Goal: Information Seeking & Learning: Check status

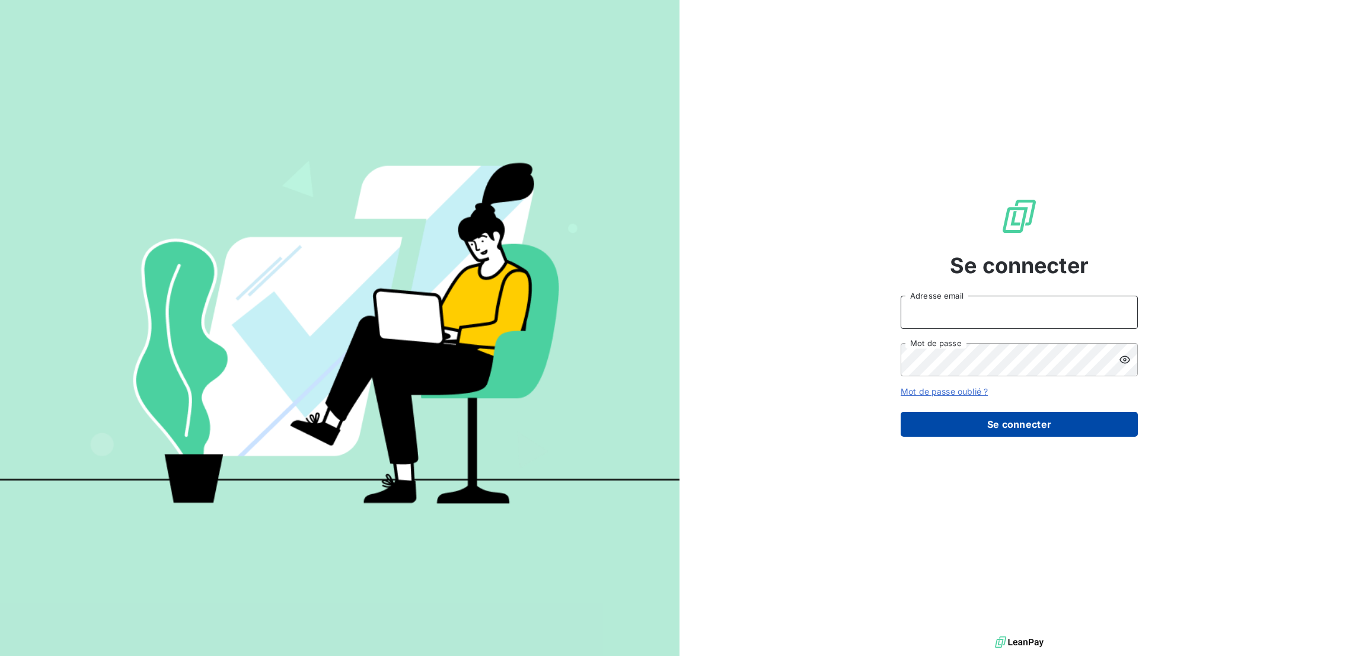
type input "[EMAIL_ADDRESS][DOMAIN_NAME]"
click at [1016, 412] on button "Se connecter" at bounding box center [1019, 424] width 237 height 25
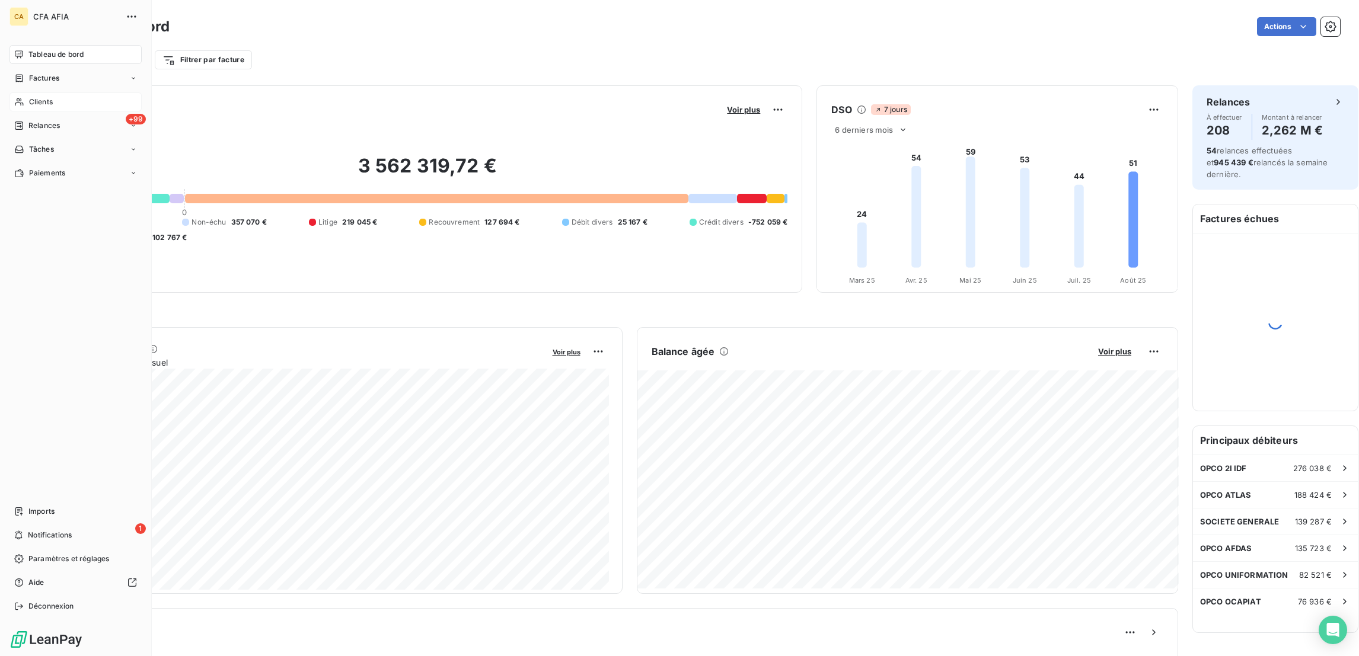
click at [25, 92] on div "Clients" at bounding box center [75, 101] width 132 height 19
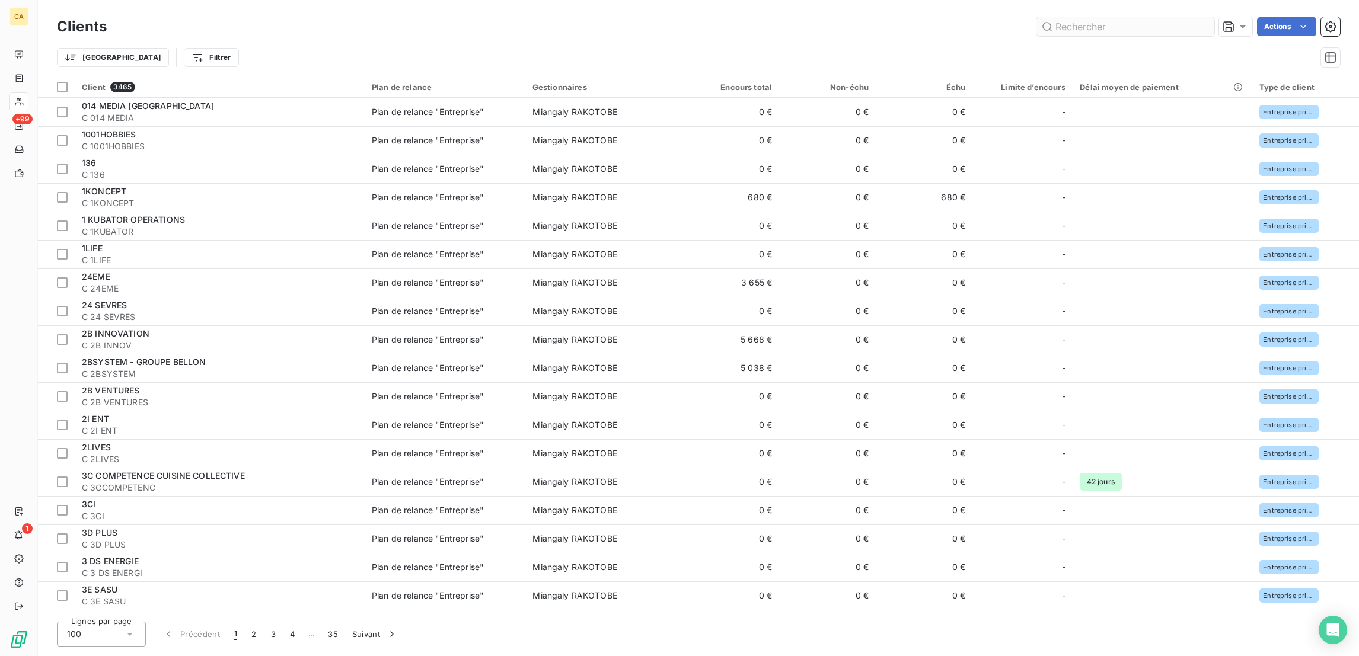
click at [1117, 18] on input "text" at bounding box center [1125, 26] width 178 height 19
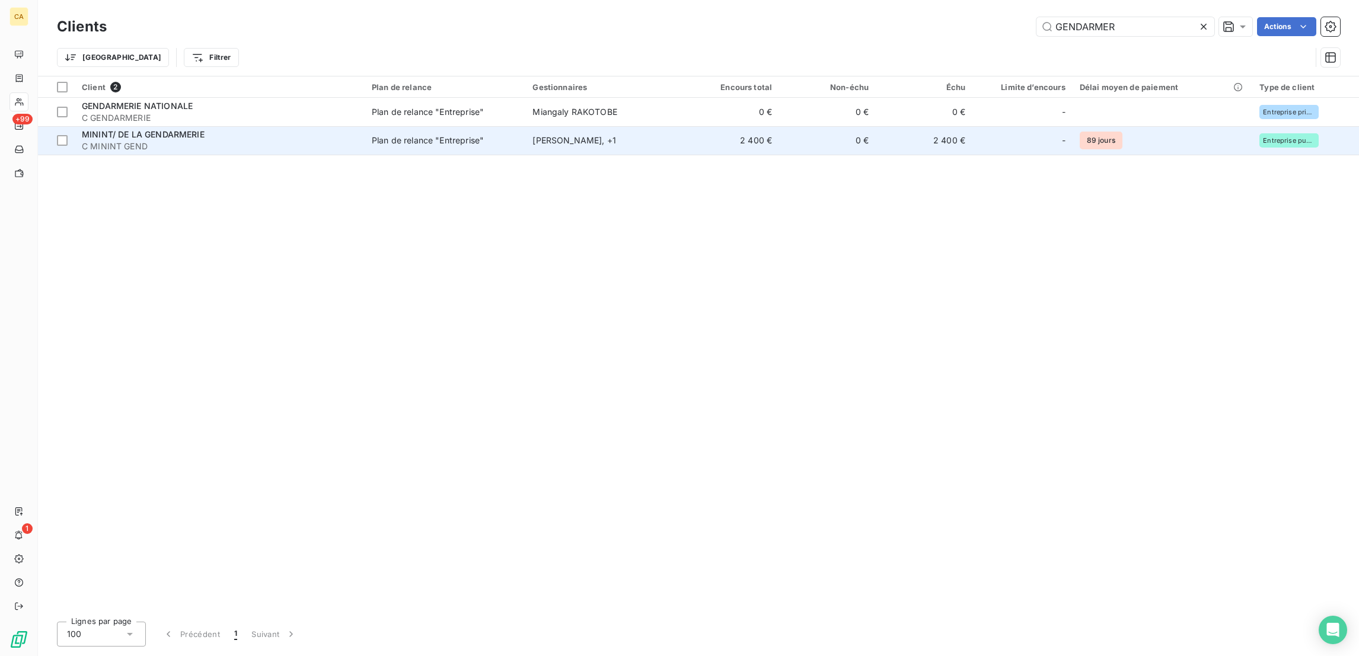
type input "GENDARMER"
click at [807, 126] on td "0 €" at bounding box center [827, 140] width 97 height 28
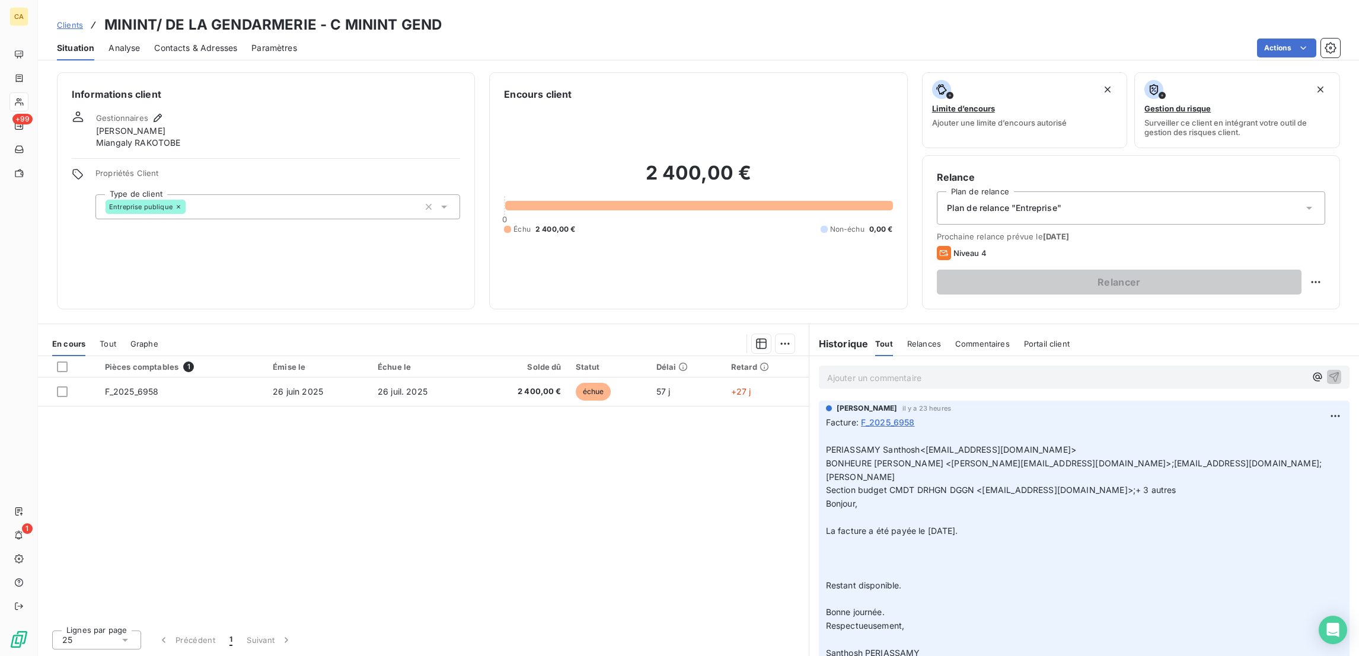
click at [100, 331] on div "Tout" at bounding box center [108, 343] width 17 height 25
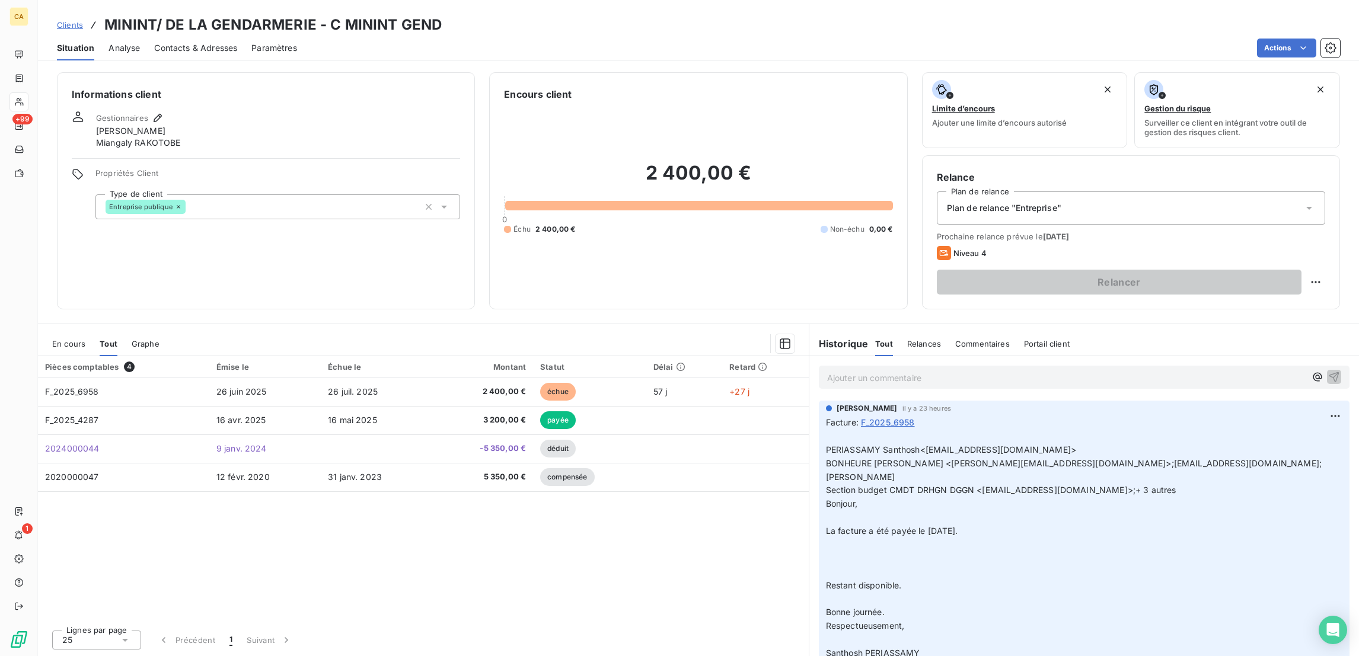
click at [65, 331] on div "En cours" at bounding box center [68, 343] width 33 height 25
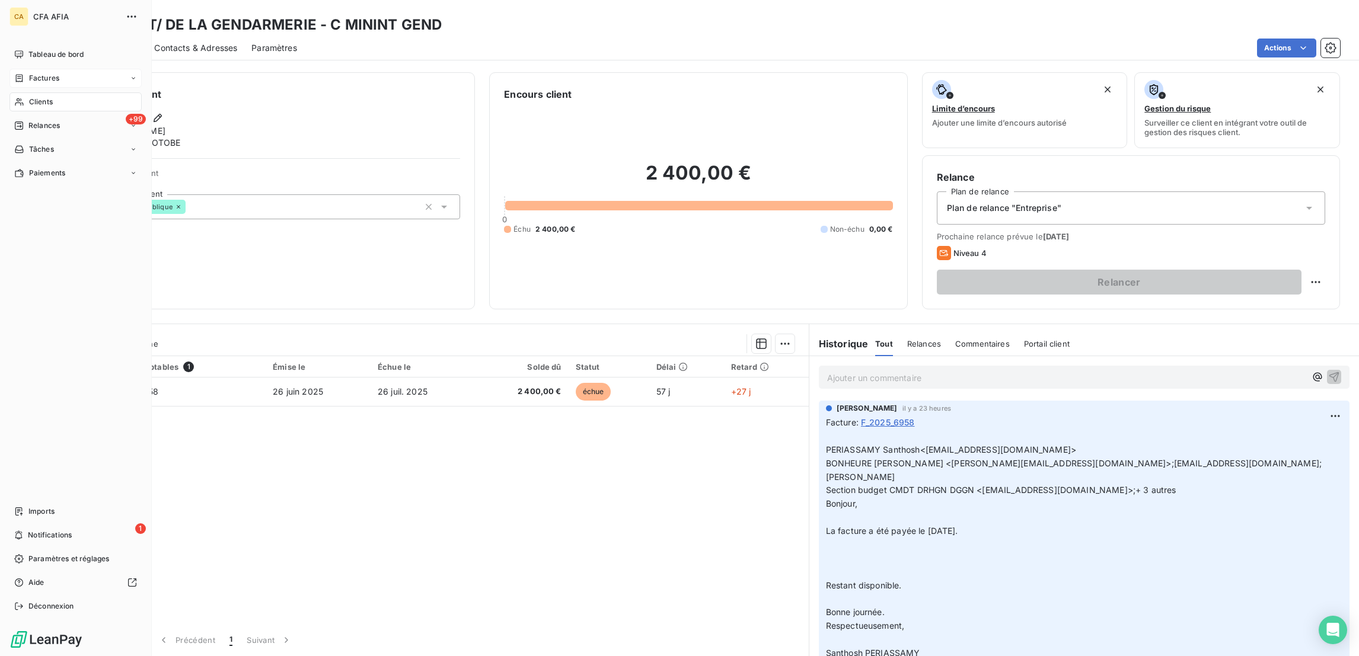
click at [29, 73] on span "Factures" at bounding box center [44, 78] width 30 height 11
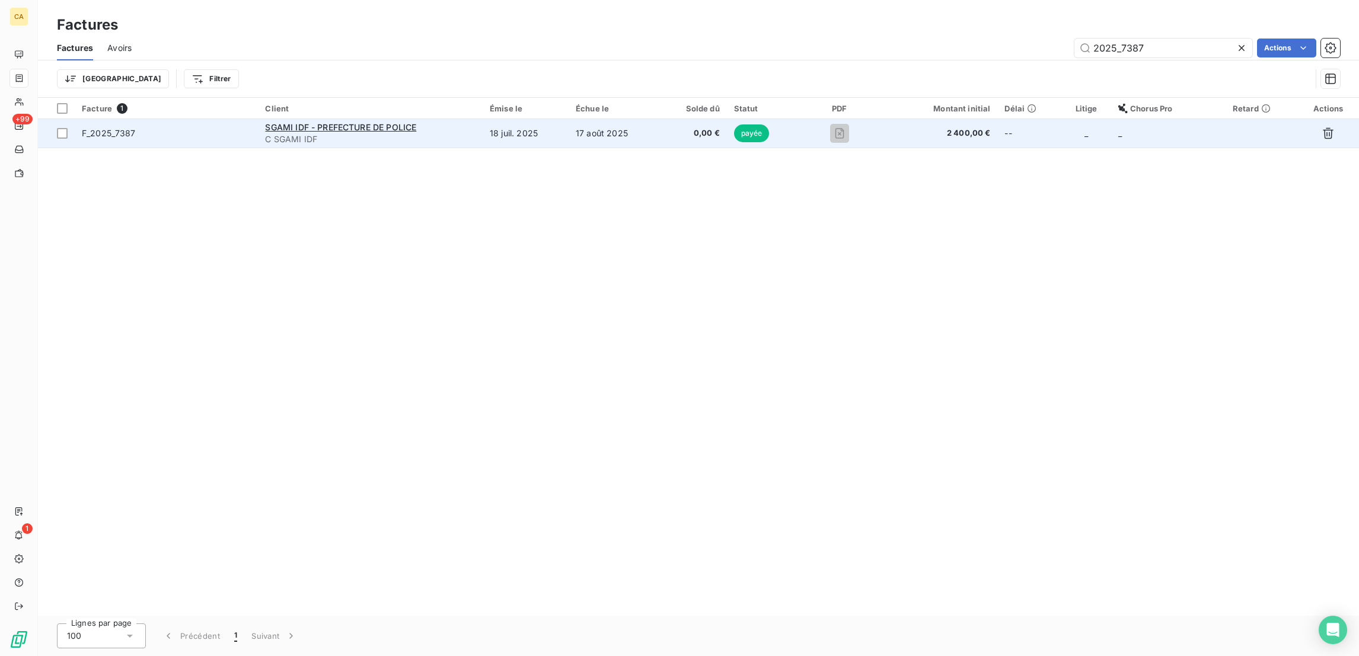
type input "2025_7387"
click at [476, 133] on span "C SGAMI IDF" at bounding box center [370, 139] width 210 height 12
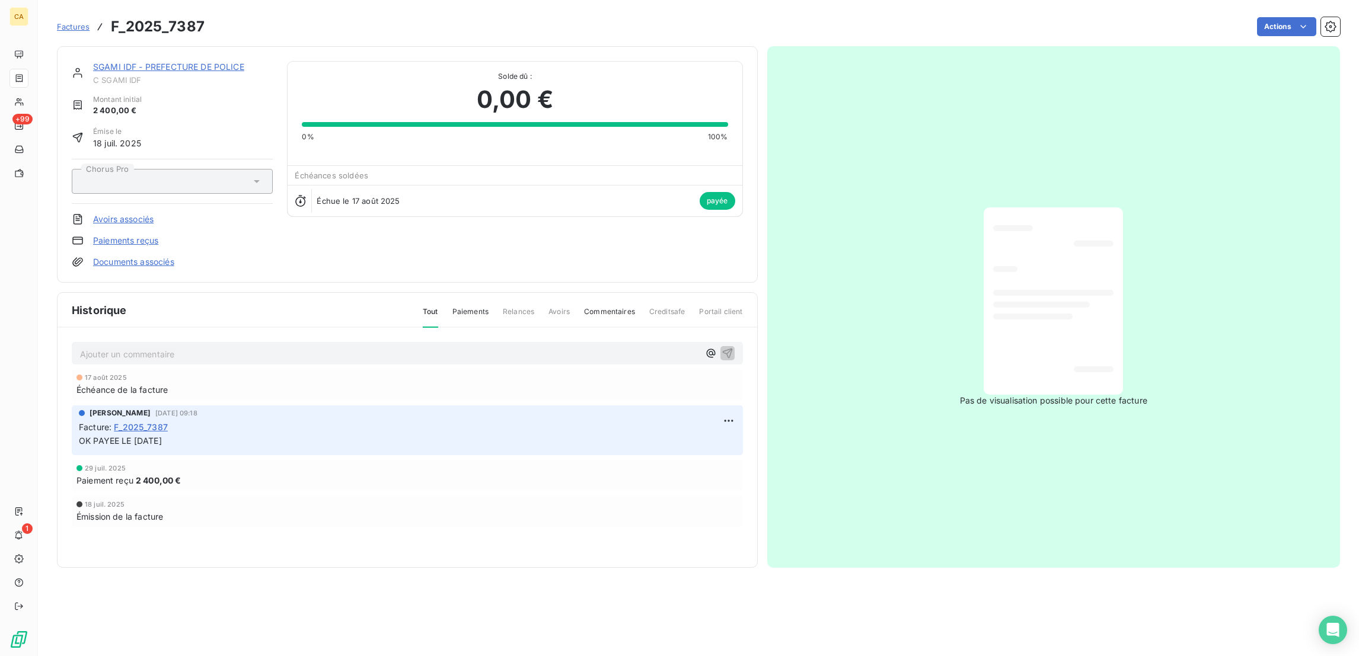
click at [209, 62] on link "SGAMI IDF - PREFECTURE DE POLICE" at bounding box center [168, 67] width 151 height 10
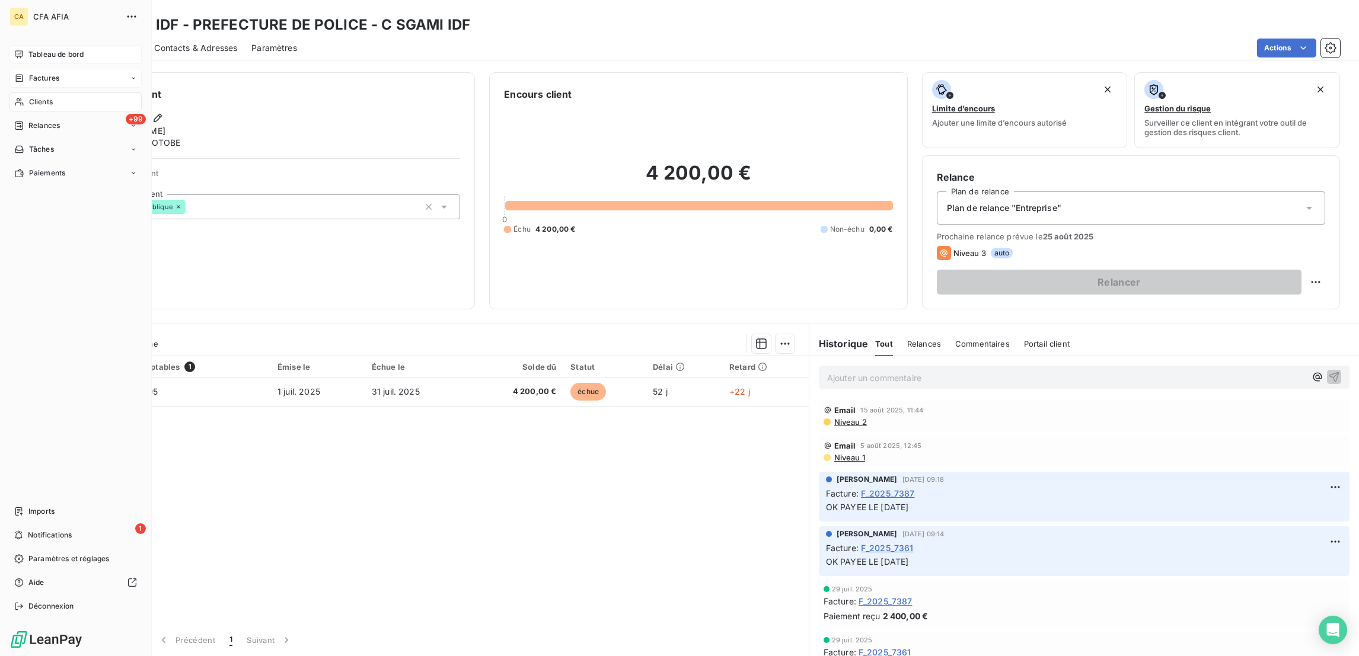
click at [31, 49] on span "Tableau de bord" at bounding box center [55, 54] width 55 height 11
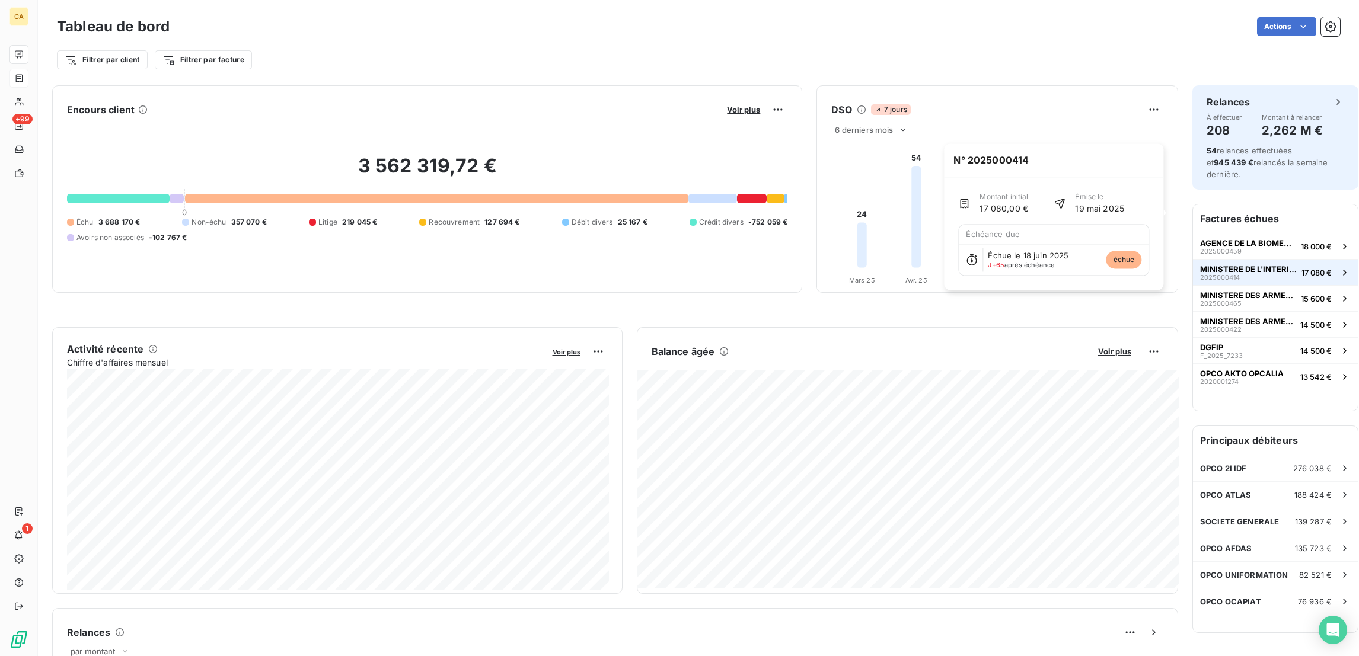
click at [1274, 259] on button "MINISTERE DE L'INTERIEUR 2025000414 17 080 €" at bounding box center [1275, 272] width 165 height 26
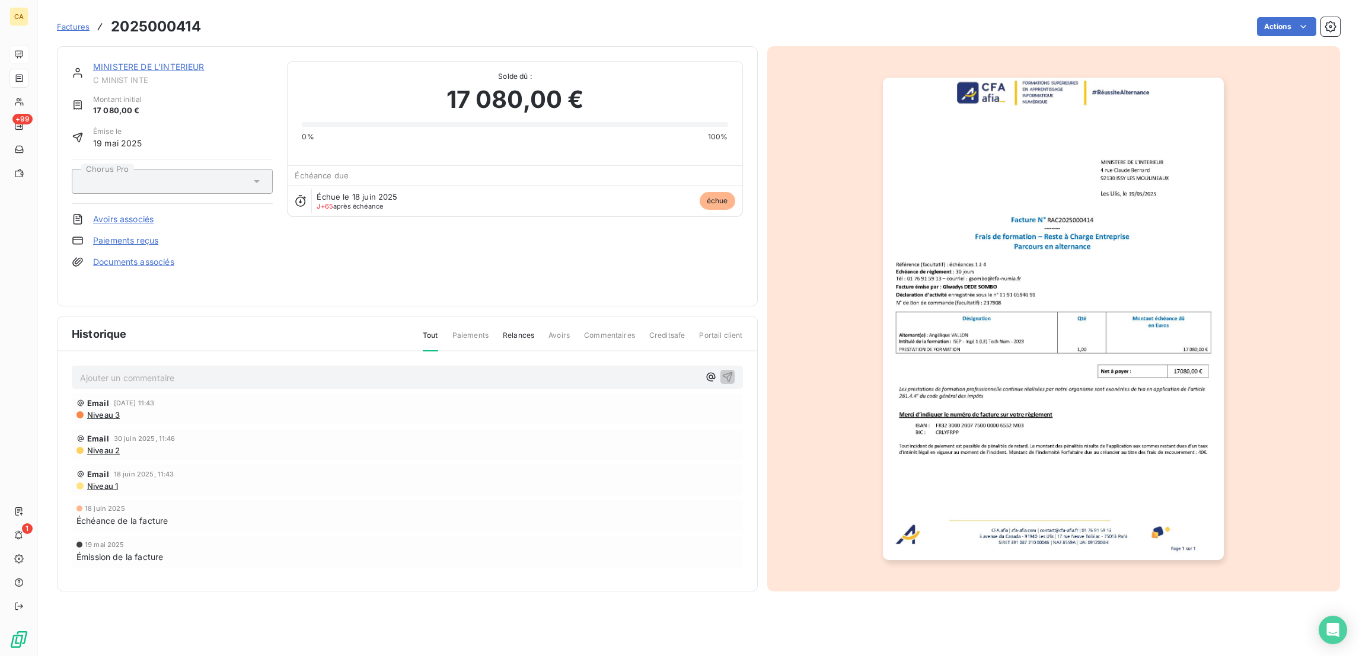
click at [168, 62] on link "MINISTERE DE L'INTERIEUR" at bounding box center [148, 67] width 111 height 10
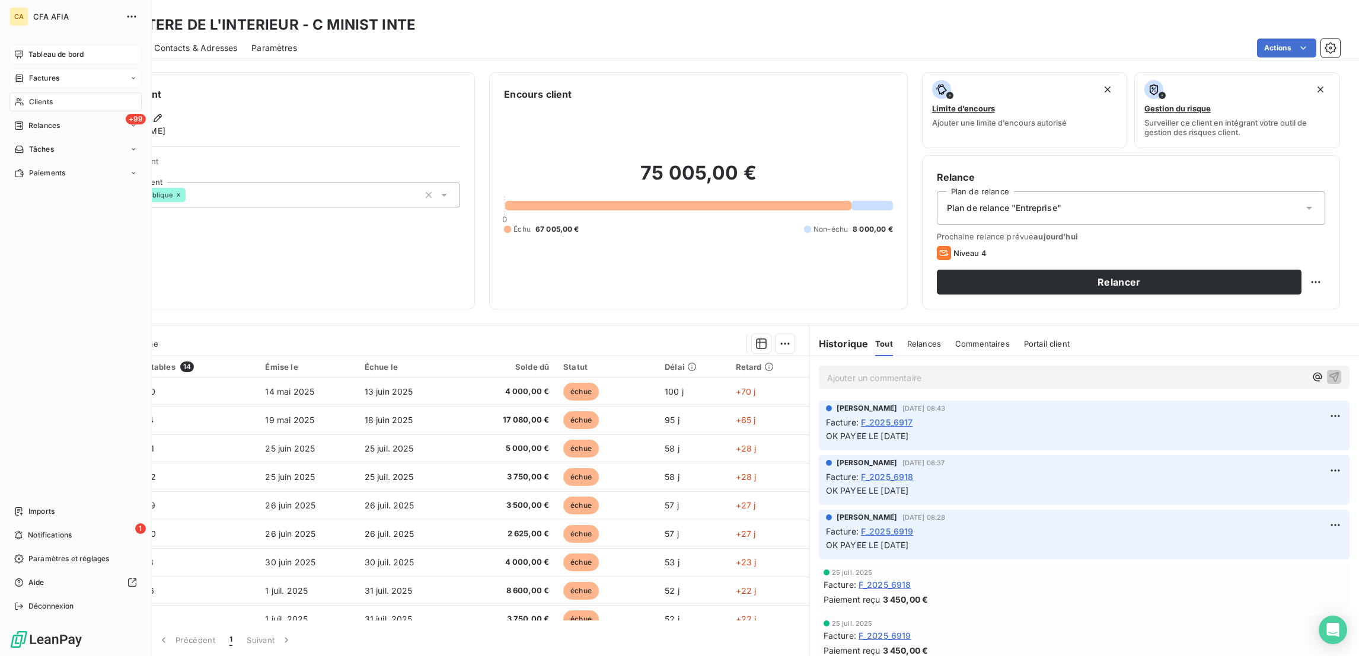
click at [28, 49] on span "Tableau de bord" at bounding box center [55, 54] width 55 height 11
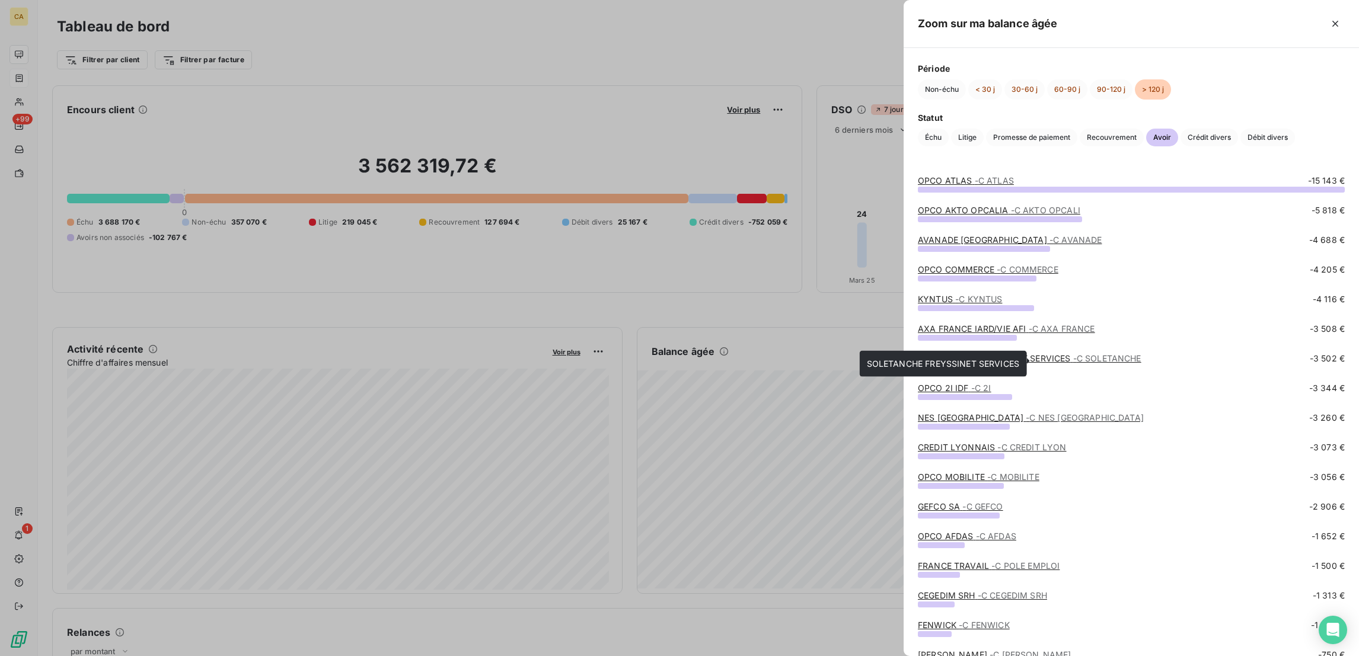
click at [1086, 363] on link "SOLETANCHE FREYSSINET SERVICES - C SOLETANCHE" at bounding box center [1030, 358] width 224 height 10
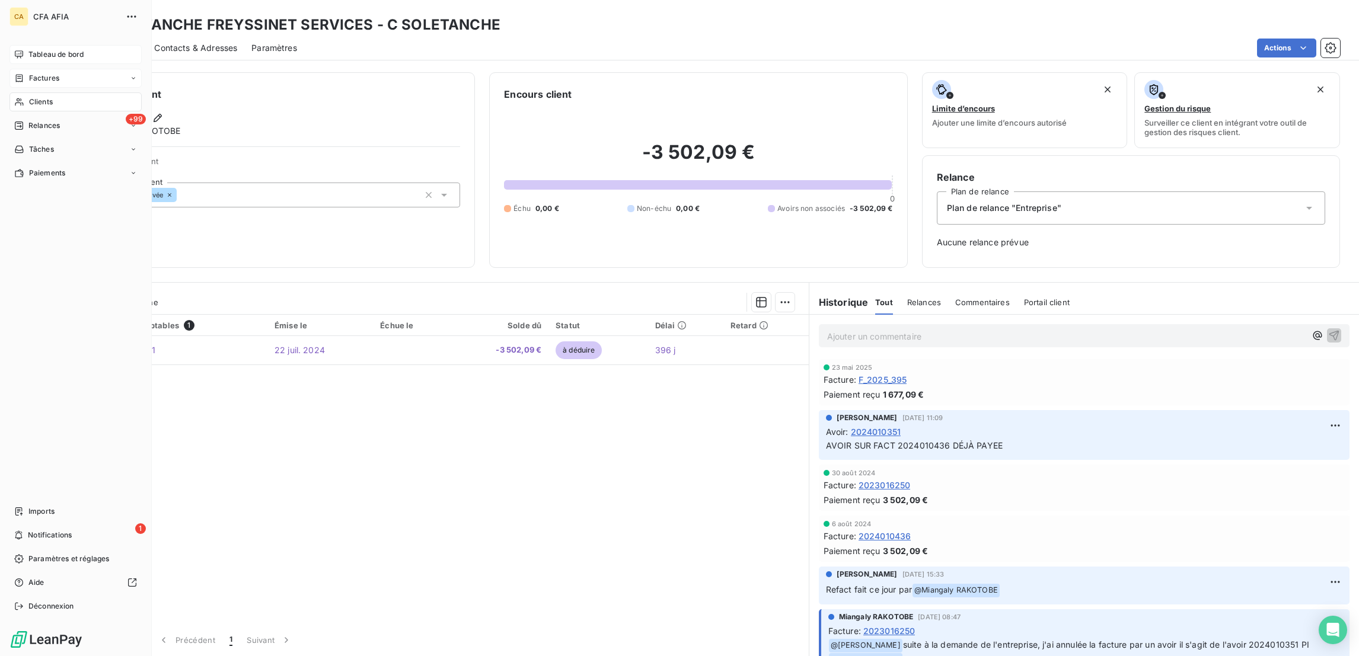
click at [33, 49] on span "Tableau de bord" at bounding box center [55, 54] width 55 height 11
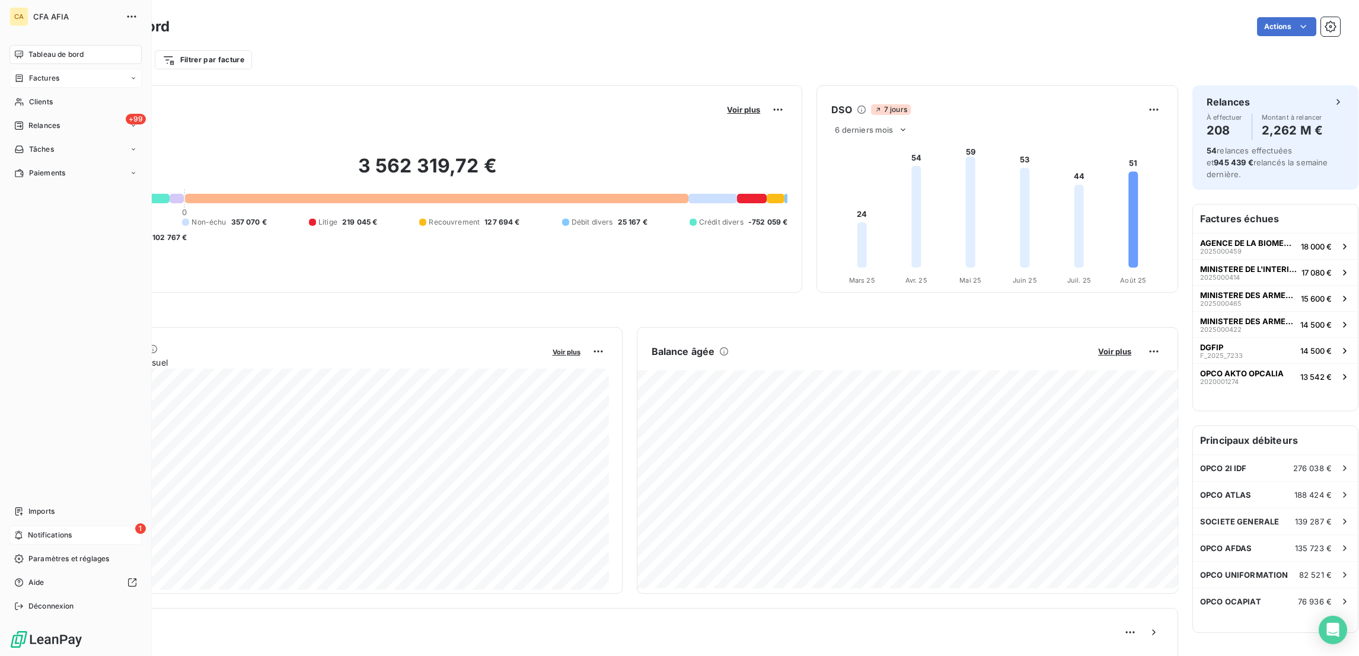
click at [19, 545] on div "1 Notifications" at bounding box center [75, 535] width 132 height 19
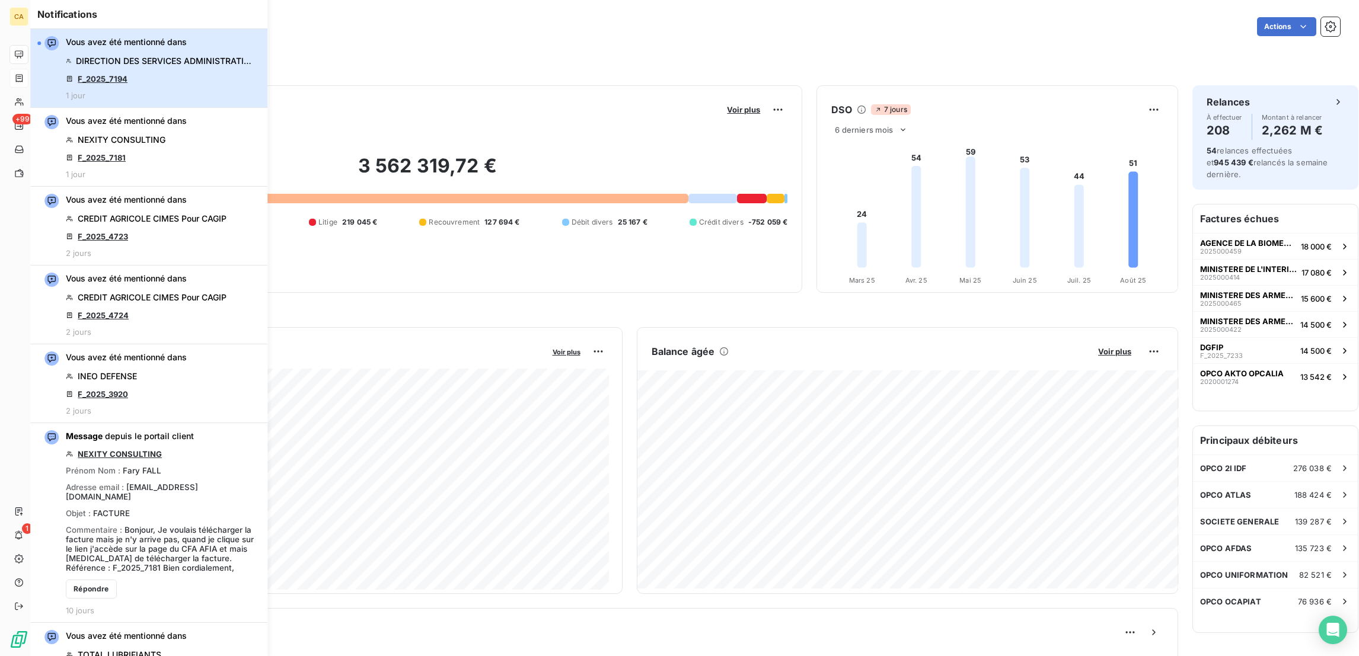
click at [125, 55] on span "DIRECTION DES SERVICES ADMINISTRATIFS ET FINANCIER" at bounding box center [166, 61] width 180 height 12
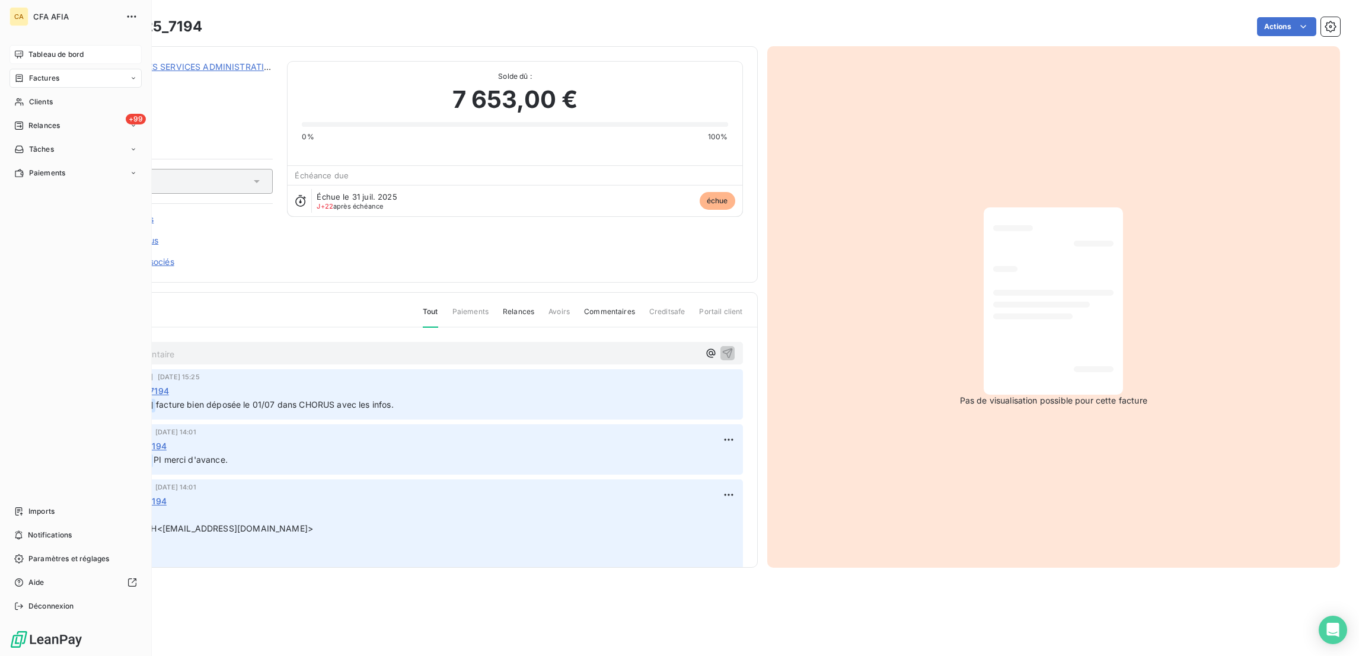
click at [21, 45] on div "Tableau de bord" at bounding box center [75, 54] width 132 height 19
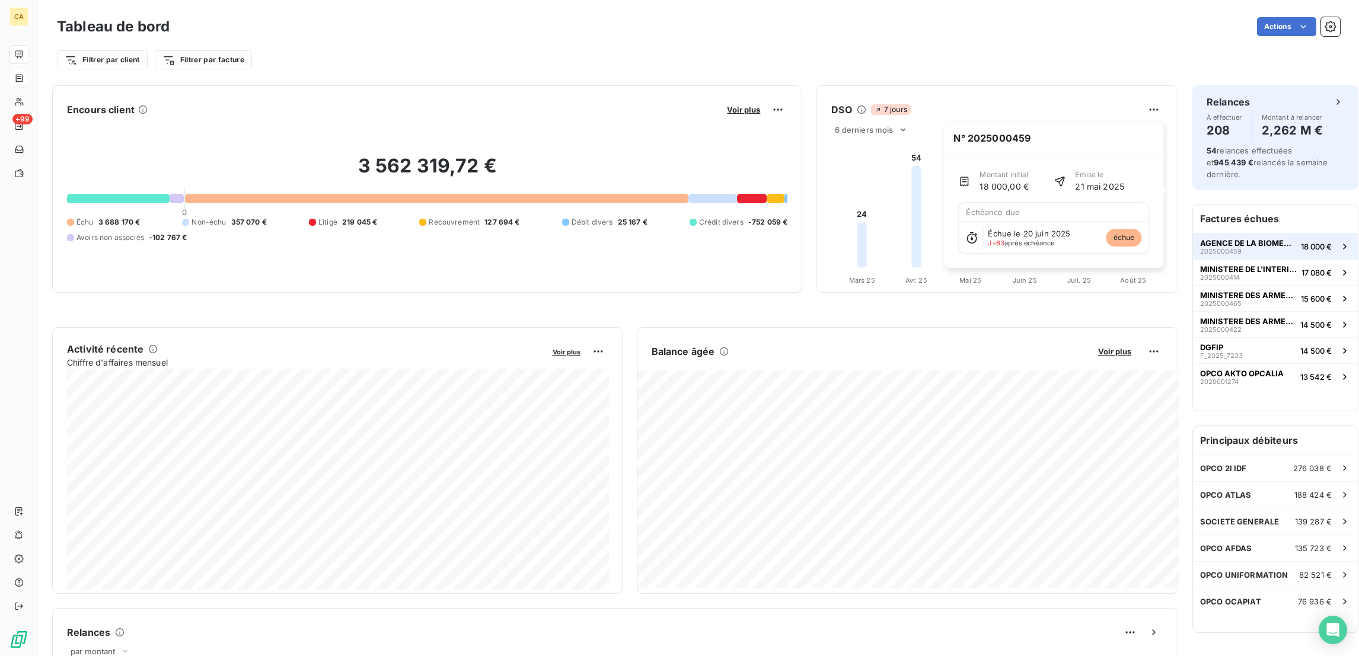
click at [1264, 233] on button "AGENCE DE LA BIOMEDECINE 2025000459 18 000 €" at bounding box center [1275, 246] width 165 height 26
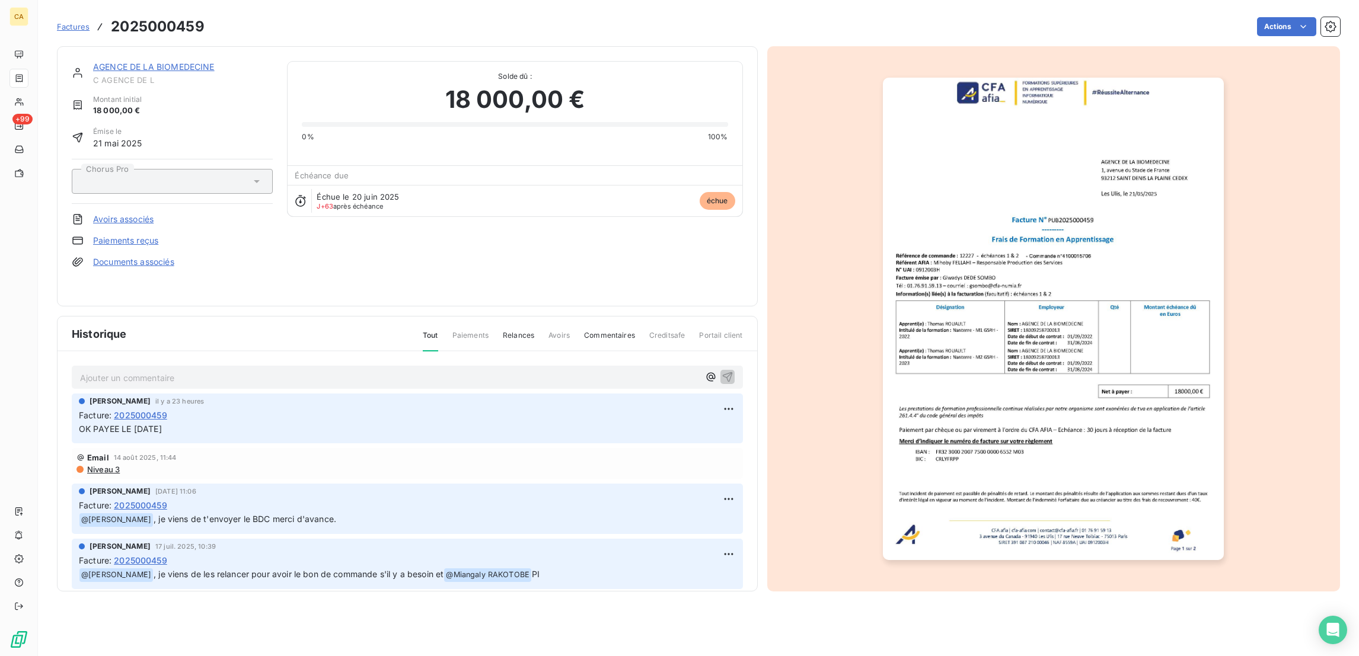
click at [126, 62] on link "AGENCE DE LA BIOMEDECINE" at bounding box center [154, 67] width 122 height 10
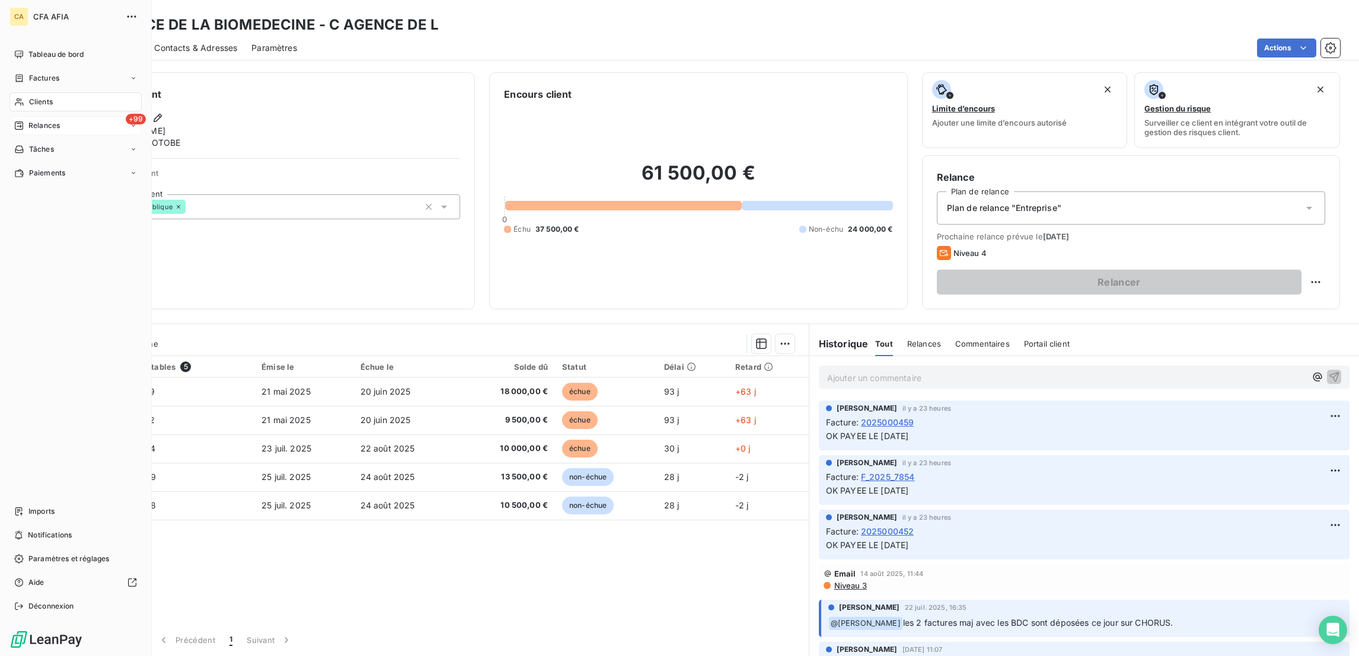
drag, startPoint x: 21, startPoint y: 58, endPoint x: 22, endPoint y: 104, distance: 46.3
click at [40, 49] on span "Tableau de bord" at bounding box center [55, 54] width 55 height 11
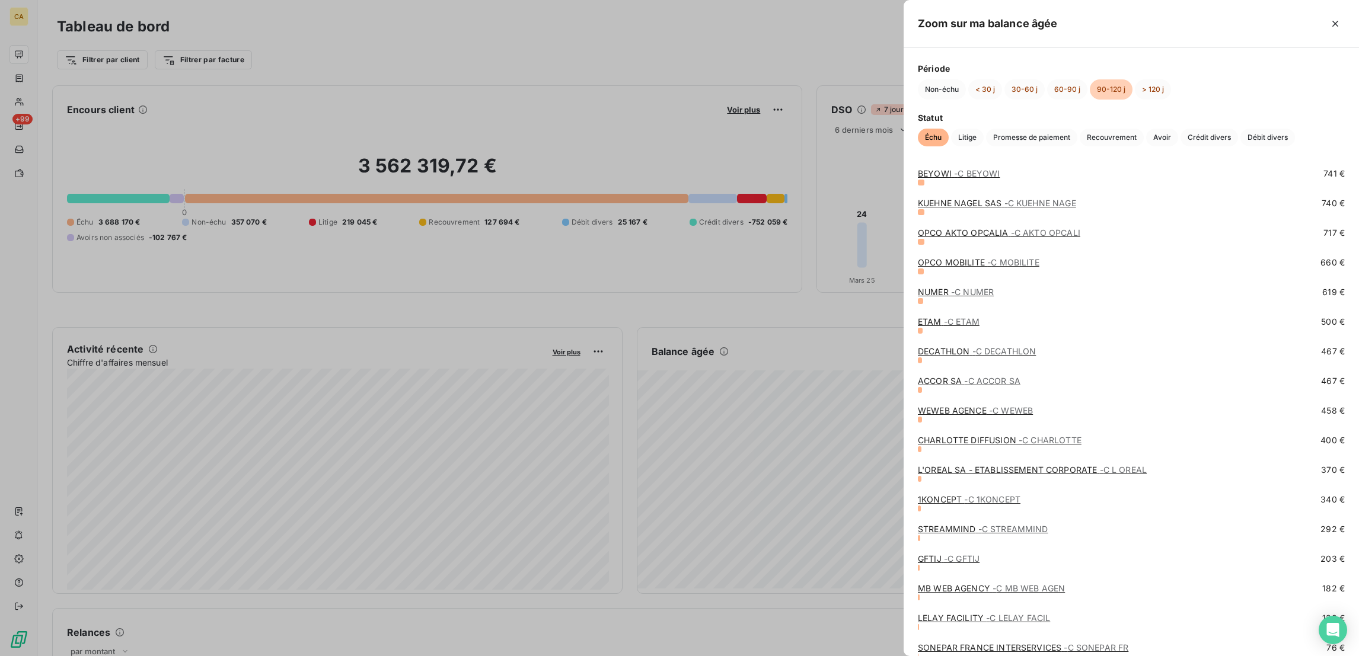
scroll to position [2811, 0]
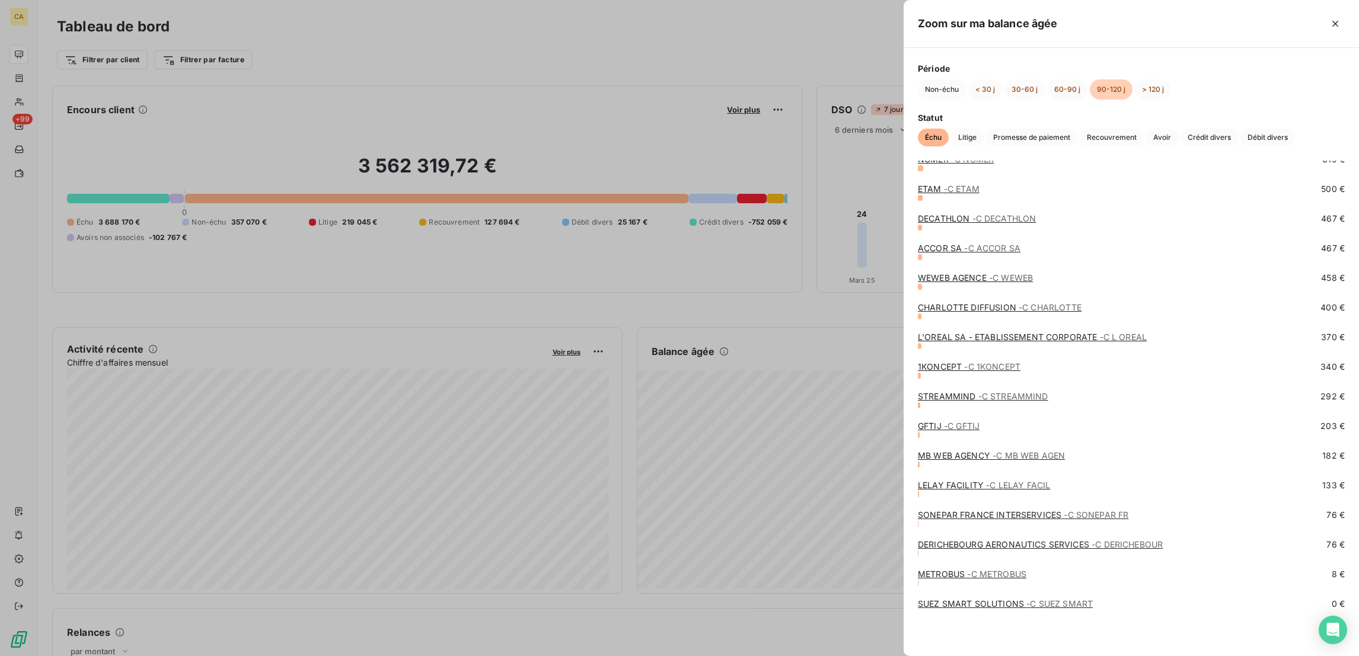
click at [770, 312] on div at bounding box center [679, 328] width 1359 height 656
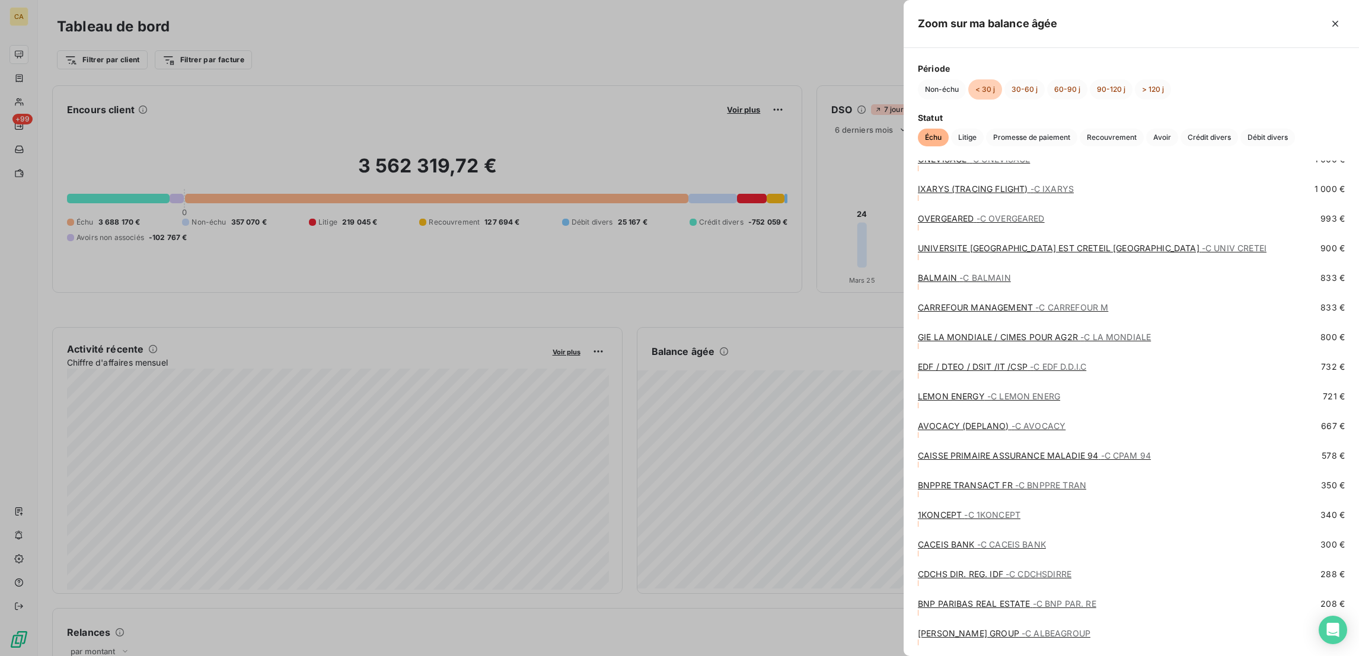
scroll to position [3018, 0]
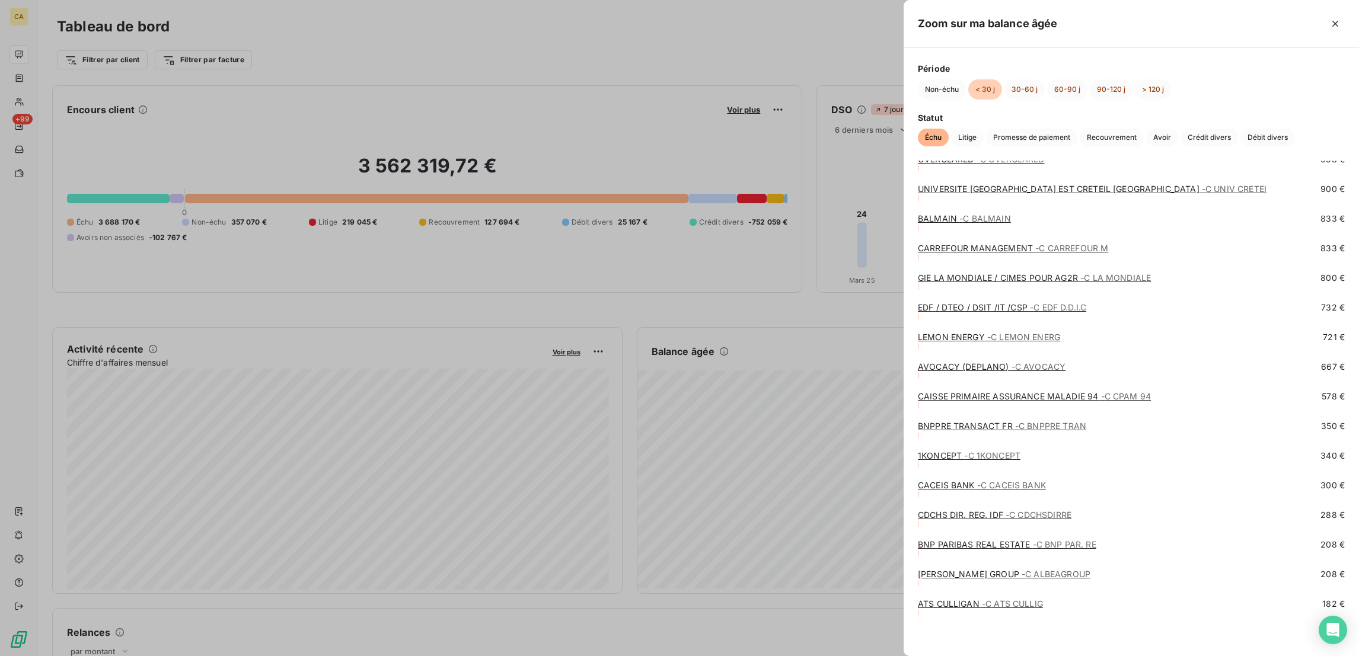
click at [1043, 604] on link "ATS CULLIGAN - C ATS CULLIG" at bounding box center [980, 604] width 125 height 10
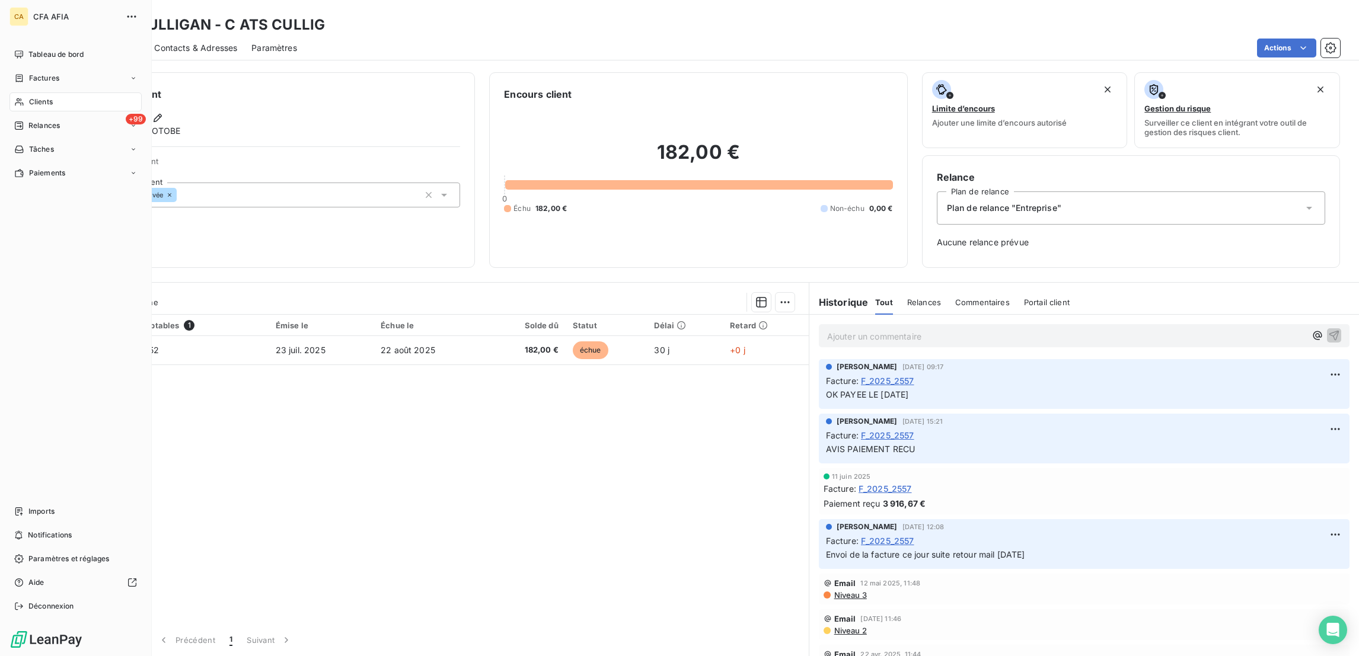
drag, startPoint x: 34, startPoint y: 24, endPoint x: 31, endPoint y: 31, distance: 7.5
click at [31, 30] on div "CA CFA AFIA Tableau de bord Factures Clients +99 Relances Tâches Paiements Impo…" at bounding box center [76, 328] width 152 height 656
click at [30, 49] on span "Tableau de bord" at bounding box center [55, 54] width 55 height 11
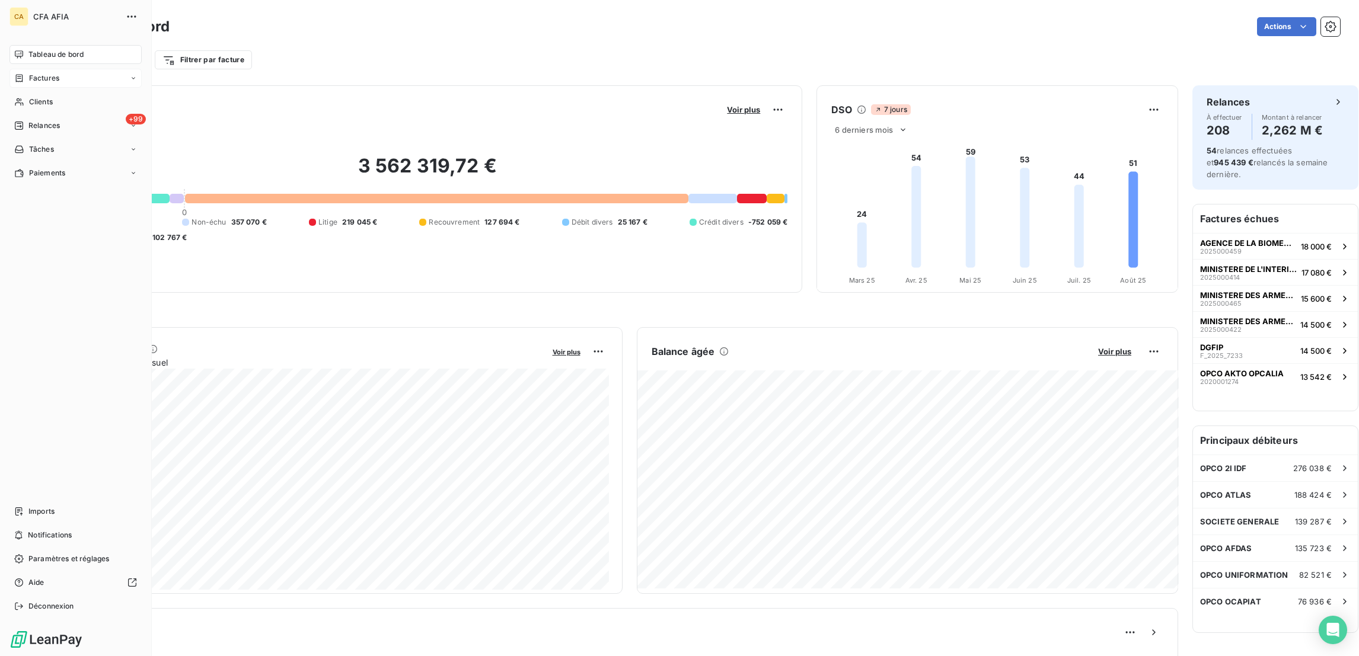
click at [17, 74] on icon at bounding box center [19, 78] width 7 height 8
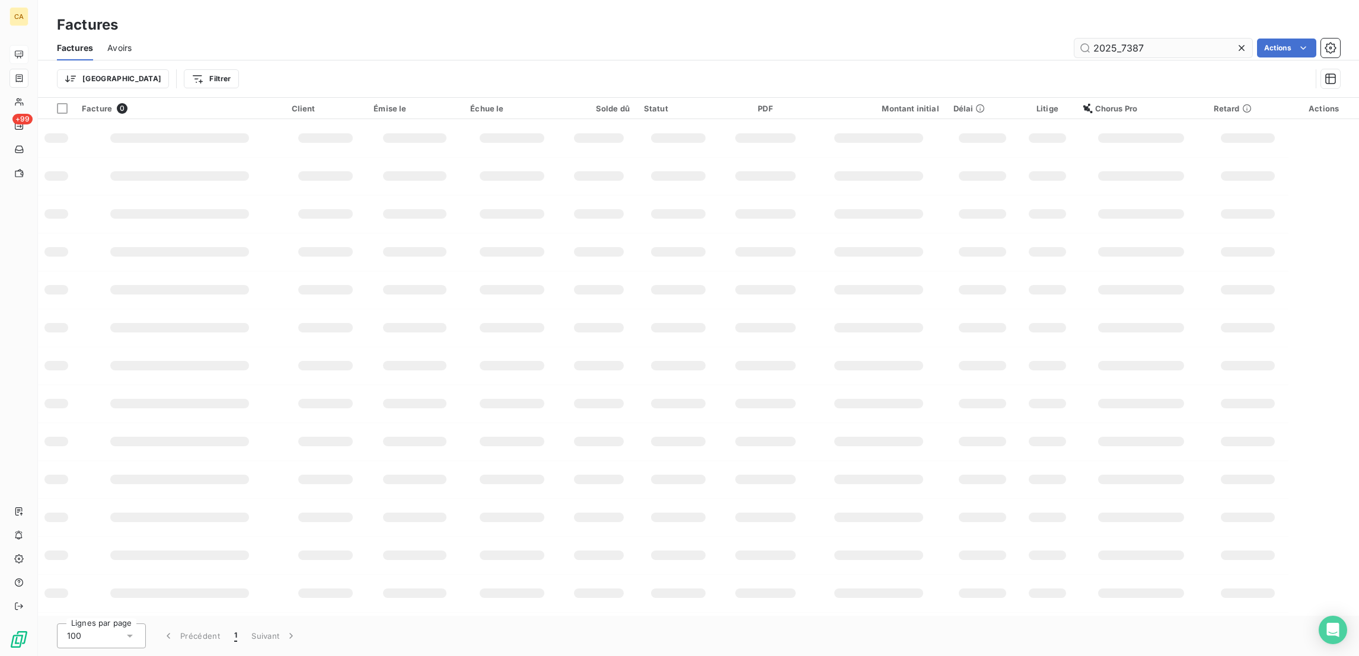
click at [1150, 44] on input "2025_7387" at bounding box center [1163, 48] width 178 height 19
type input "2025_7381"
click at [522, 256] on div "Facture 1 Client Émise le Échue le Solde dû Statut PDF Montant initial Délai Li…" at bounding box center [698, 357] width 1321 height 518
click at [411, 124] on td "18 juil. 2025" at bounding box center [409, 133] width 96 height 28
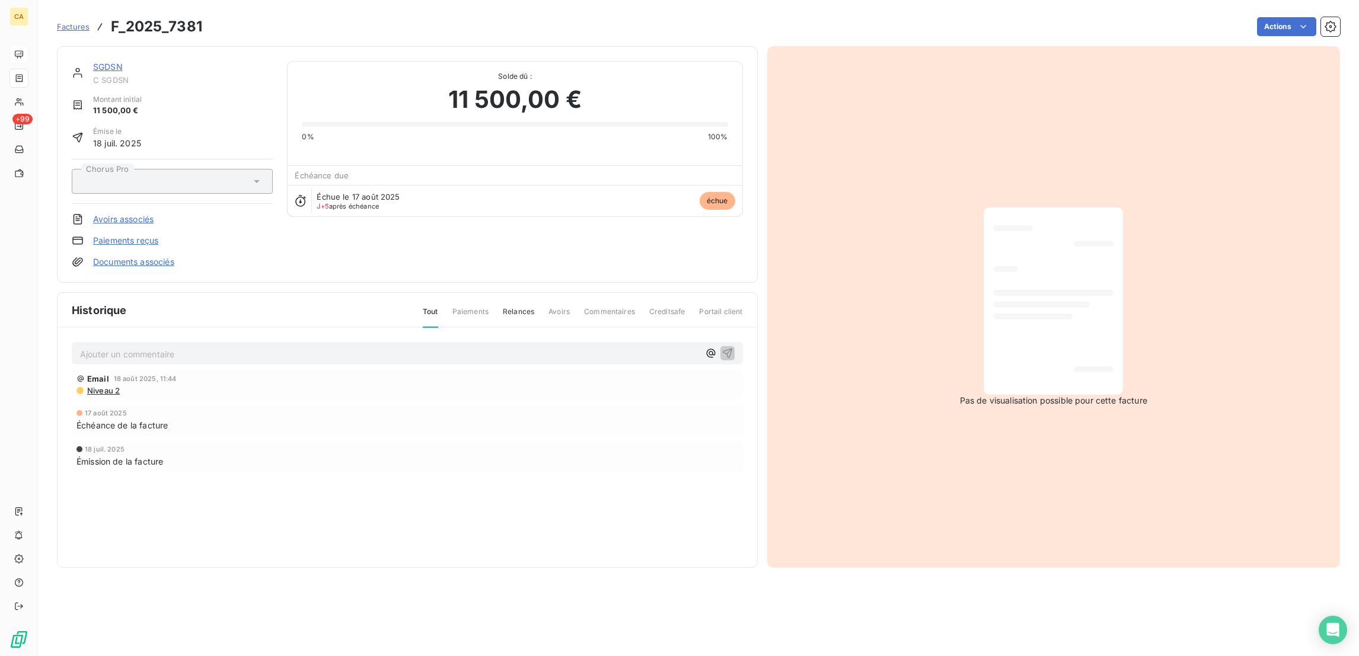
click at [235, 347] on p "Ajouter un commentaire ﻿" at bounding box center [389, 354] width 619 height 15
click at [243, 347] on p "Ajouter un commentaire ﻿" at bounding box center [389, 354] width 619 height 15
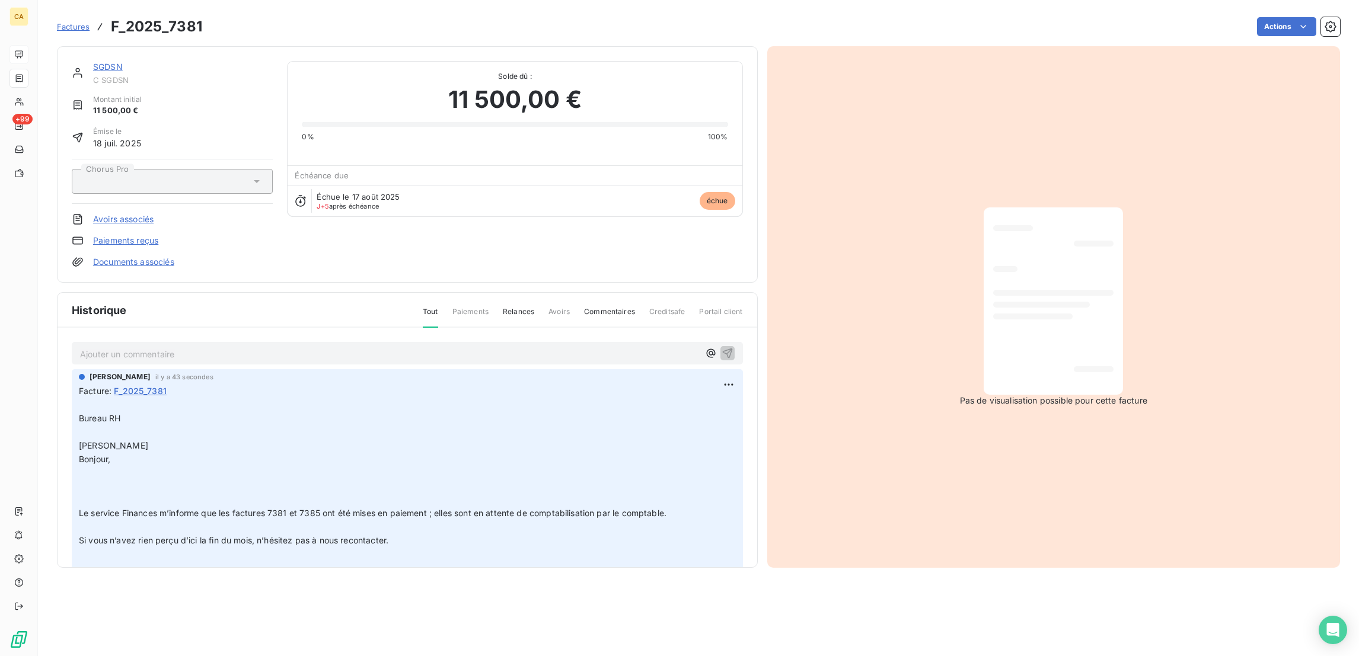
click at [97, 51] on div "SGDSN C SGDSN Montant initial 11 500,00 € Émise le 18 juil. 2025 Chorus Pro Avo…" at bounding box center [407, 164] width 701 height 237
click at [93, 62] on link "SGDSN" at bounding box center [108, 67] width 30 height 10
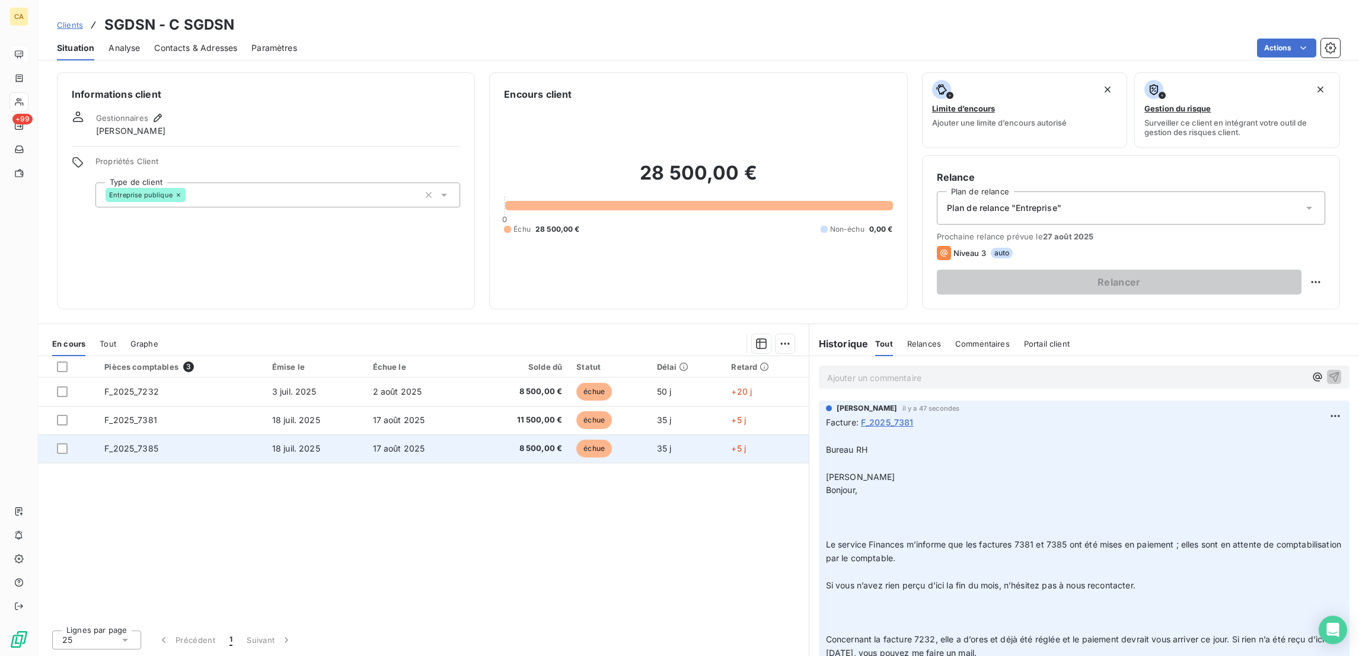
click at [119, 444] on span "F_2025_7385" at bounding box center [131, 449] width 54 height 10
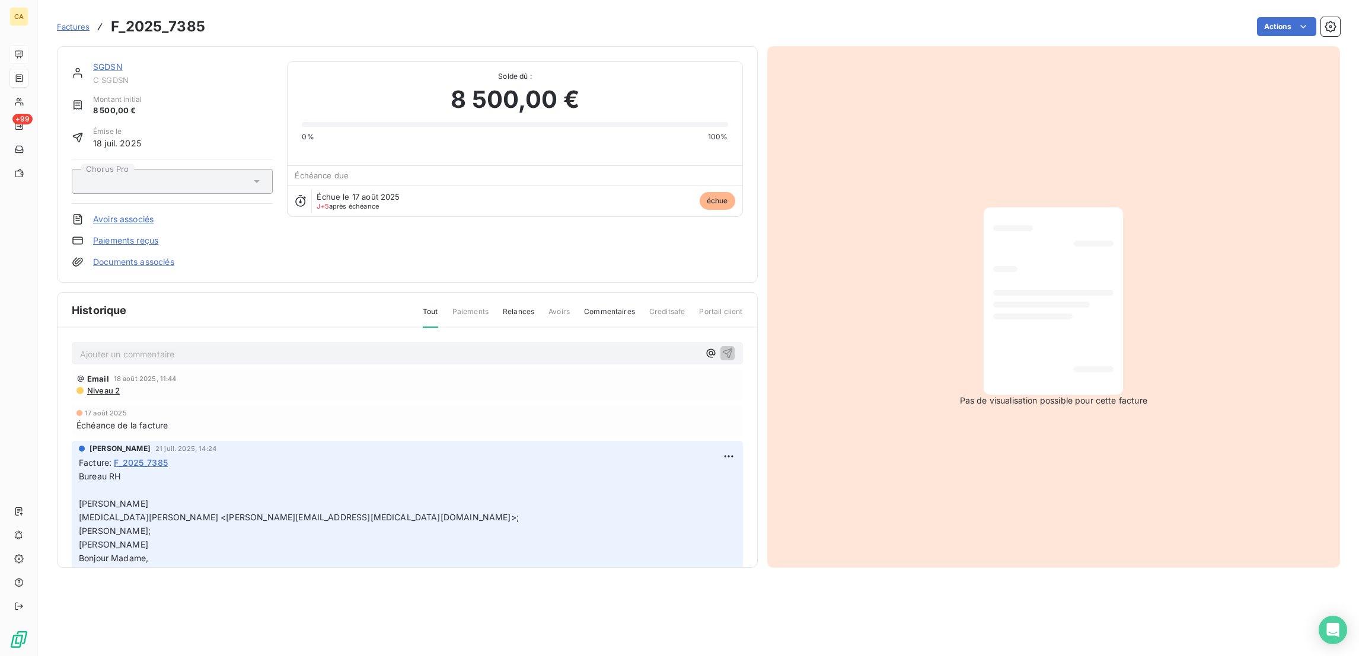
click at [155, 347] on p "Ajouter un commentaire ﻿" at bounding box center [389, 354] width 619 height 15
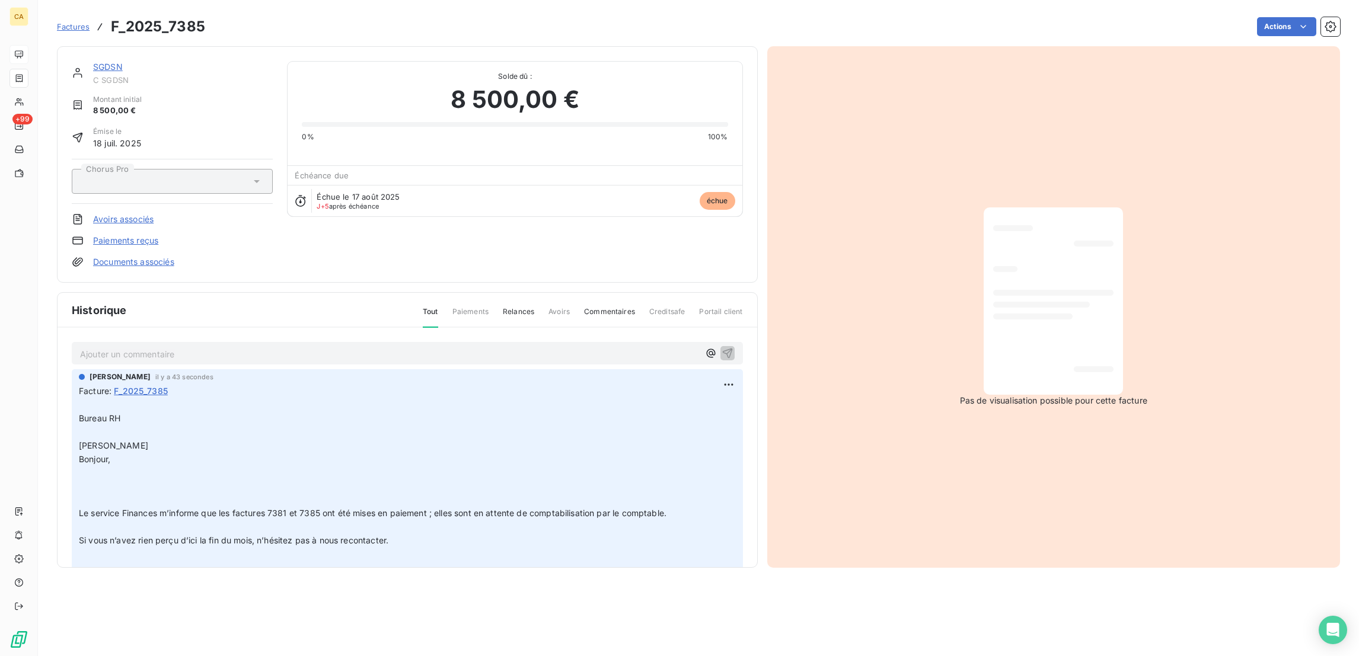
click at [93, 62] on link "SGDSN" at bounding box center [108, 67] width 30 height 10
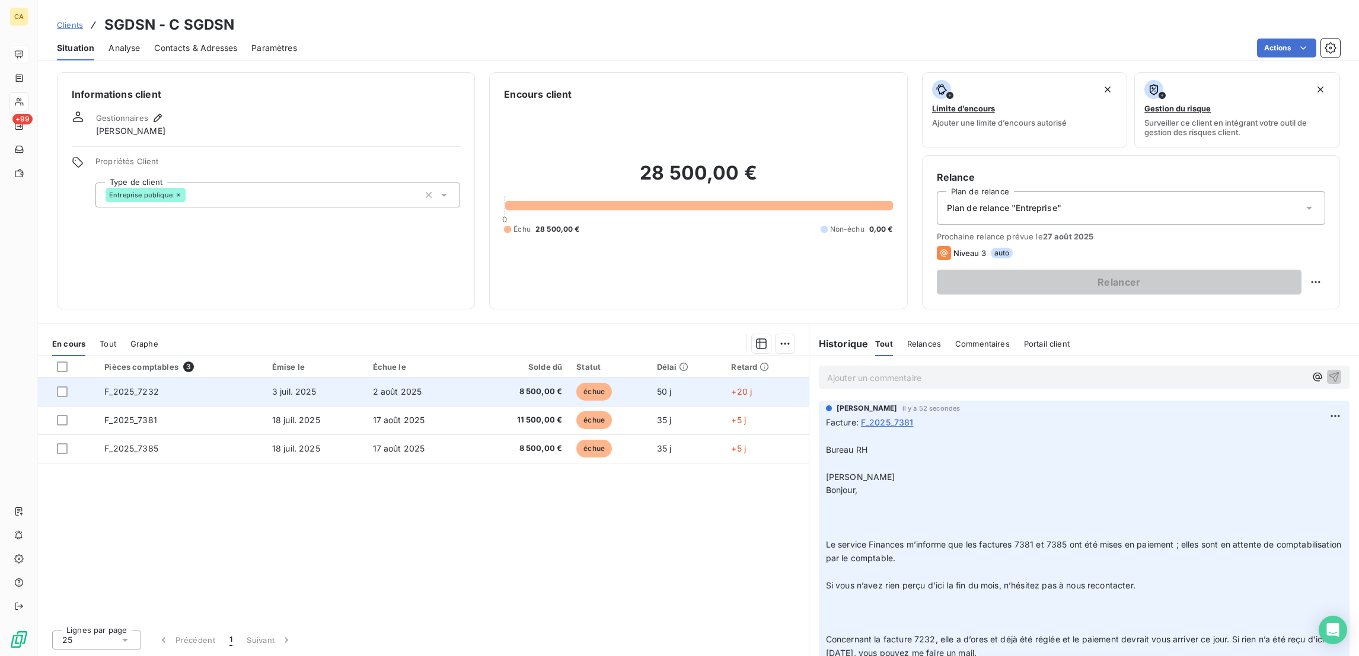
click at [122, 387] on span "F_2025_7232" at bounding box center [131, 392] width 55 height 10
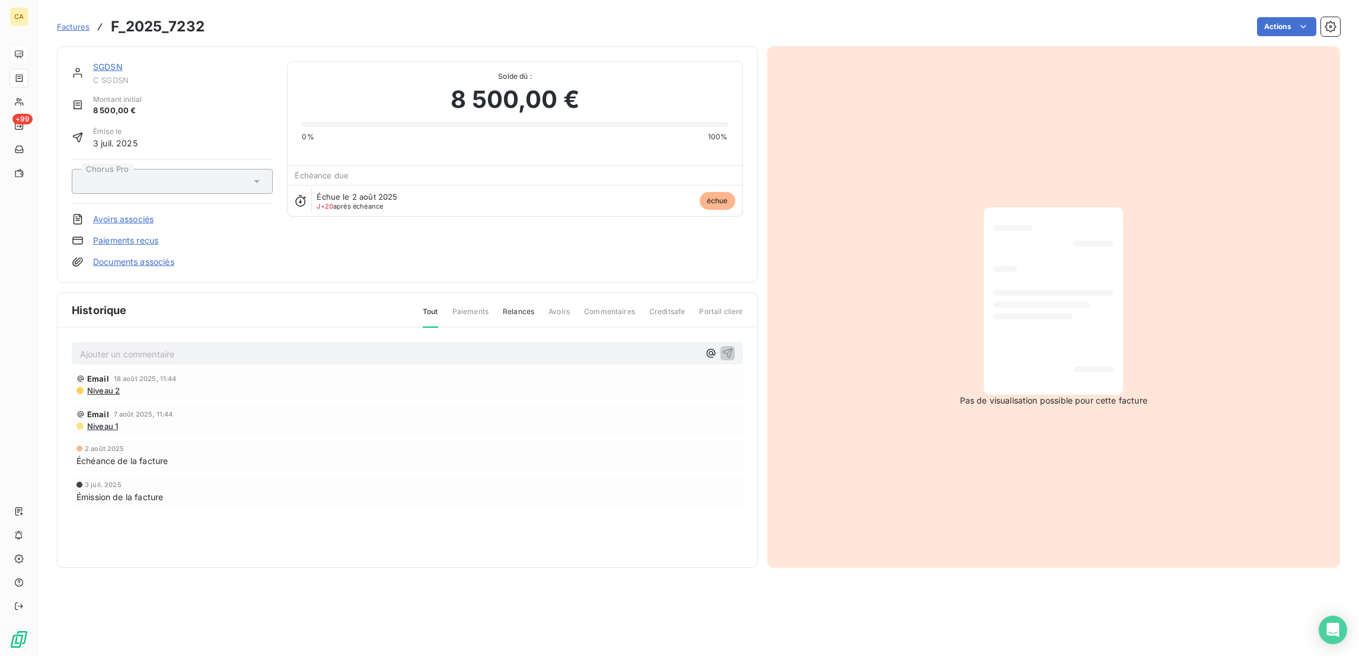
click at [108, 328] on div "Ajouter un commentaire ﻿ Email 18 août 2025, 11:44 Niveau 2 Email 7 août 2025, …" at bounding box center [408, 442] width 700 height 228
click at [103, 347] on p "Ajouter un commentaire ﻿" at bounding box center [389, 354] width 619 height 15
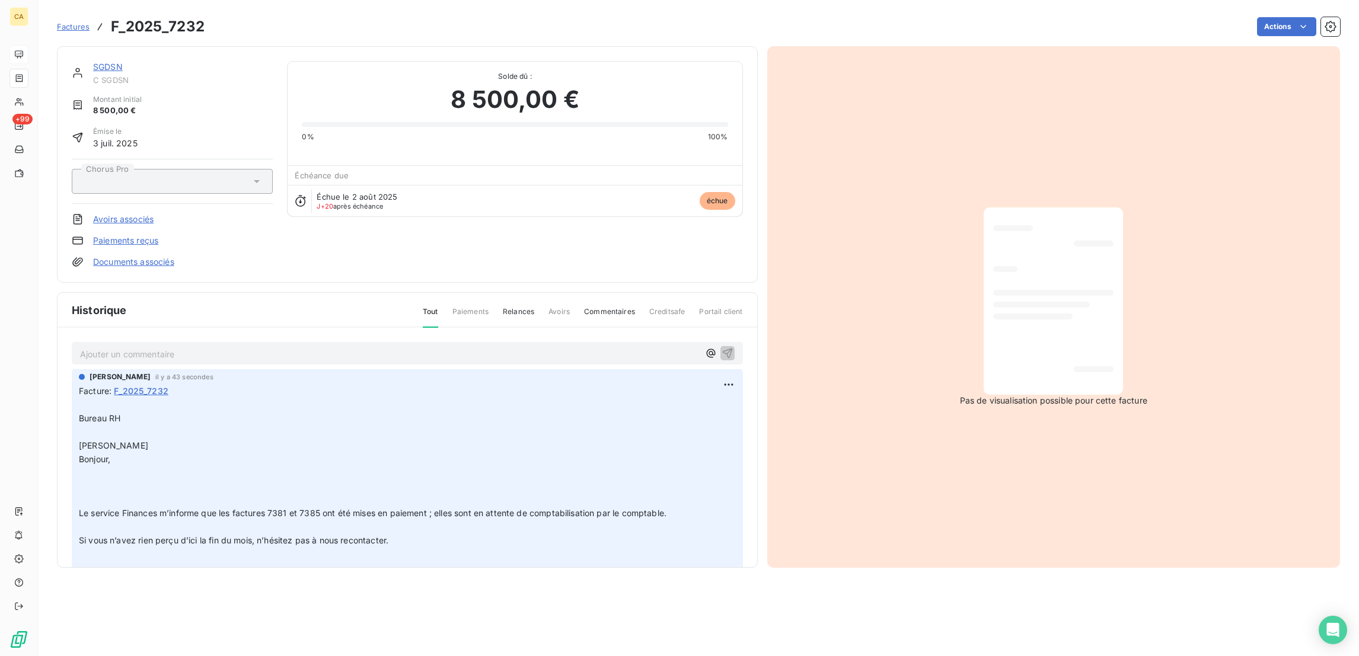
click at [99, 61] on div "SGDSN" at bounding box center [183, 67] width 180 height 12
click at [93, 62] on link "SGDSN" at bounding box center [108, 67] width 30 height 10
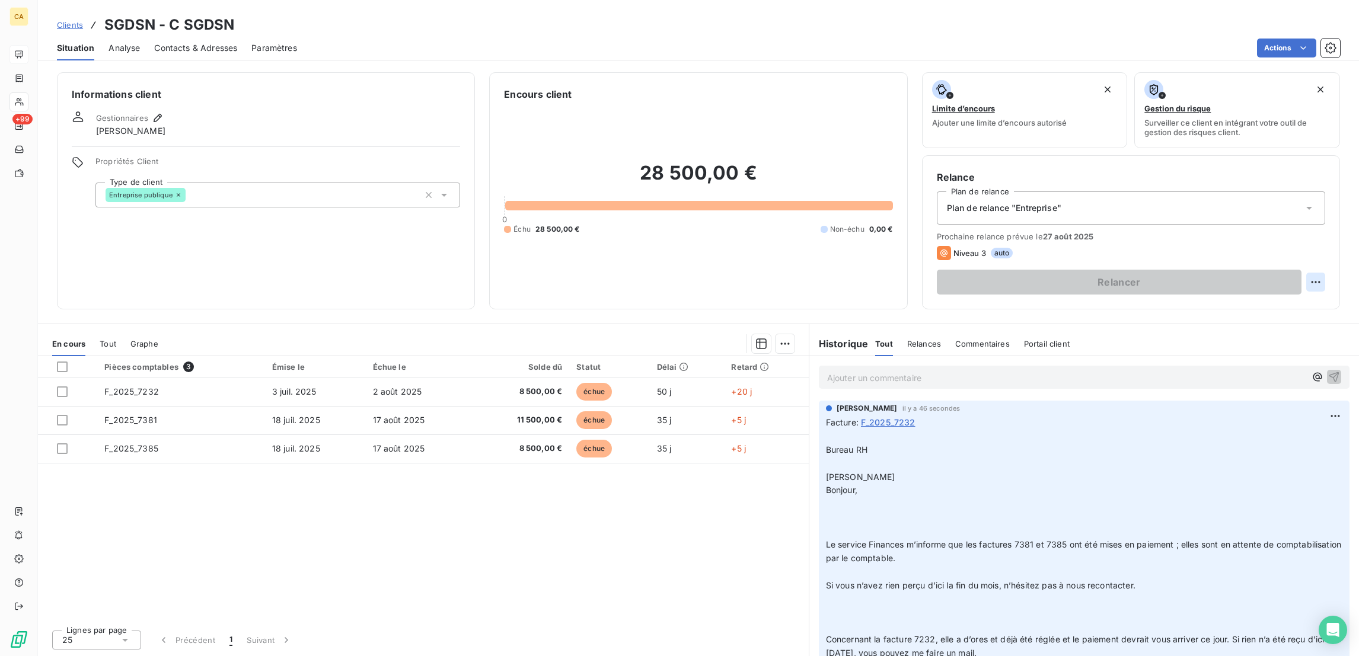
click at [1318, 232] on div "Prochaine relance prévue le 27 août 2025 Niveau 3 auto Relancer" at bounding box center [1131, 263] width 388 height 63
click at [1320, 231] on html "CA +99 Clients SGDSN - C SGDSN Situation Analyse Contacts & Adresses Paramètres…" at bounding box center [679, 328] width 1359 height 656
click at [1299, 256] on div "Replanifier cette action" at bounding box center [1279, 258] width 106 height 19
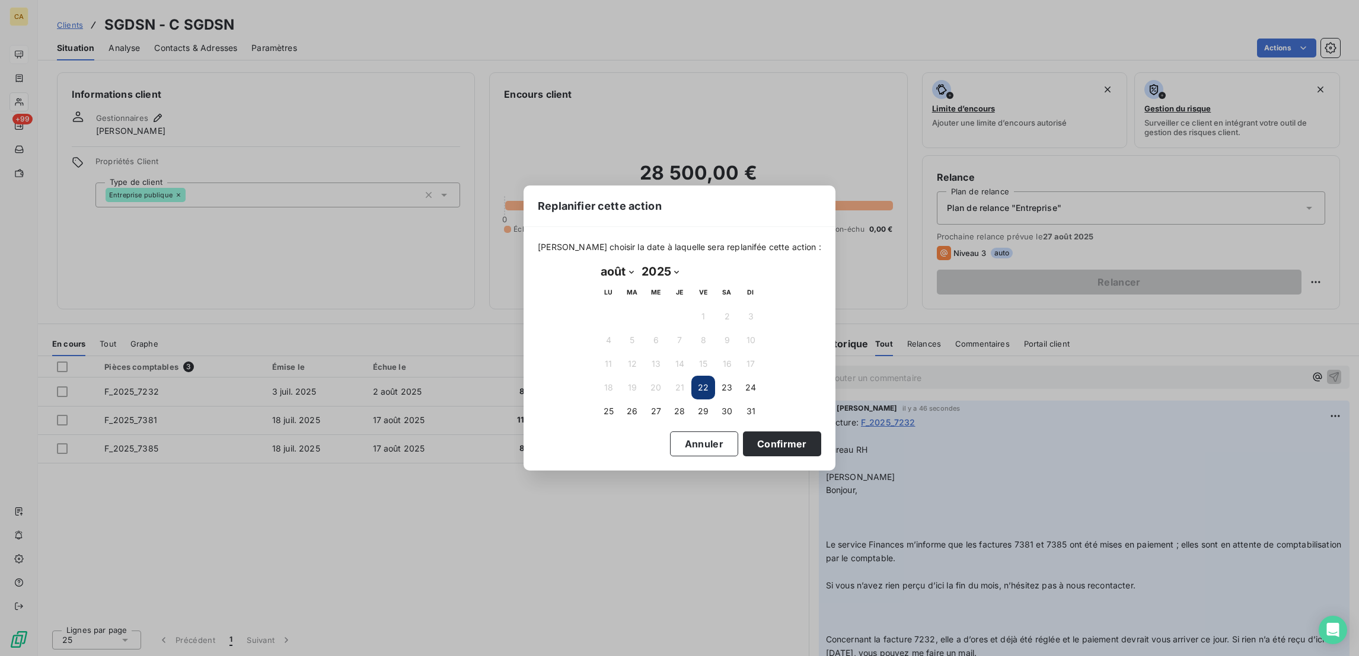
click at [613, 273] on select "janvier février mars avril mai juin juillet août septembre octobre novembre déc…" at bounding box center [617, 271] width 41 height 19
select select "8"
click at [597, 263] on select "janvier février mars avril mai juin juillet août septembre octobre novembre déc…" at bounding box center [617, 271] width 41 height 19
click at [682, 376] on button "25" at bounding box center [680, 388] width 24 height 24
click at [743, 432] on button "Confirmer" at bounding box center [782, 444] width 78 height 25
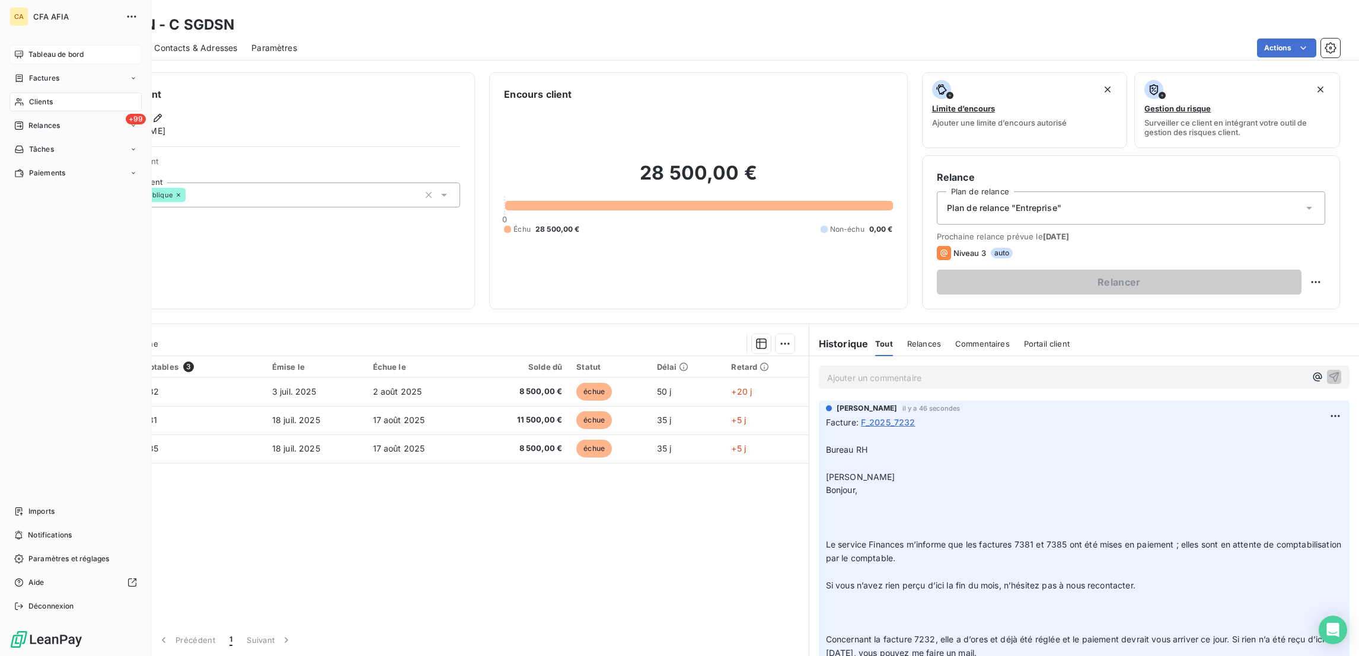
click at [20, 55] on nav "Tableau de bord Factures Clients +99 Relances Tâches Paiements" at bounding box center [75, 114] width 132 height 138
click at [29, 73] on span "Factures" at bounding box center [44, 78] width 30 height 11
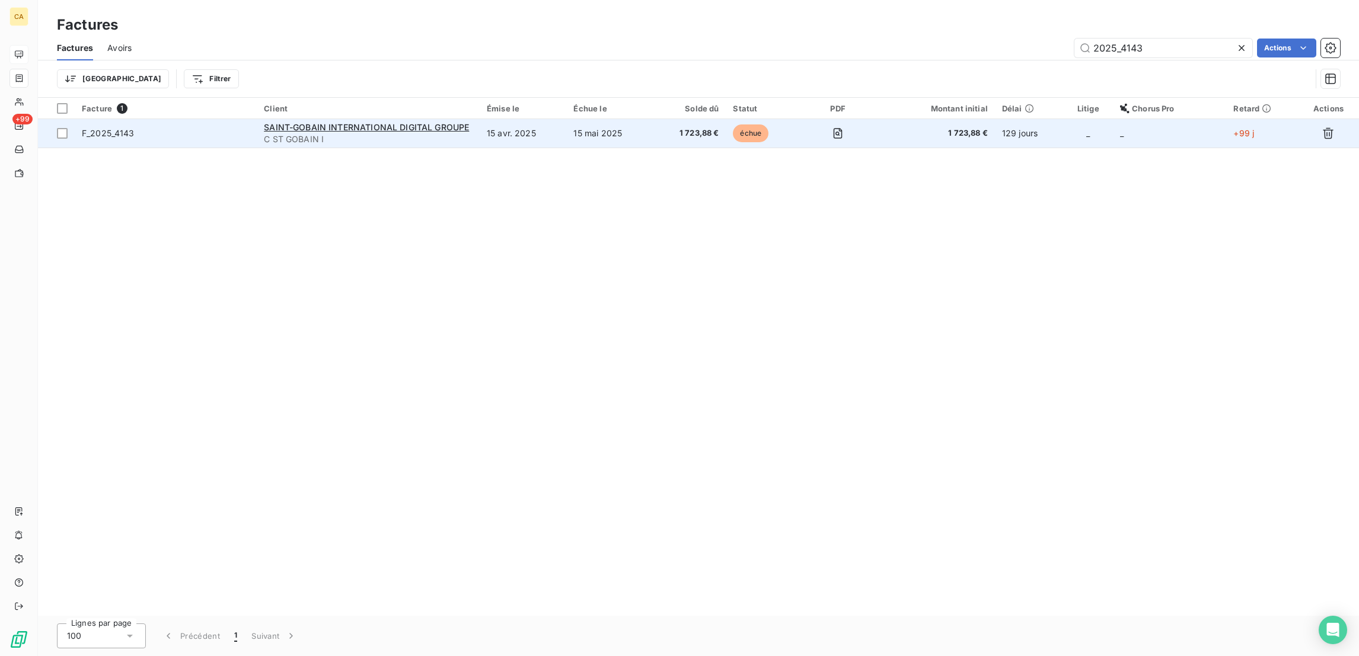
type input "2025_4143"
click at [500, 123] on td "15 avr. 2025" at bounding box center [523, 133] width 87 height 28
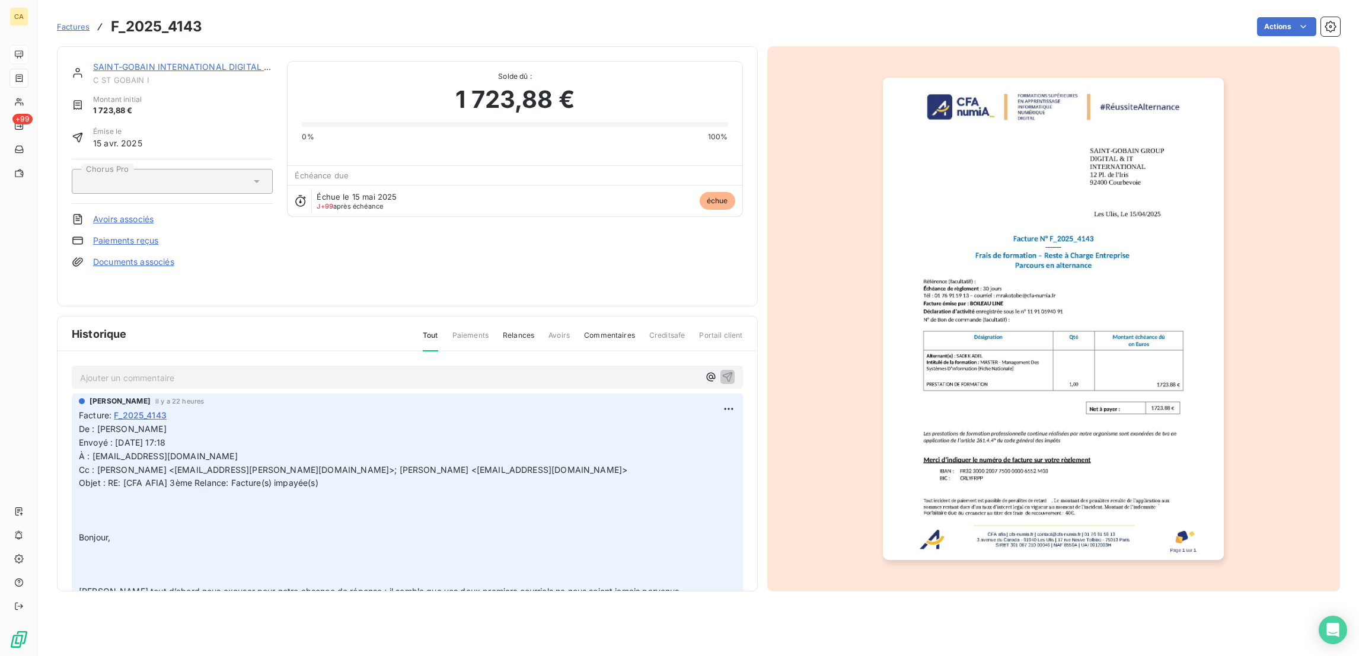
click at [351, 352] on div "Ajouter un commentaire ﻿ Aurélie CATTAN il y a 22 heures Facture : F_2025_4143 …" at bounding box center [408, 489] width 700 height 275
click at [339, 371] on p "Ajouter un commentaire ﻿" at bounding box center [389, 378] width 619 height 15
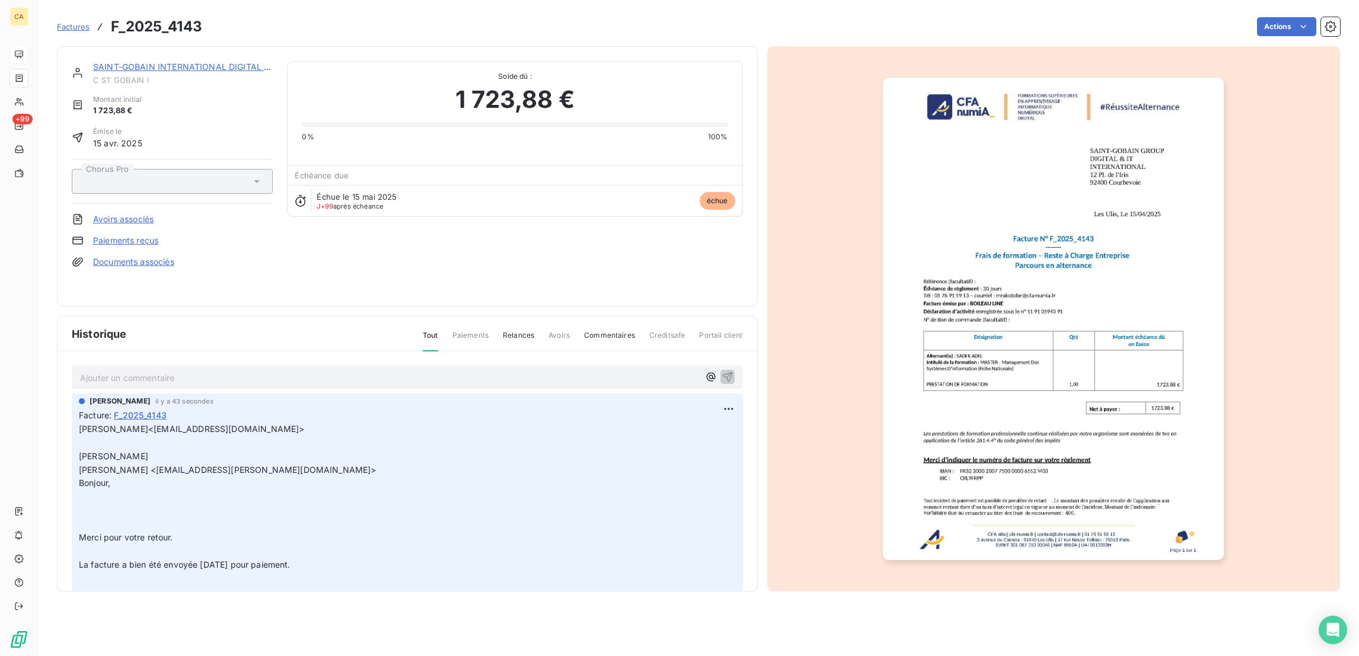
click at [152, 62] on link "SAINT-GOBAIN INTERNATIONAL DIGITAL GROUPE" at bounding box center [195, 67] width 205 height 10
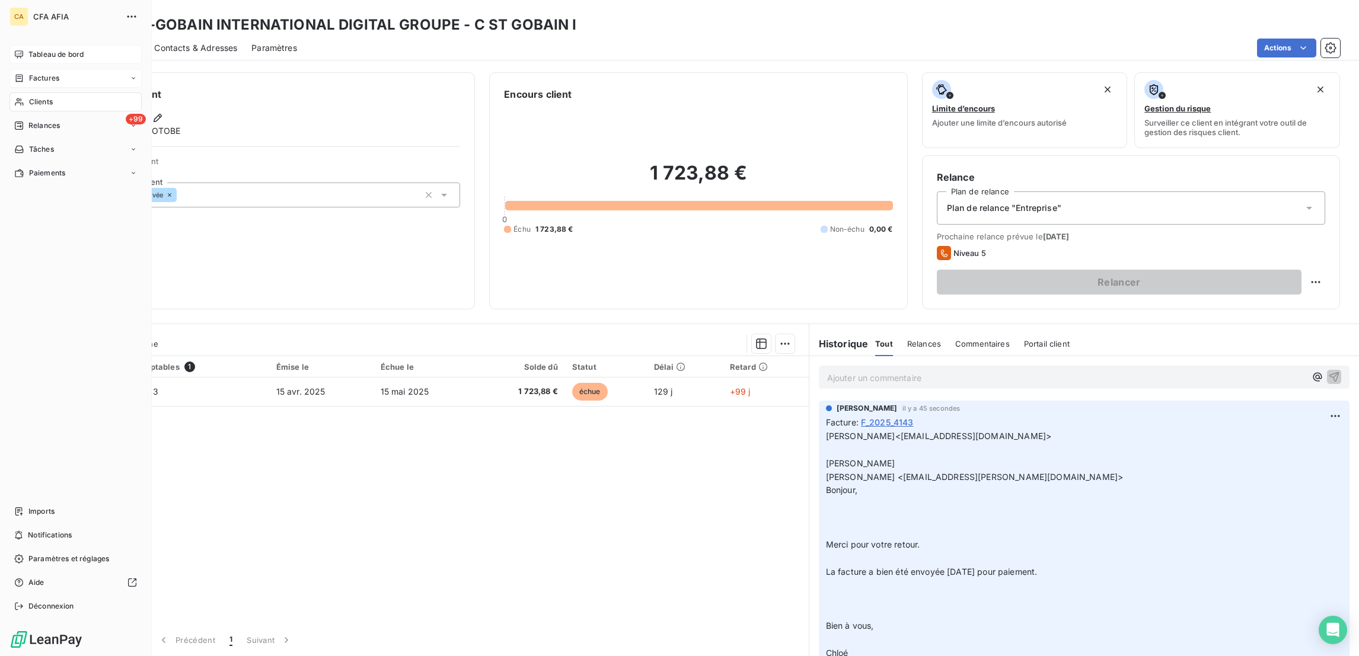
click at [34, 73] on span "Factures" at bounding box center [44, 78] width 30 height 11
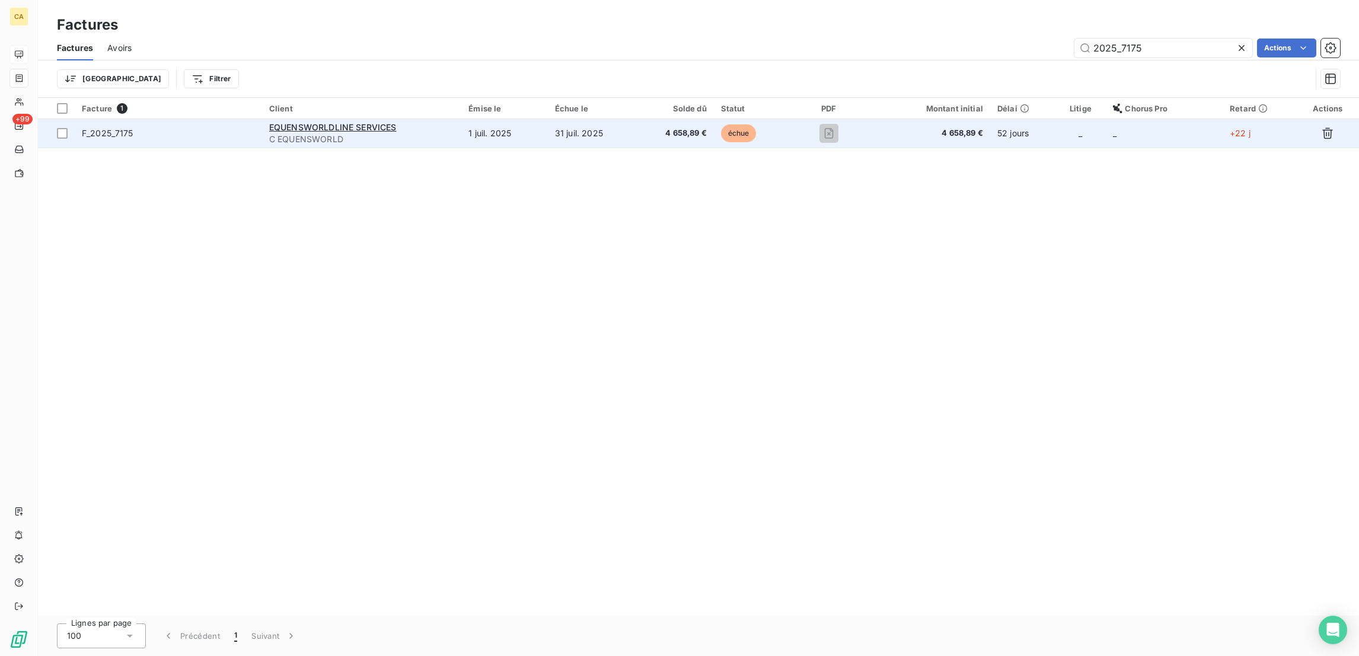
type input "2025_7175"
click at [522, 119] on td "1 juil. 2025" at bounding box center [504, 133] width 87 height 28
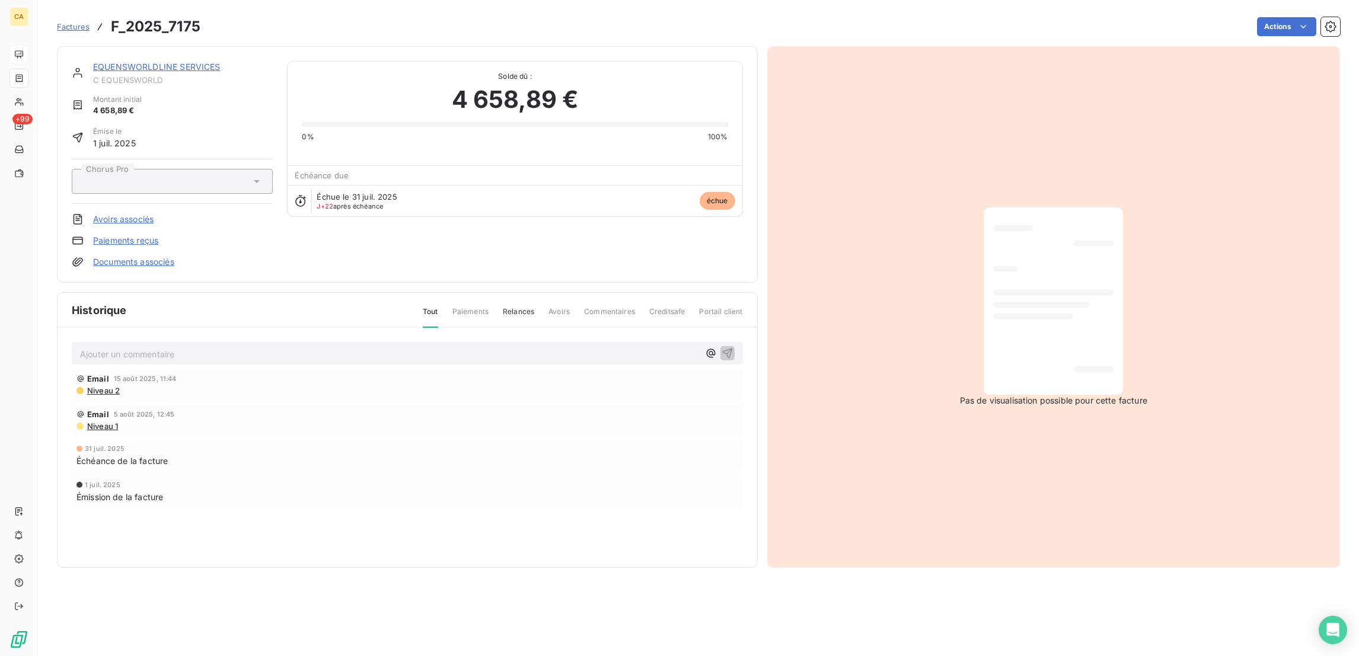
click at [197, 328] on div "Ajouter un commentaire ﻿ Email 15 août 2025, 11:44 Niveau 2 Email 5 août 2025, …" at bounding box center [408, 442] width 700 height 228
click at [195, 347] on p "Ajouter un commentaire ﻿" at bounding box center [389, 354] width 619 height 15
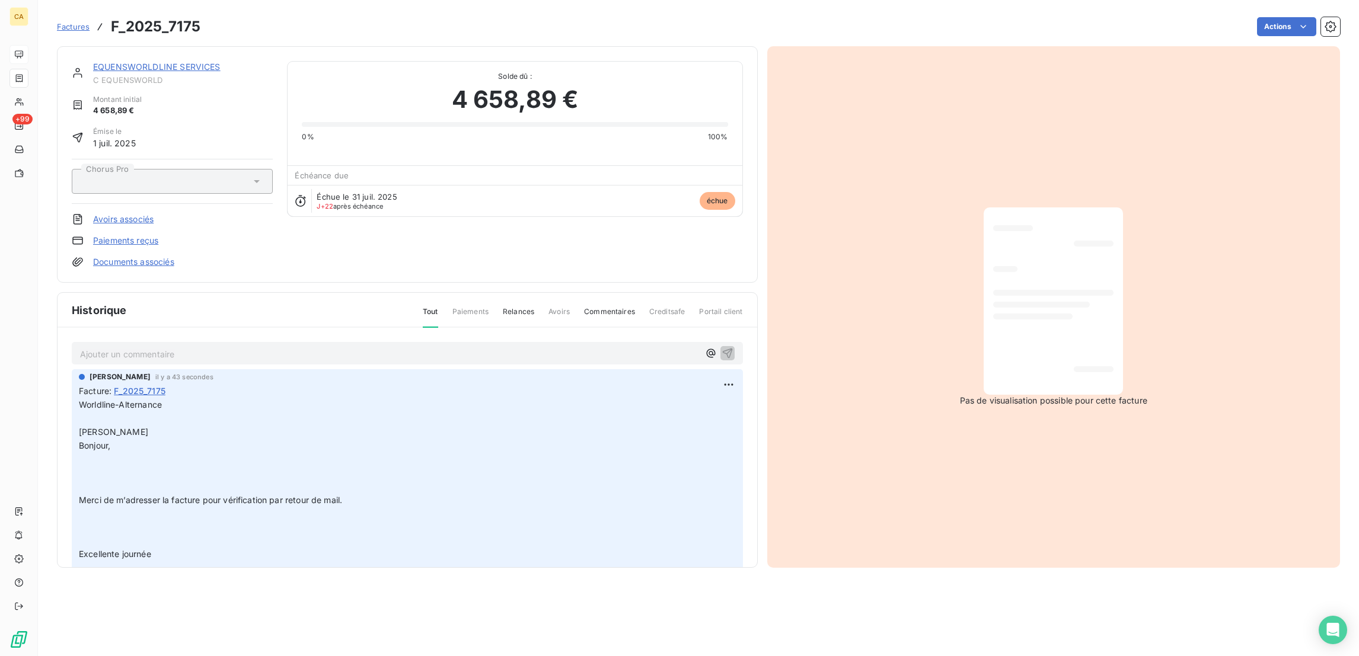
click at [142, 62] on link "EQUENSWORLDLINE SERVICES" at bounding box center [156, 67] width 127 height 10
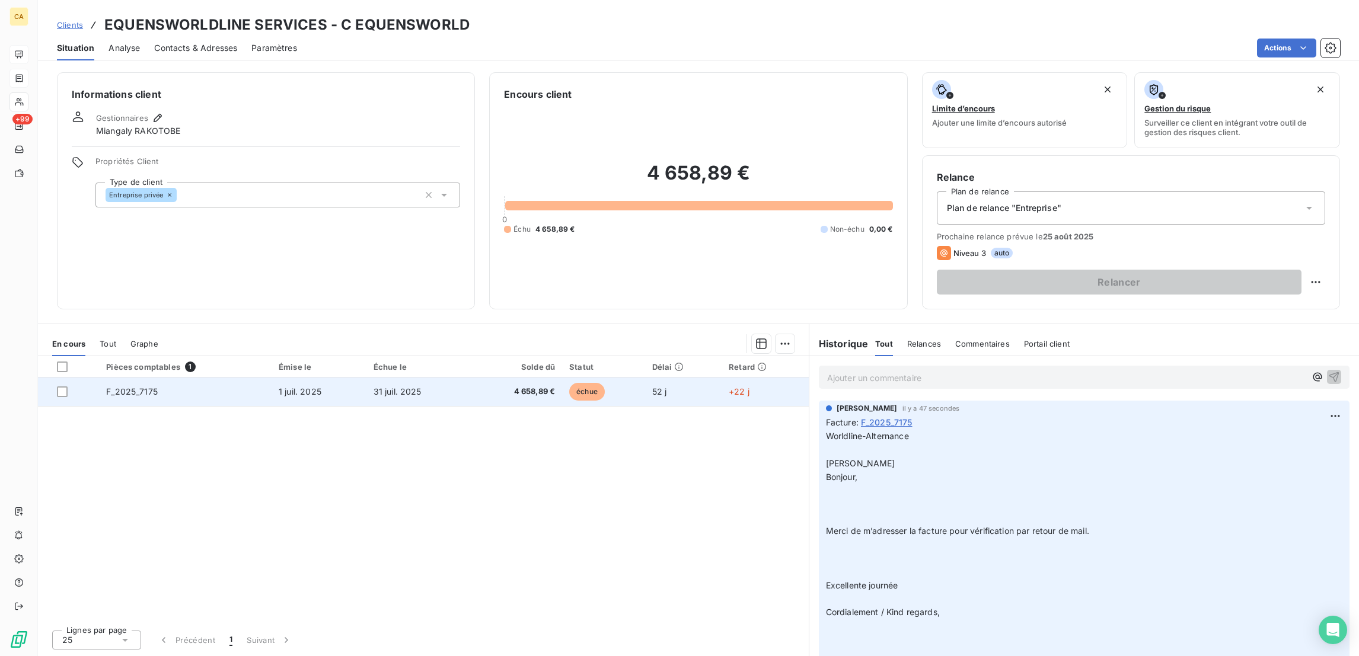
click at [645, 378] on td "échue" at bounding box center [603, 392] width 83 height 28
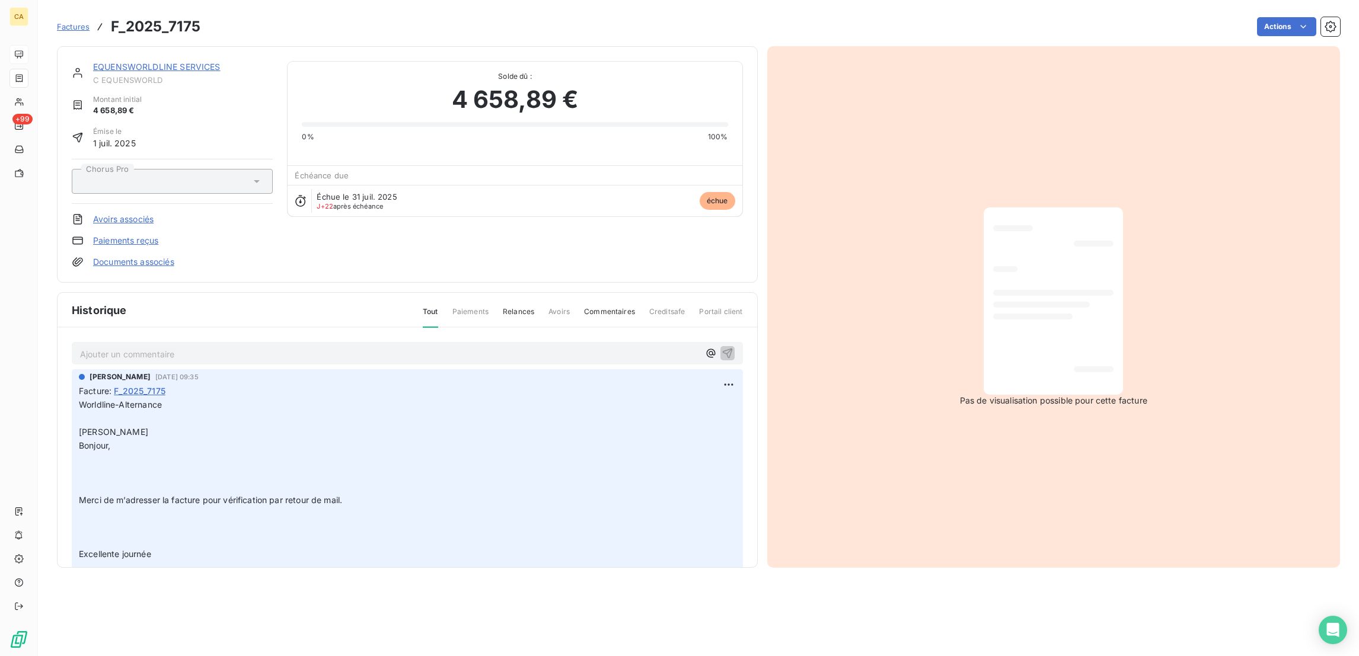
click at [129, 342] on div "Ajouter un commentaire ﻿" at bounding box center [407, 353] width 671 height 23
click at [129, 347] on p "Ajouter un commentaire ﻿" at bounding box center [389, 354] width 619 height 15
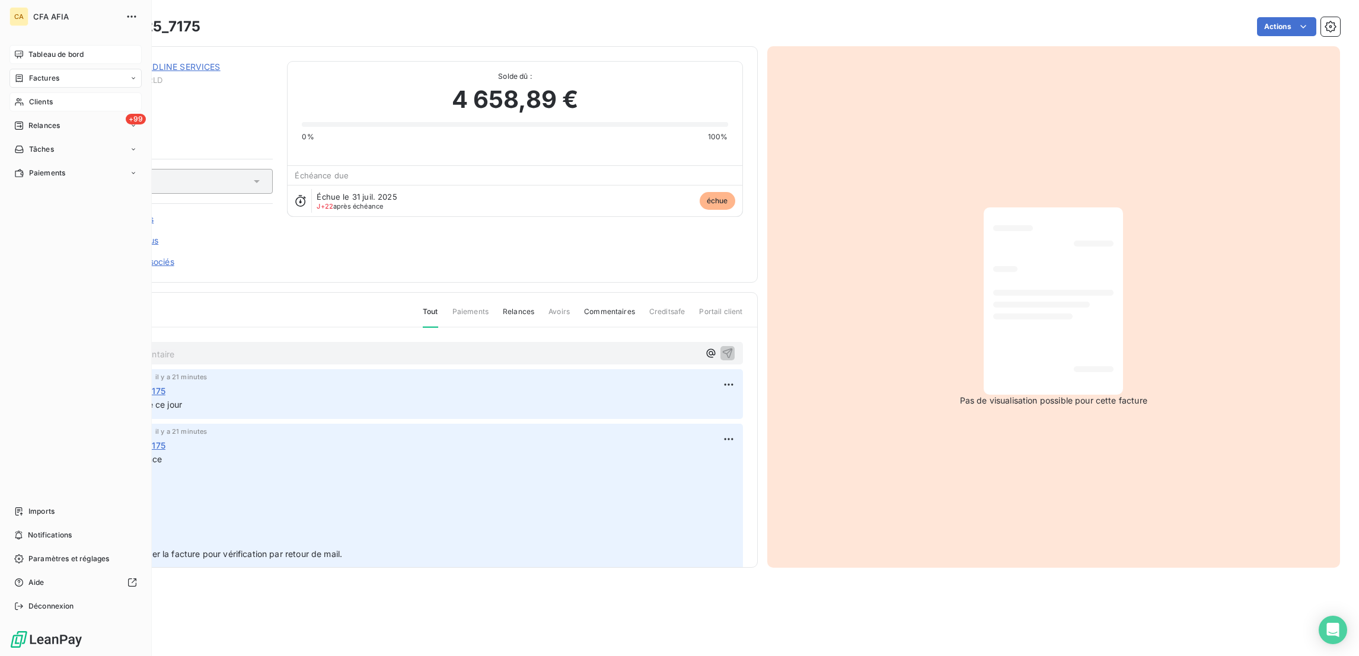
click at [11, 92] on div "Clients" at bounding box center [75, 101] width 132 height 19
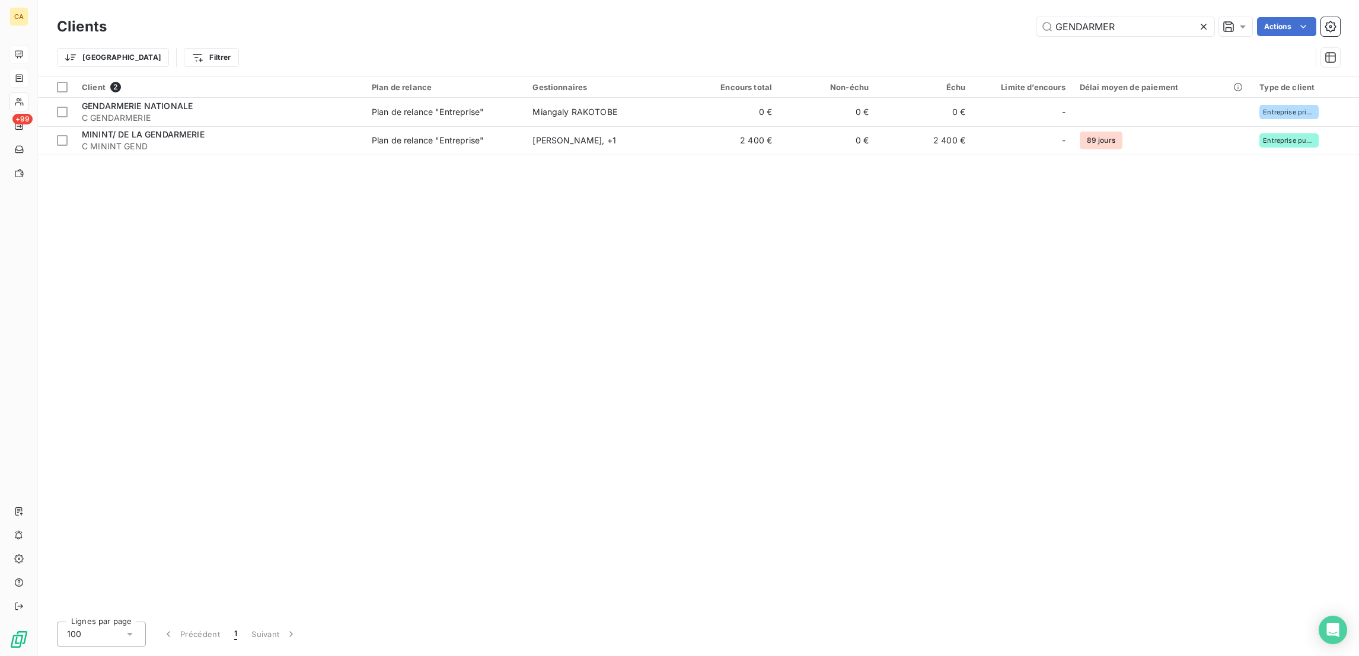
drag, startPoint x: 1157, startPoint y: 21, endPoint x: 1019, endPoint y: 28, distance: 137.7
click at [1019, 28] on div "GENDARMER Actions" at bounding box center [730, 26] width 1219 height 19
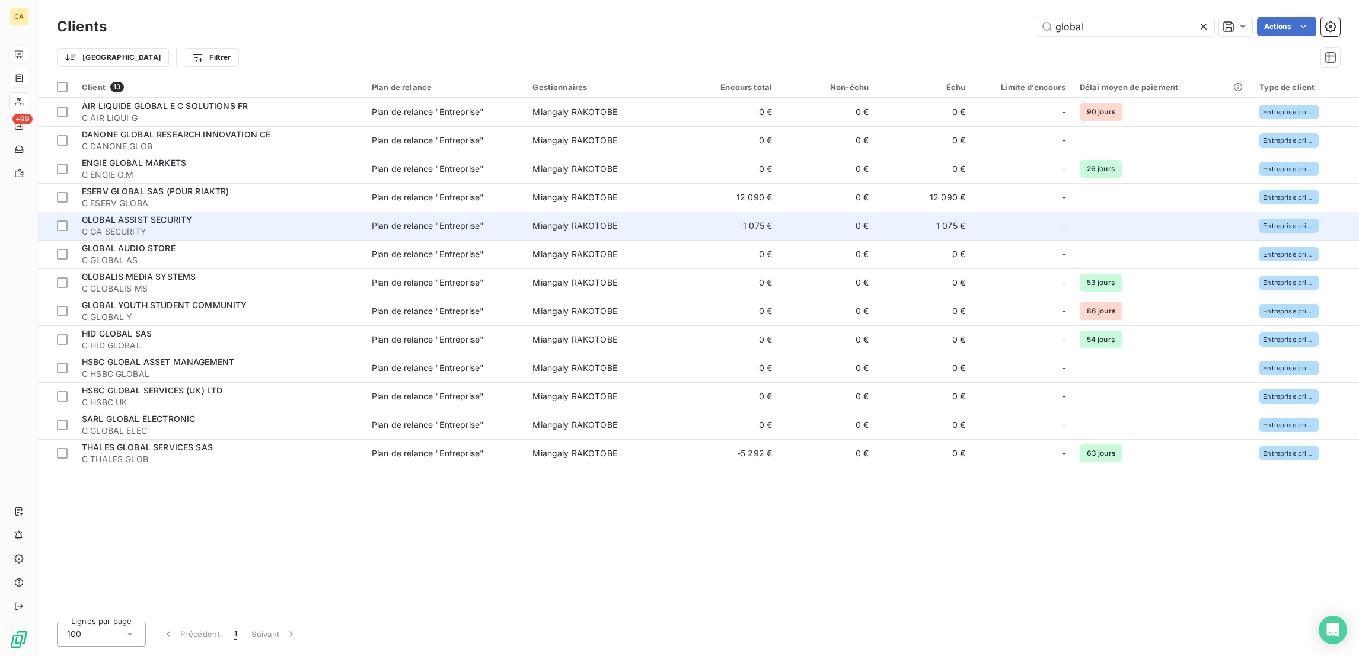
type input "global"
click at [165, 226] on span "C GA SECURITY" at bounding box center [220, 232] width 276 height 12
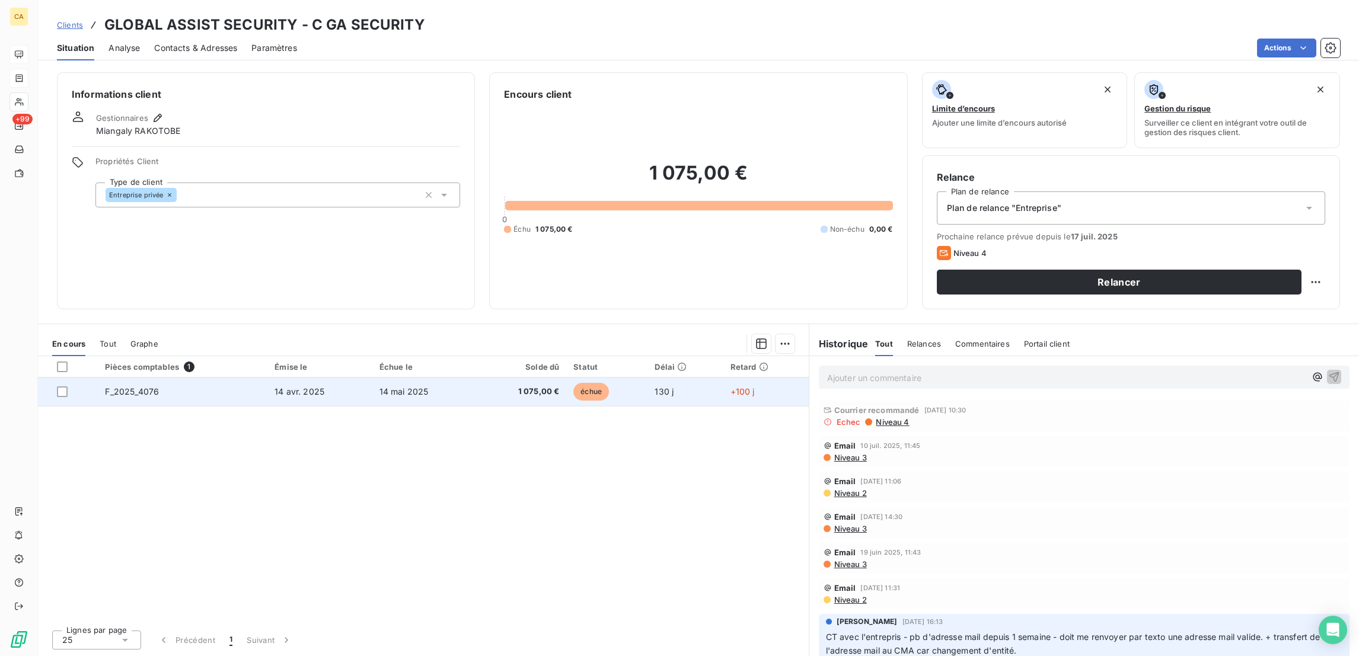
click at [225, 378] on td "F_2025_4076" at bounding box center [183, 392] width 170 height 28
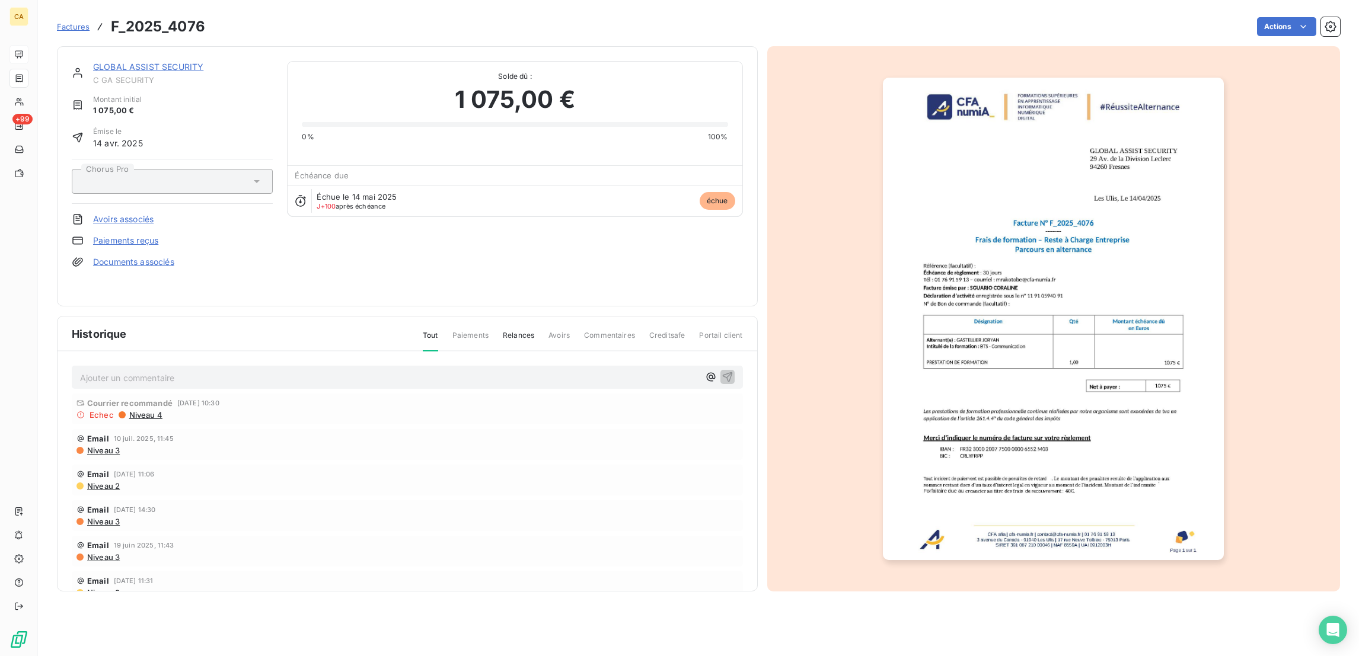
click at [1006, 362] on div at bounding box center [1053, 319] width 573 height 546
click at [1048, 240] on img "button" at bounding box center [1053, 319] width 341 height 483
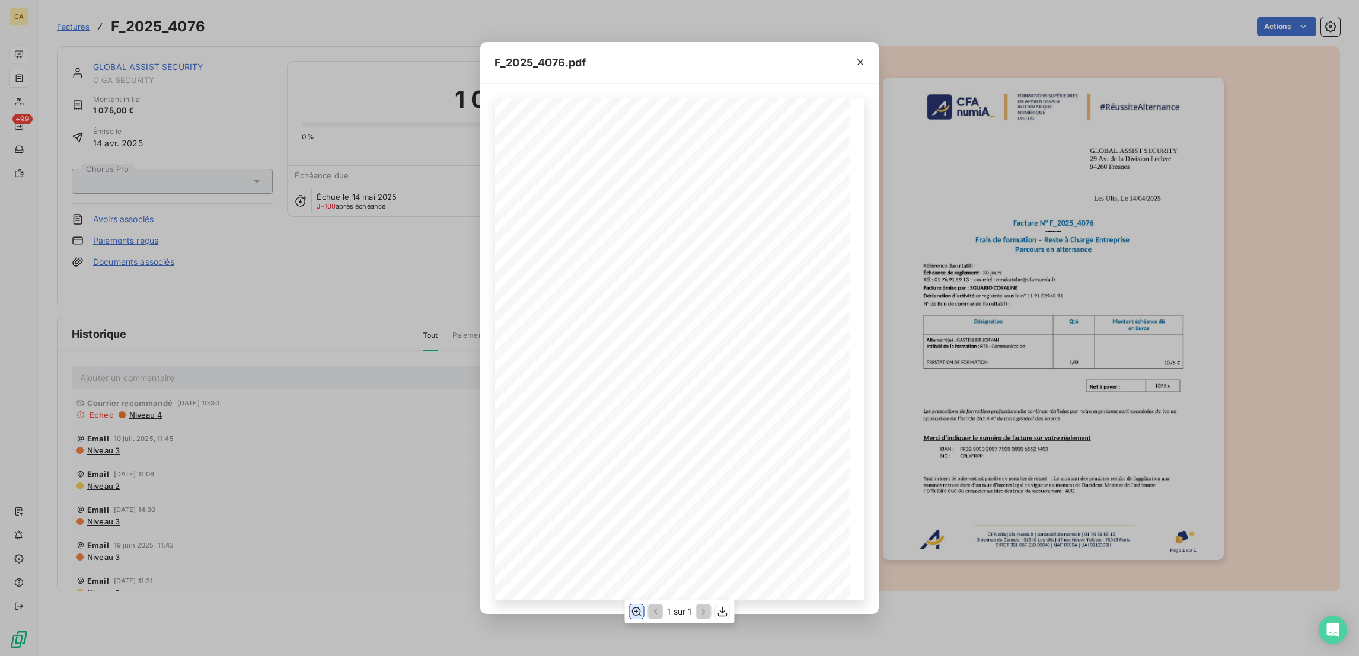
click at [639, 610] on icon "button" at bounding box center [636, 612] width 12 height 12
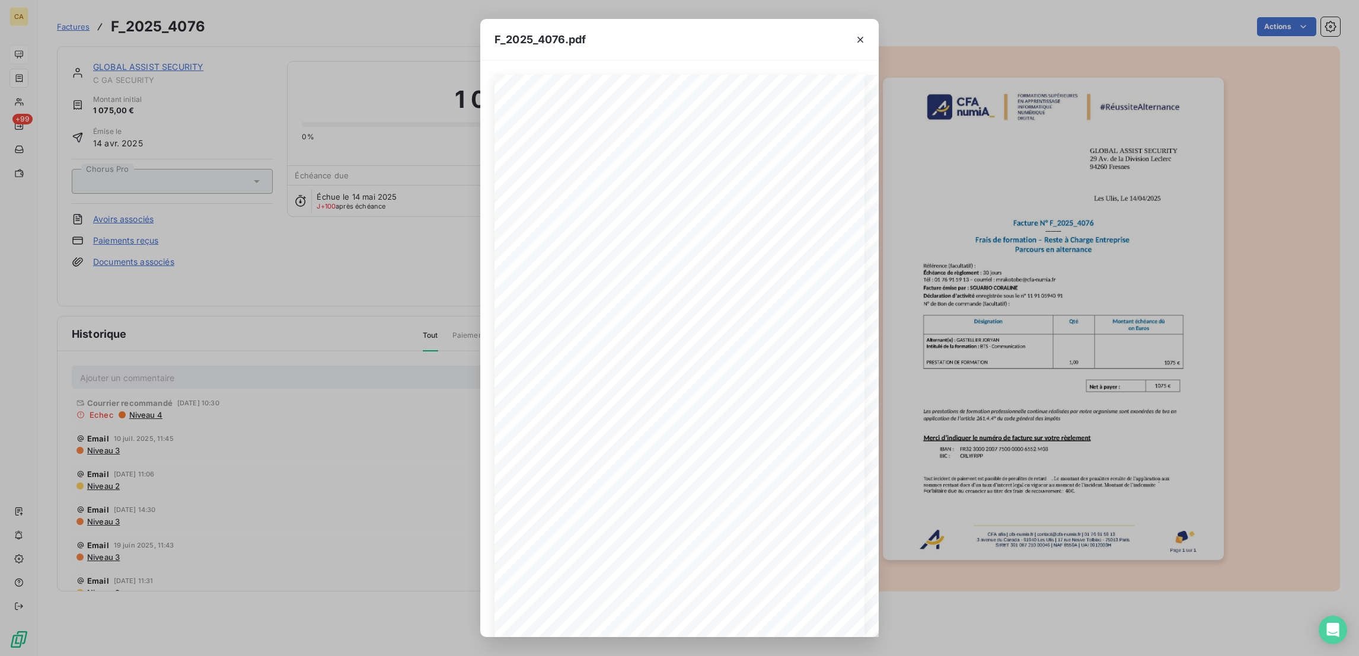
click at [177, 47] on div "F_2025_4076.pdf CFA afia | cfa-numia.fr | contact@cfa-numia.fr | 01 76 91 59 13…" at bounding box center [679, 328] width 1359 height 656
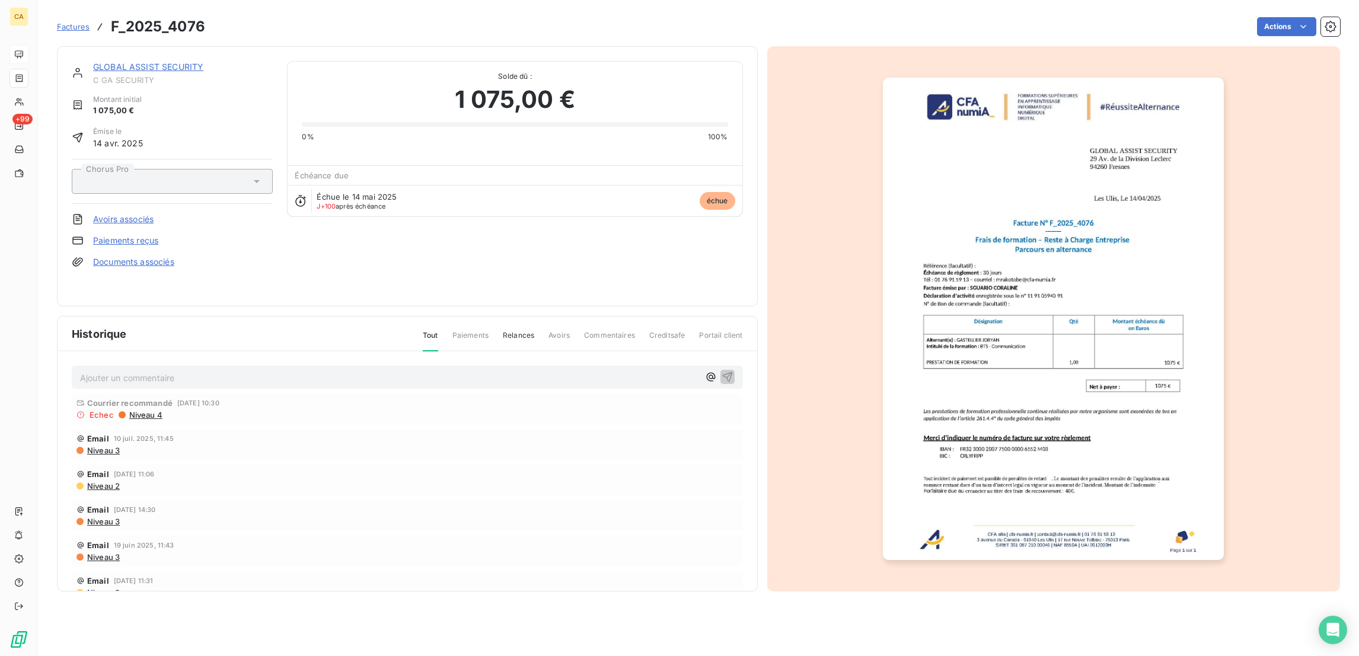
click at [144, 62] on link "GLOBAL ASSIST SECURITY" at bounding box center [148, 67] width 110 height 10
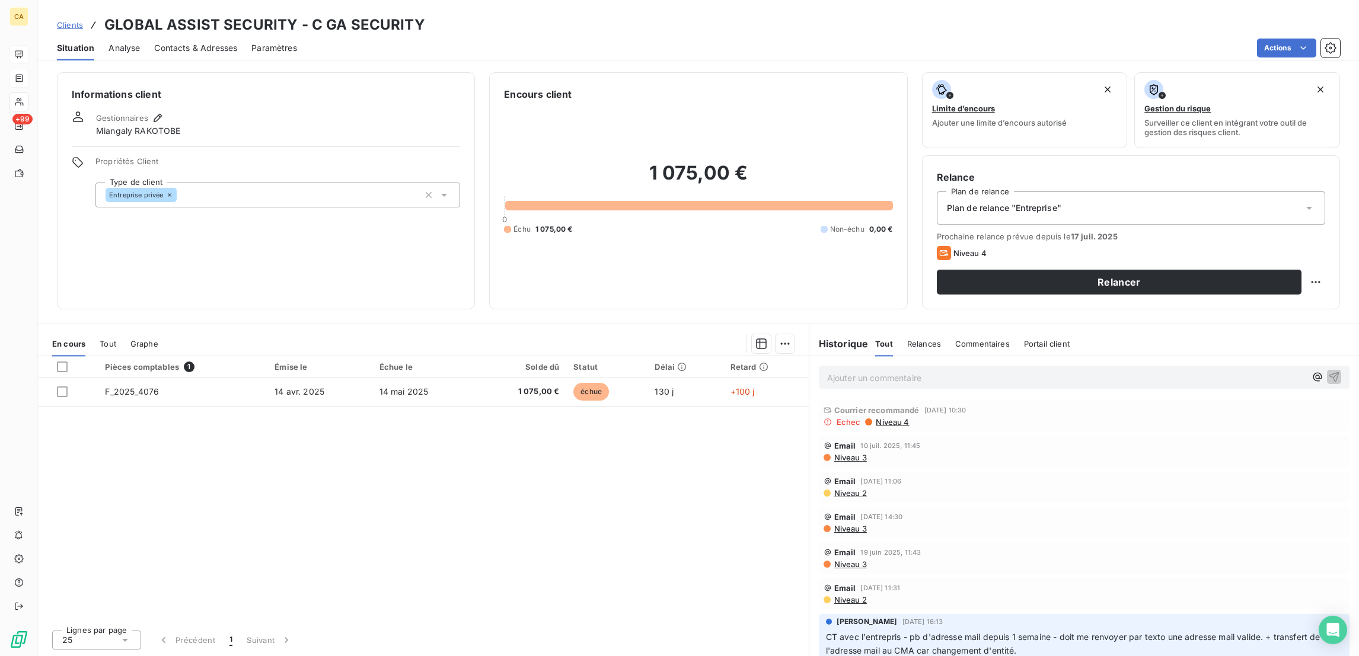
click at [163, 42] on span "Contacts & Adresses" at bounding box center [195, 48] width 83 height 12
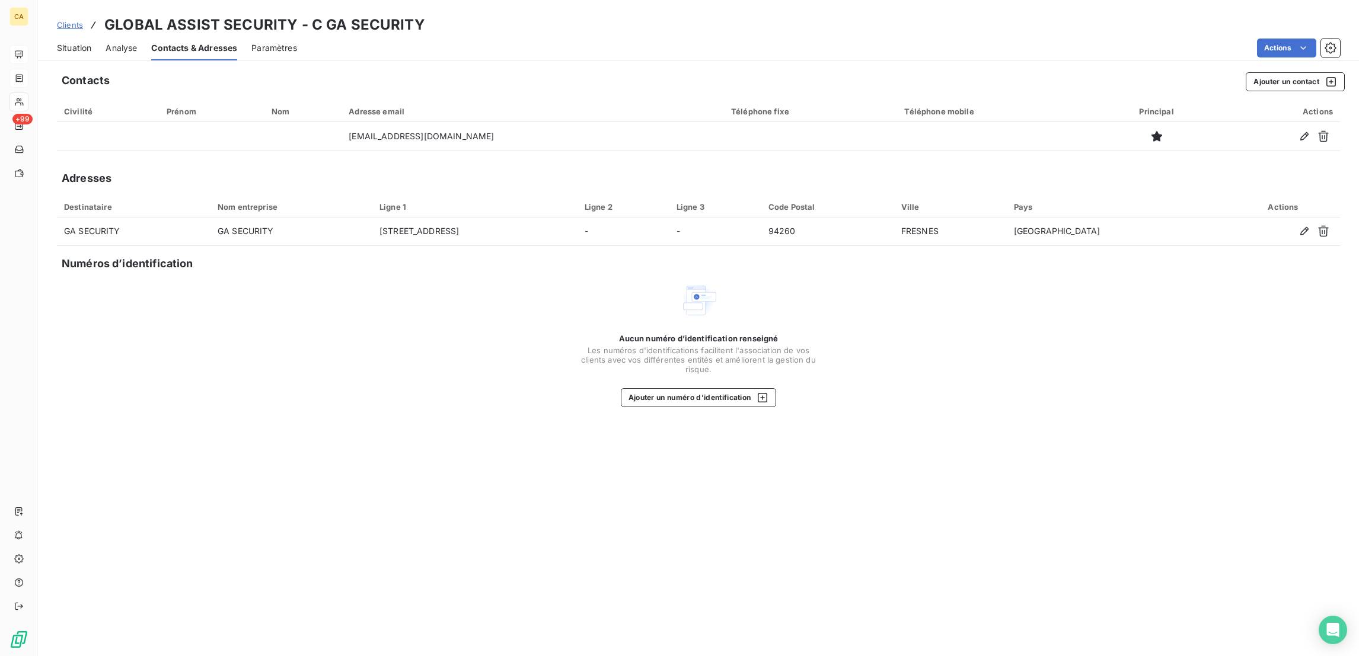
click at [38, 50] on div "Situation Analyse Contacts & Adresses Paramètres Actions" at bounding box center [698, 48] width 1321 height 25
click at [62, 42] on span "Situation" at bounding box center [74, 48] width 34 height 12
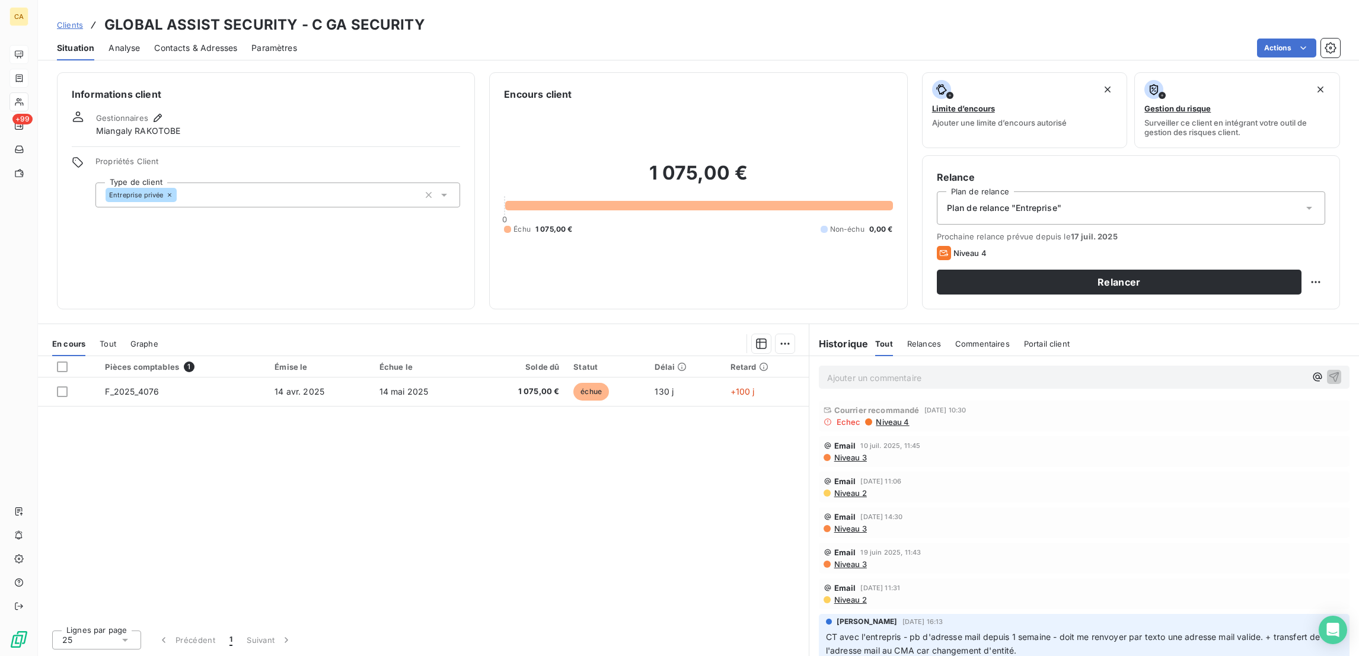
click at [844, 595] on span "Niveau 2" at bounding box center [850, 599] width 34 height 9
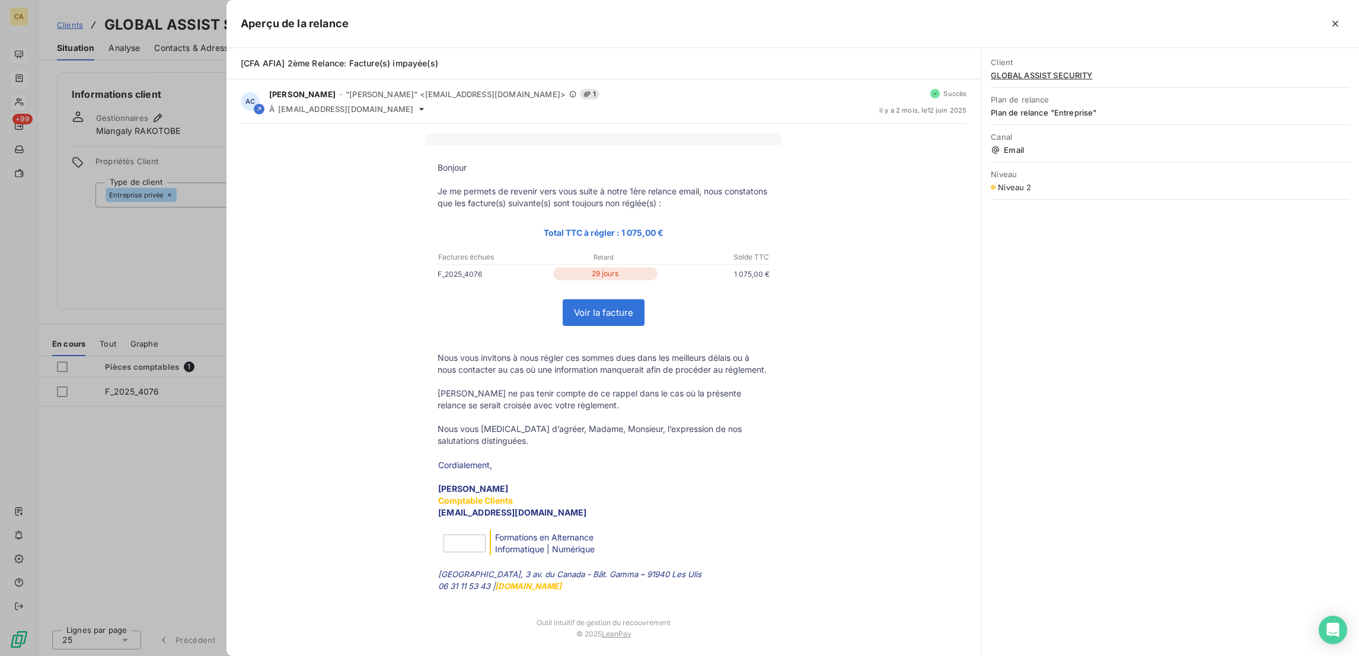
click at [135, 384] on div at bounding box center [679, 328] width 1359 height 656
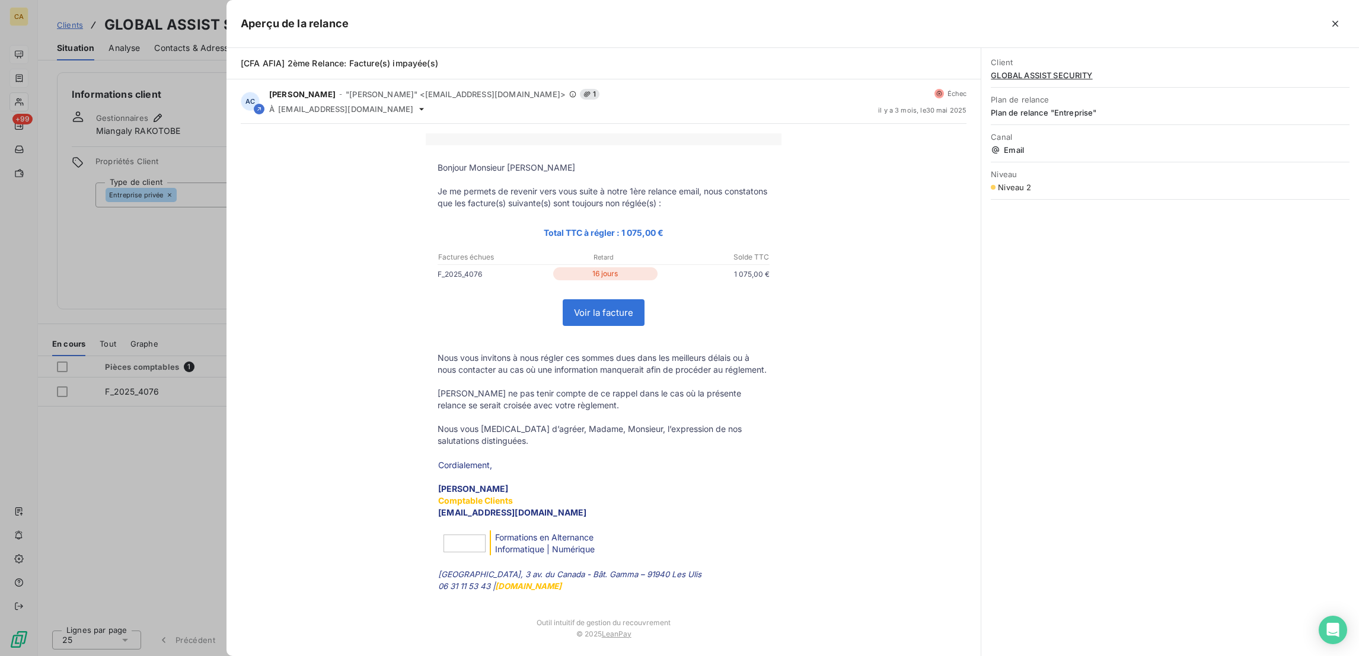
click at [201, 187] on div at bounding box center [679, 328] width 1359 height 656
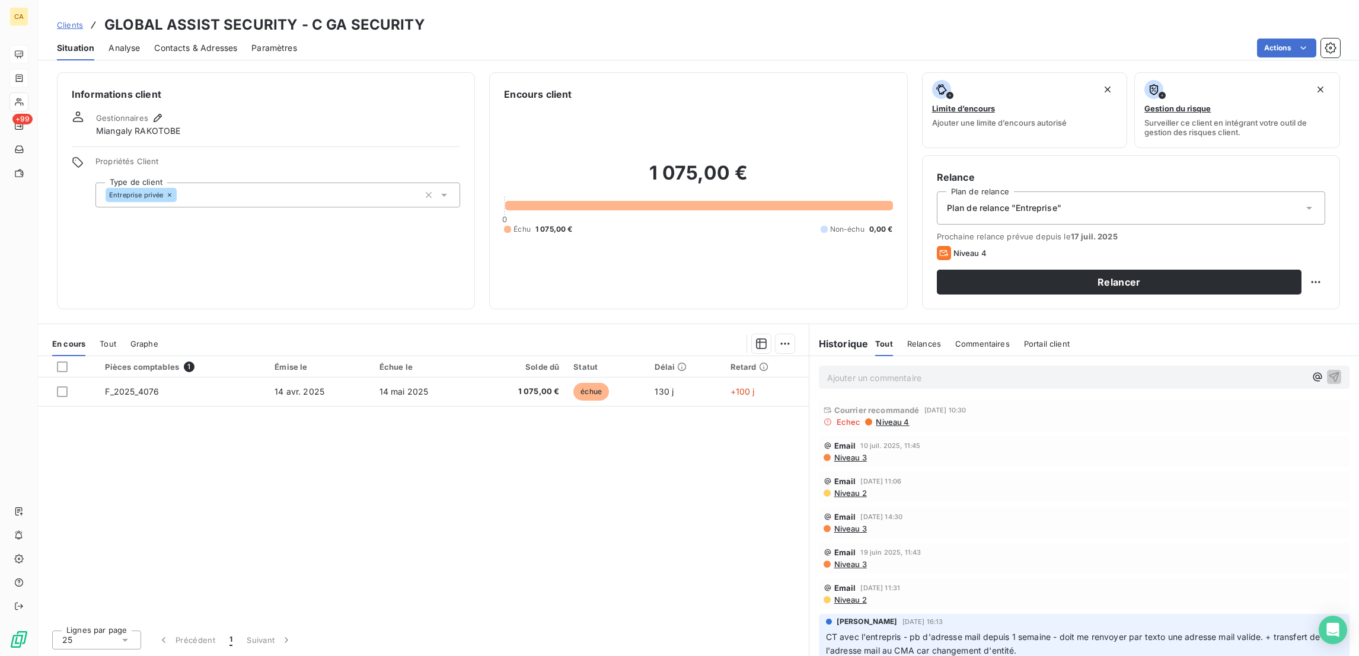
click at [578, 448] on div "Pièces comptables 1 Émise le Échue le Solde dû Statut Délai Retard F_2025_4076 …" at bounding box center [423, 488] width 771 height 264
click at [834, 371] on p "Ajouter un commentaire ﻿" at bounding box center [1066, 378] width 479 height 15
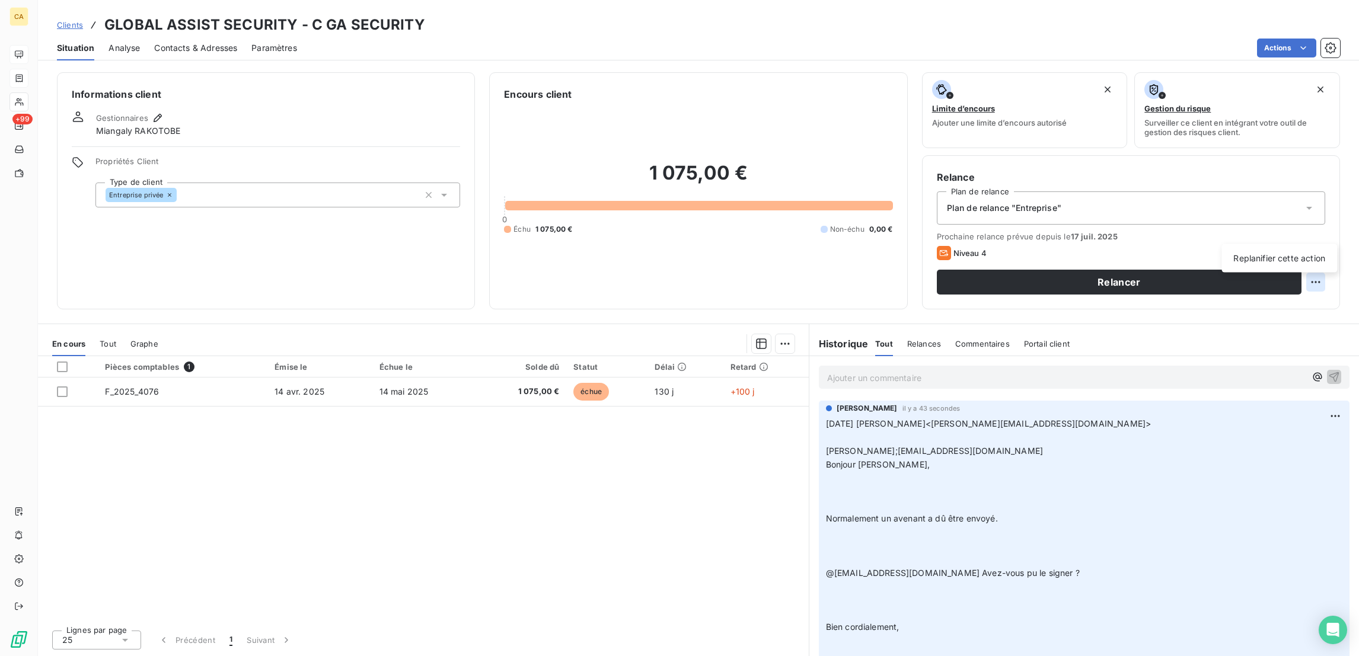
click at [1318, 235] on html "CA +99 Clients GLOBAL ASSIST SECURITY - C GA SECURITY Situation Analyse Contact…" at bounding box center [679, 328] width 1359 height 656
click at [1296, 262] on div "Replanifier cette action" at bounding box center [1279, 258] width 106 height 19
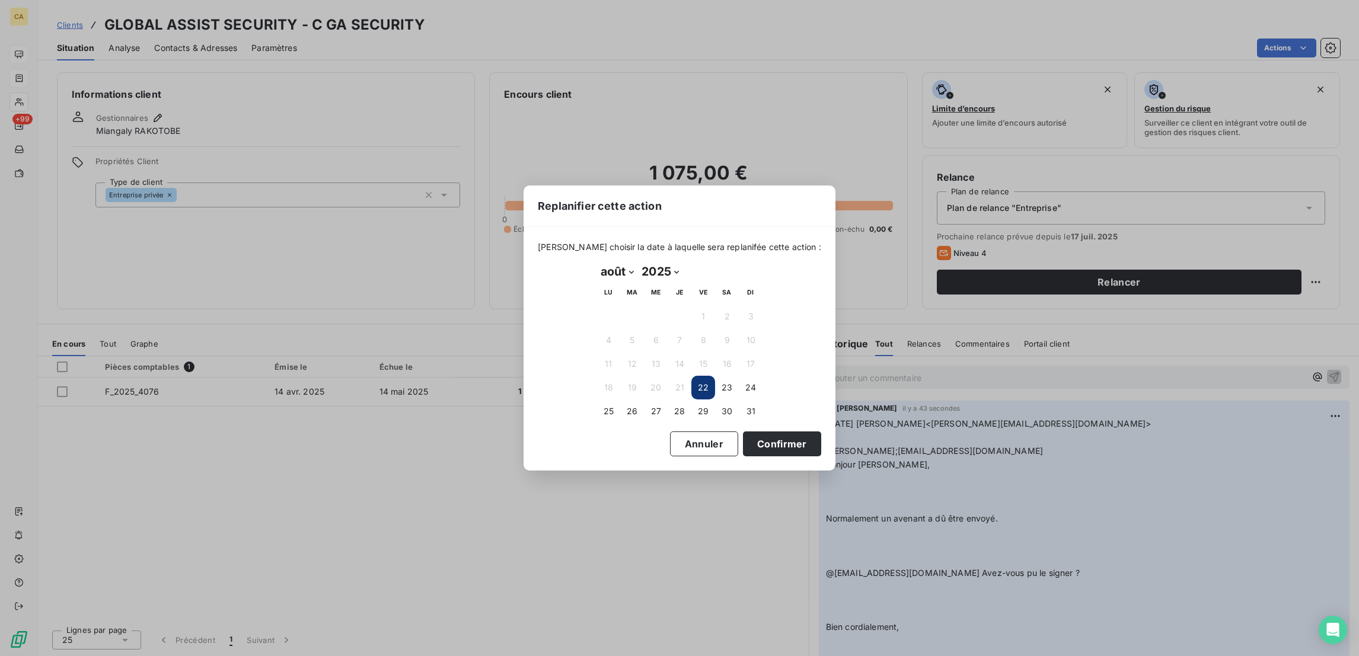
click at [613, 270] on select "janvier février mars avril mai juin juillet août septembre octobre novembre déc…" at bounding box center [617, 271] width 41 height 19
select select "8"
click at [597, 263] on select "janvier février mars avril mai juin juillet août septembre octobre novembre déc…" at bounding box center [617, 271] width 41 height 19
click at [698, 352] on button "19" at bounding box center [703, 364] width 24 height 24
click at [743, 432] on button "Confirmer" at bounding box center [782, 444] width 78 height 25
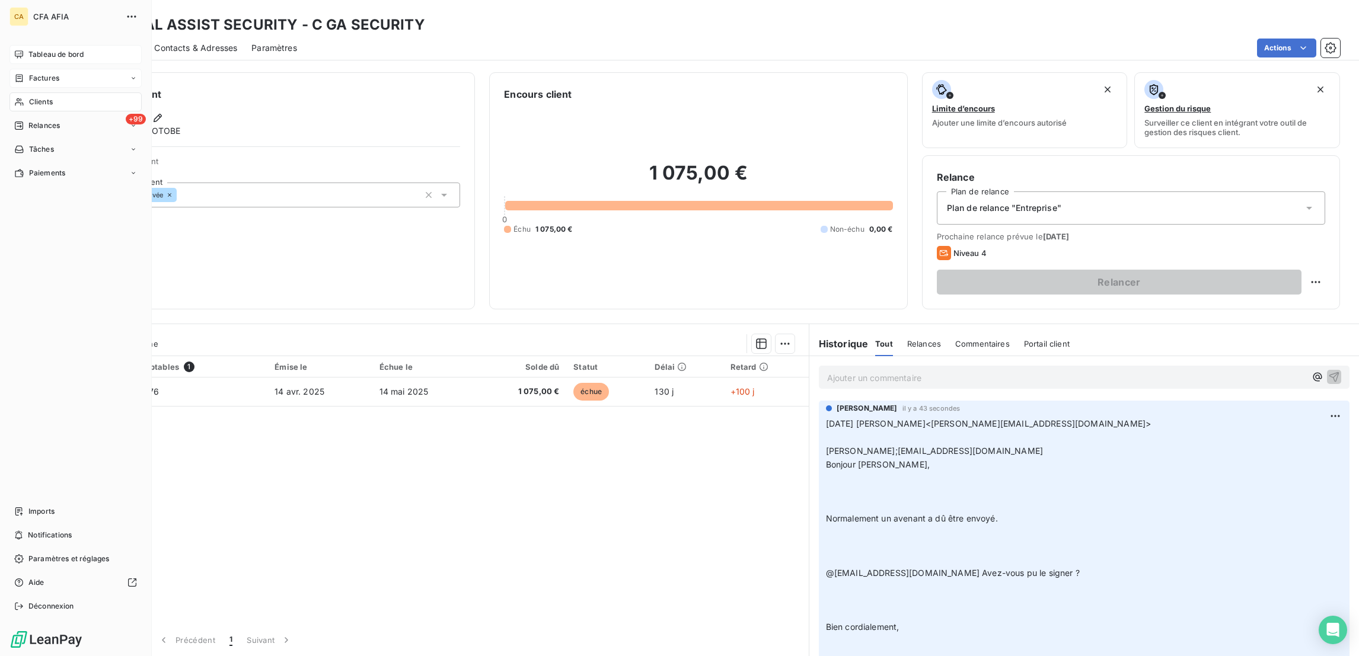
click at [21, 73] on div "Factures" at bounding box center [36, 78] width 45 height 11
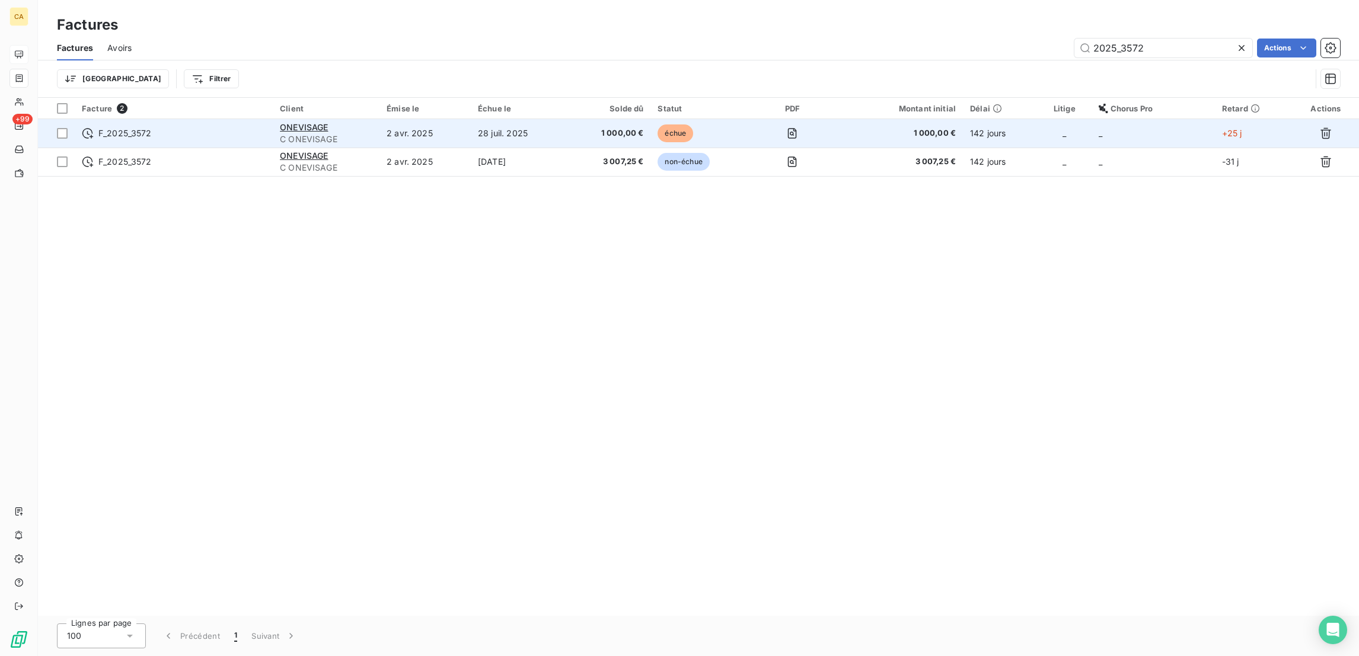
type input "2025_3572"
click at [372, 122] on div "ONEVISAGE" at bounding box center [326, 128] width 92 height 12
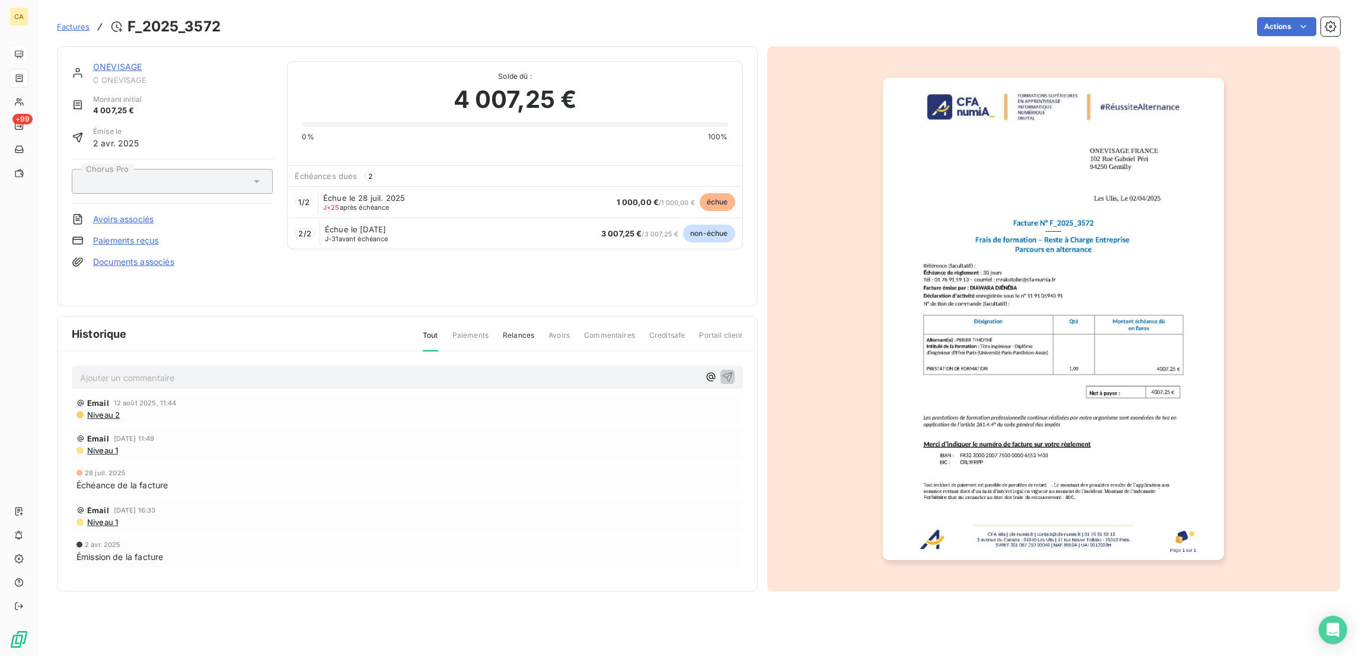
click at [109, 62] on link "ONEVISAGE" at bounding box center [117, 67] width 49 height 10
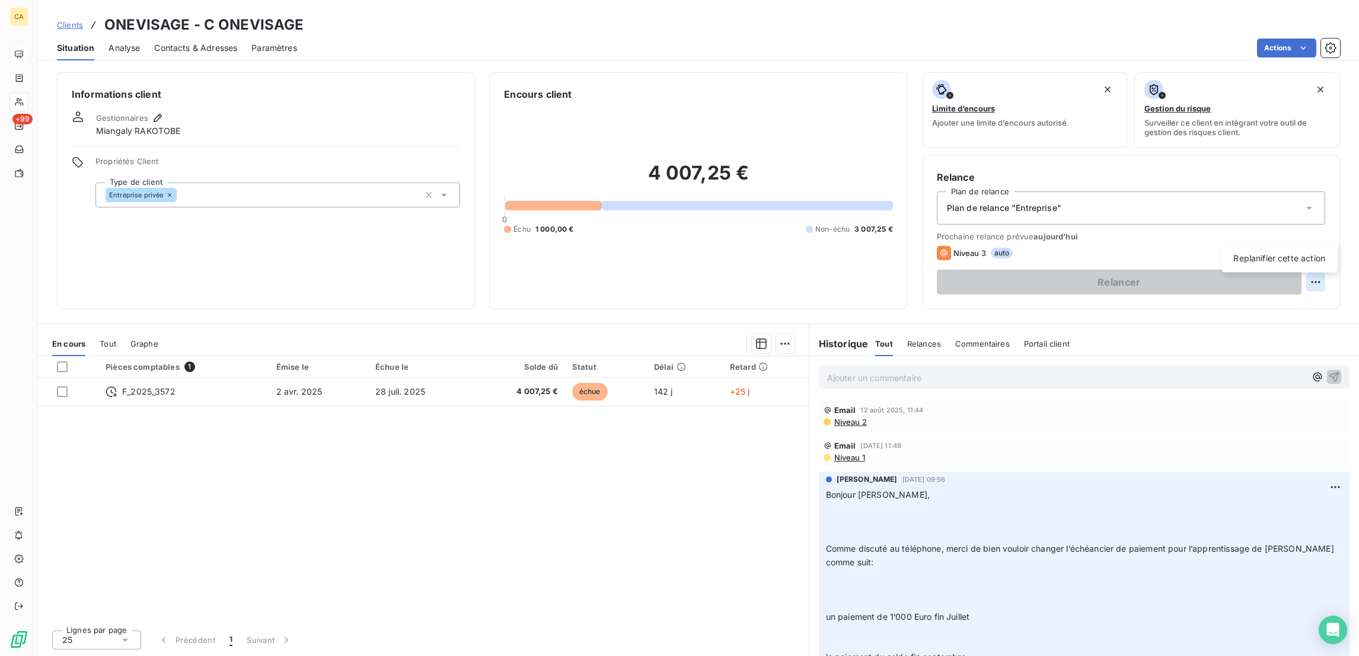
click at [1317, 227] on html "CA +99 Clients ONEVISAGE - C ONEVISAGE Situation Analyse Contacts & Adresses Pa…" at bounding box center [679, 328] width 1359 height 656
click at [1302, 259] on div "Replanifier cette action" at bounding box center [1279, 258] width 106 height 19
select select "7"
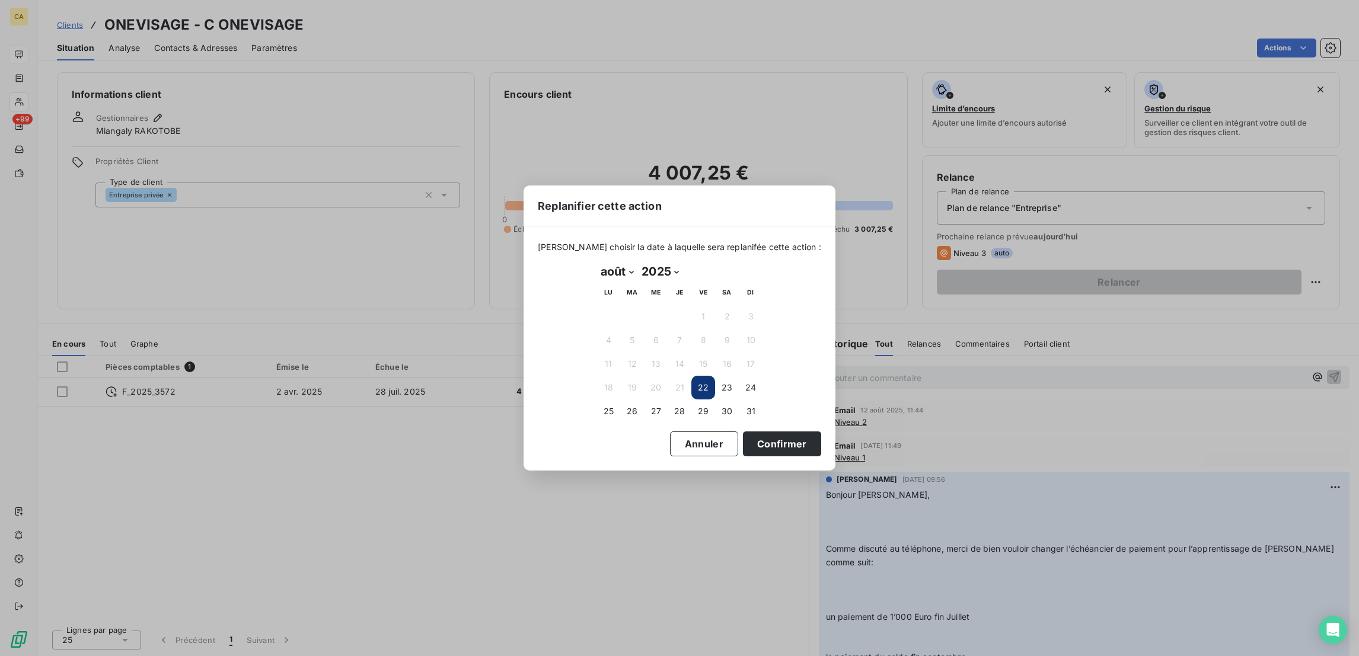
click at [599, 266] on select "janvier février mars avril mai juin juillet août septembre octobre novembre déc…" at bounding box center [617, 271] width 41 height 19
click at [698, 406] on button "29" at bounding box center [703, 412] width 24 height 24
click at [743, 439] on button "Confirmer" at bounding box center [782, 444] width 78 height 25
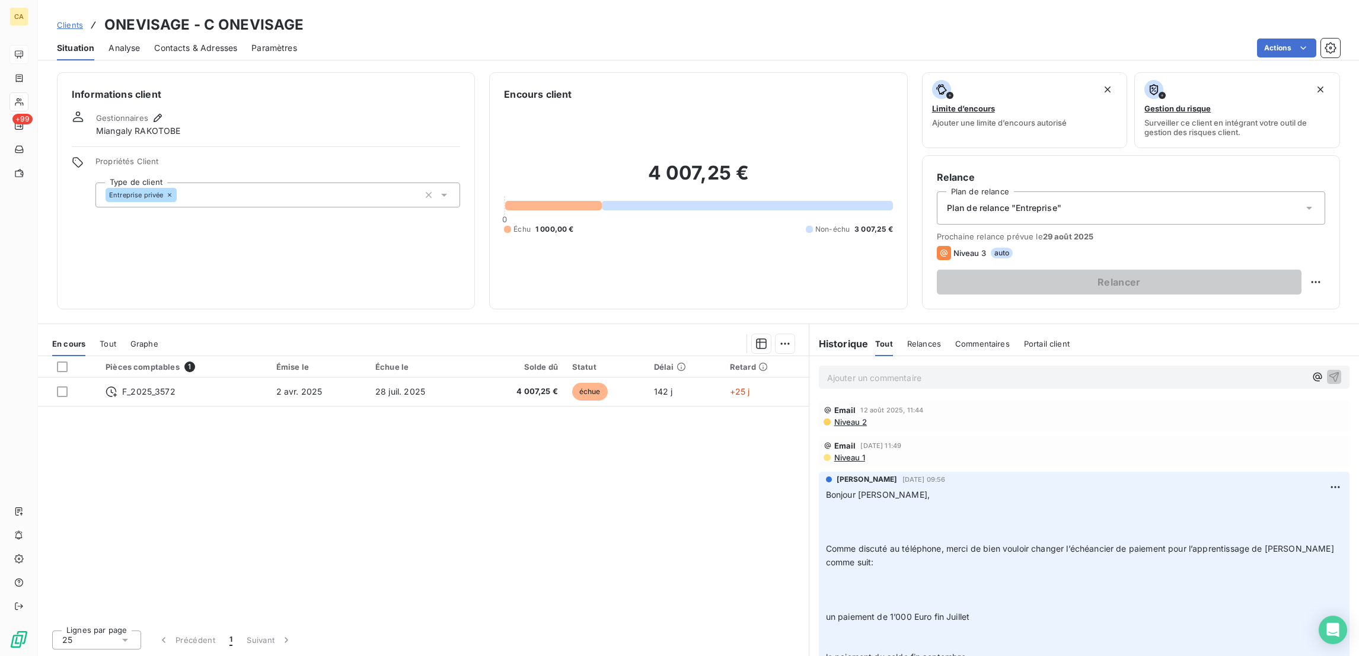
click at [876, 371] on p "Ajouter un commentaire ﻿" at bounding box center [1066, 378] width 479 height 15
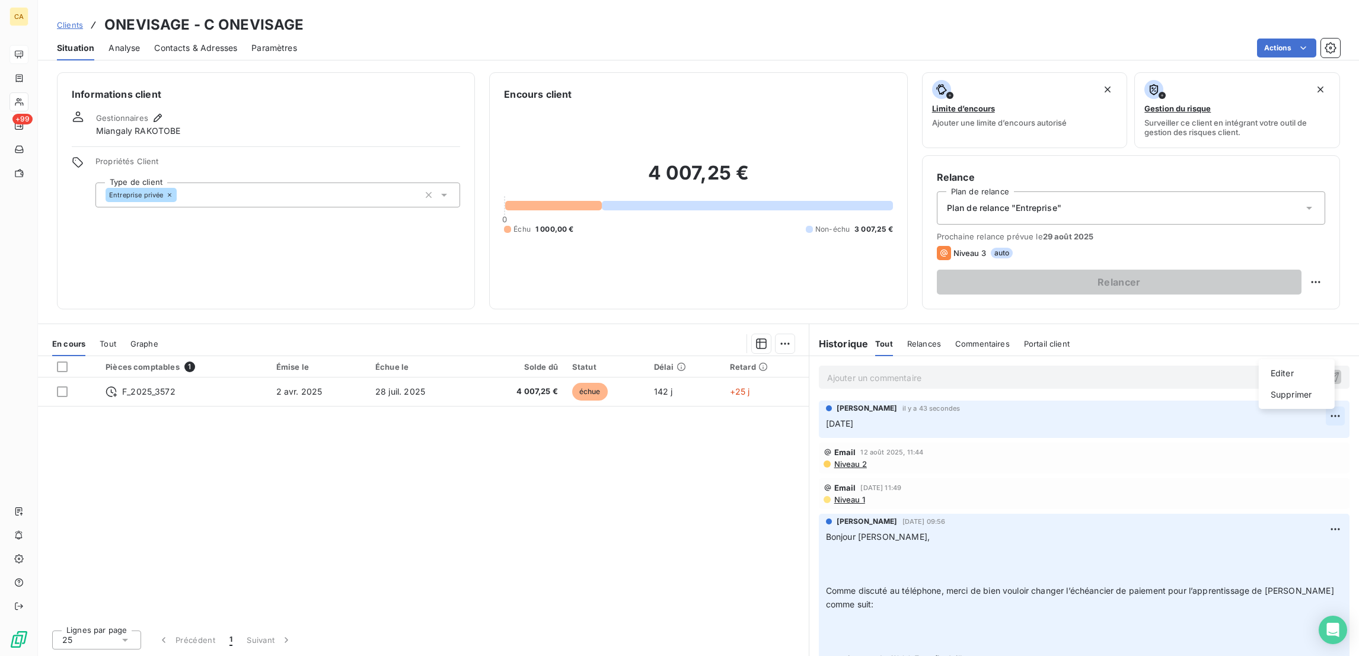
click at [1328, 351] on html "CA +99 Clients ONEVISAGE - C ONEVISAGE Situation Analyse Contacts & Adresses Pa…" at bounding box center [679, 328] width 1359 height 656
drag, startPoint x: 1297, startPoint y: 372, endPoint x: 1294, endPoint y: 384, distance: 12.4
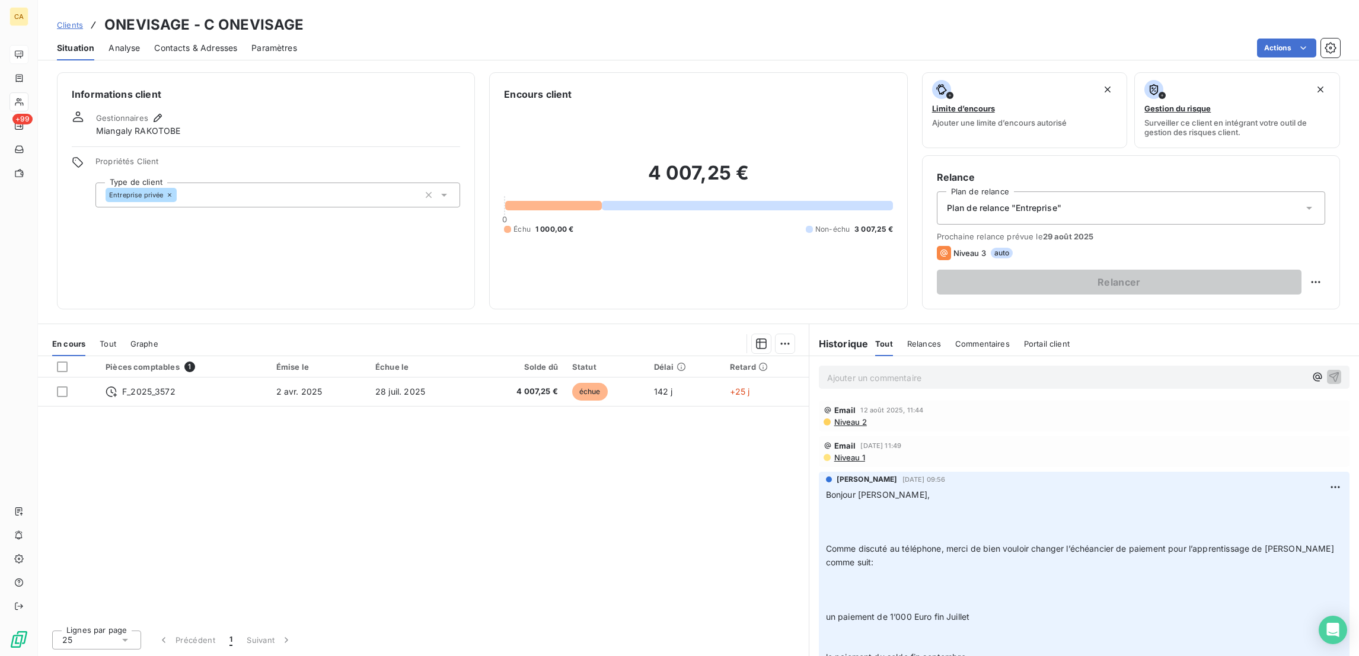
click at [1019, 356] on div "Ajouter un commentaire ﻿" at bounding box center [1084, 377] width 550 height 42
click at [1004, 371] on p "Ajouter un commentaire ﻿" at bounding box center [1066, 378] width 479 height 15
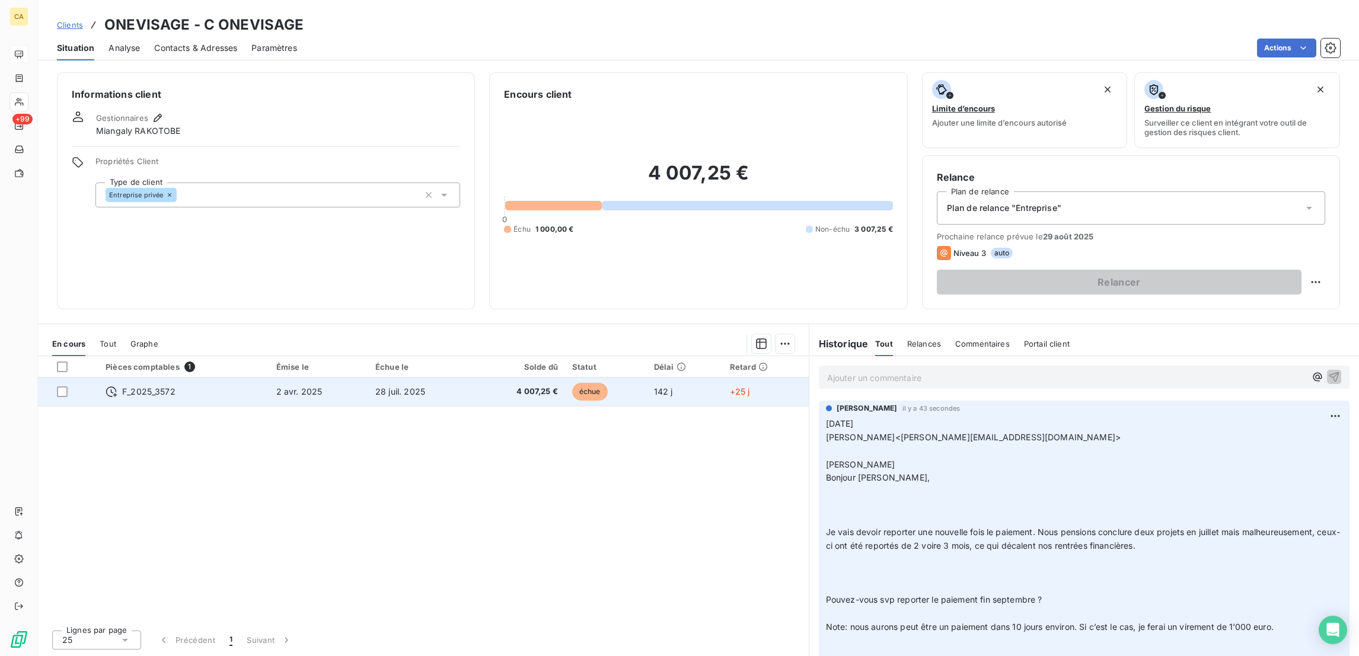
click at [565, 378] on td "4 007,25 €" at bounding box center [519, 392] width 91 height 28
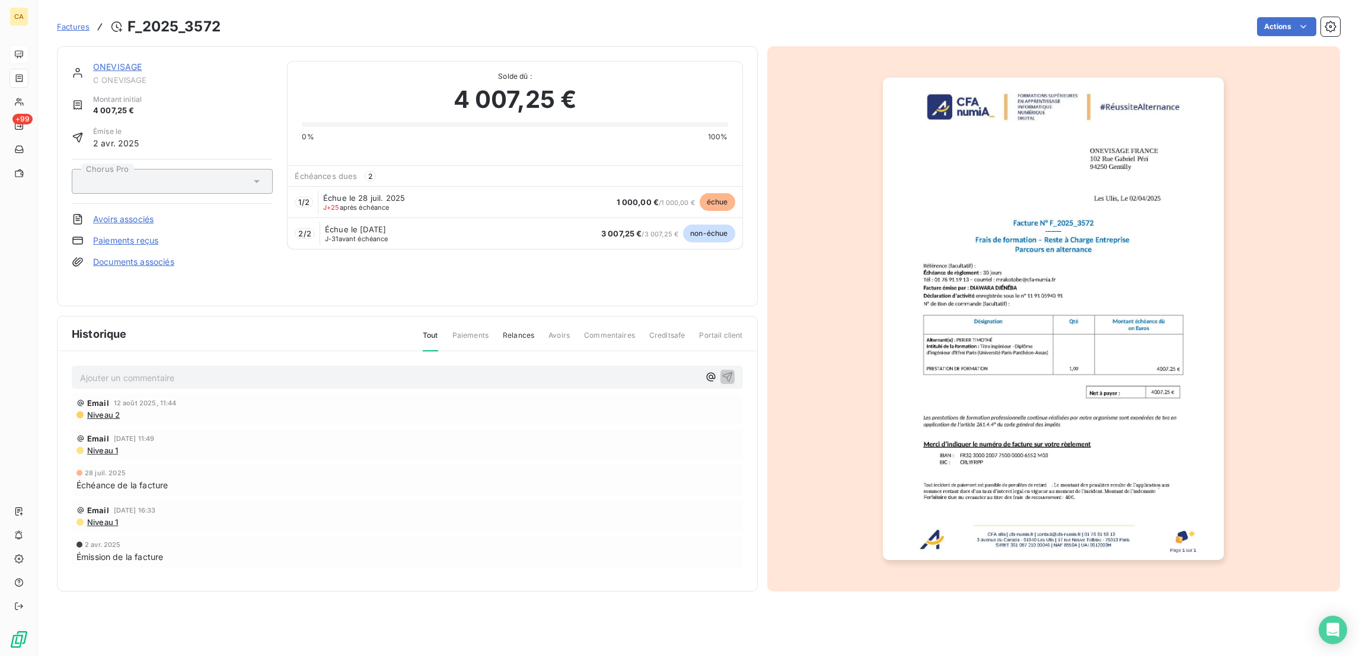
click at [1257, 20] on div "Actions" at bounding box center [787, 26] width 1105 height 19
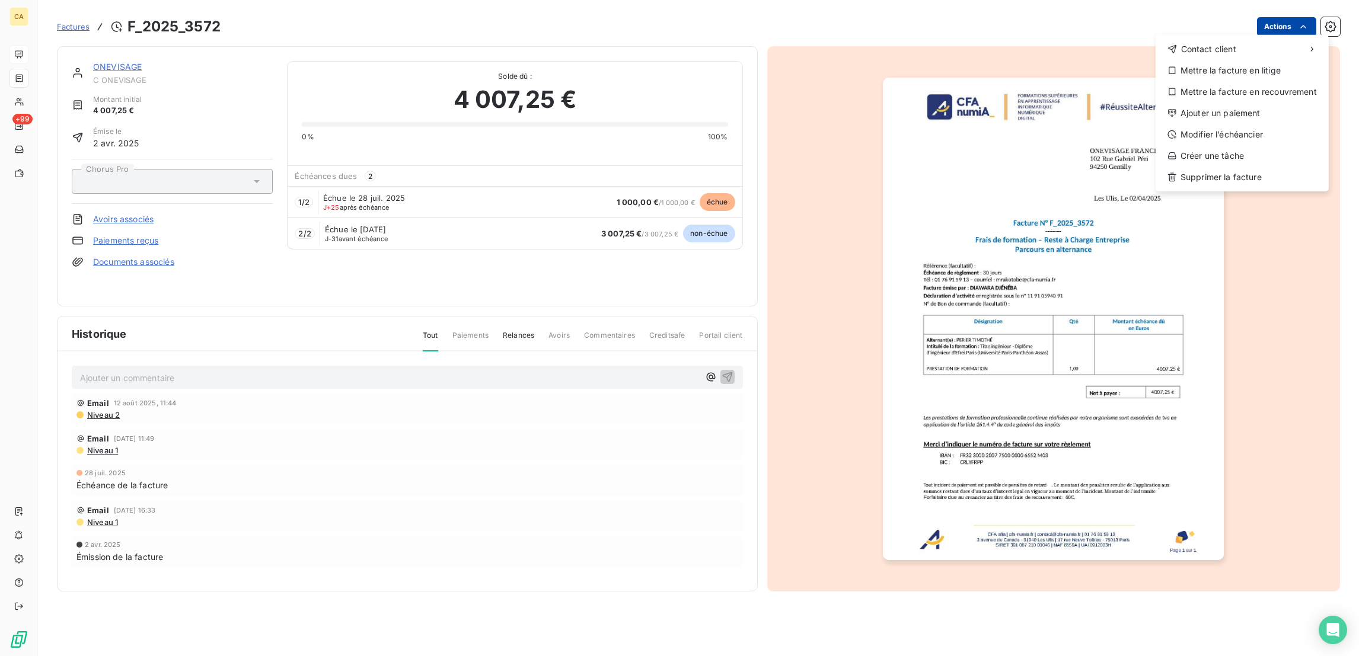
click at [1304, 23] on html "CA +99 Factures F_2025_3572 Actions Contact client Mettre la facture en litige …" at bounding box center [679, 328] width 1359 height 656
click at [1254, 125] on div "Modifier l’échéancier" at bounding box center [1242, 134] width 164 height 19
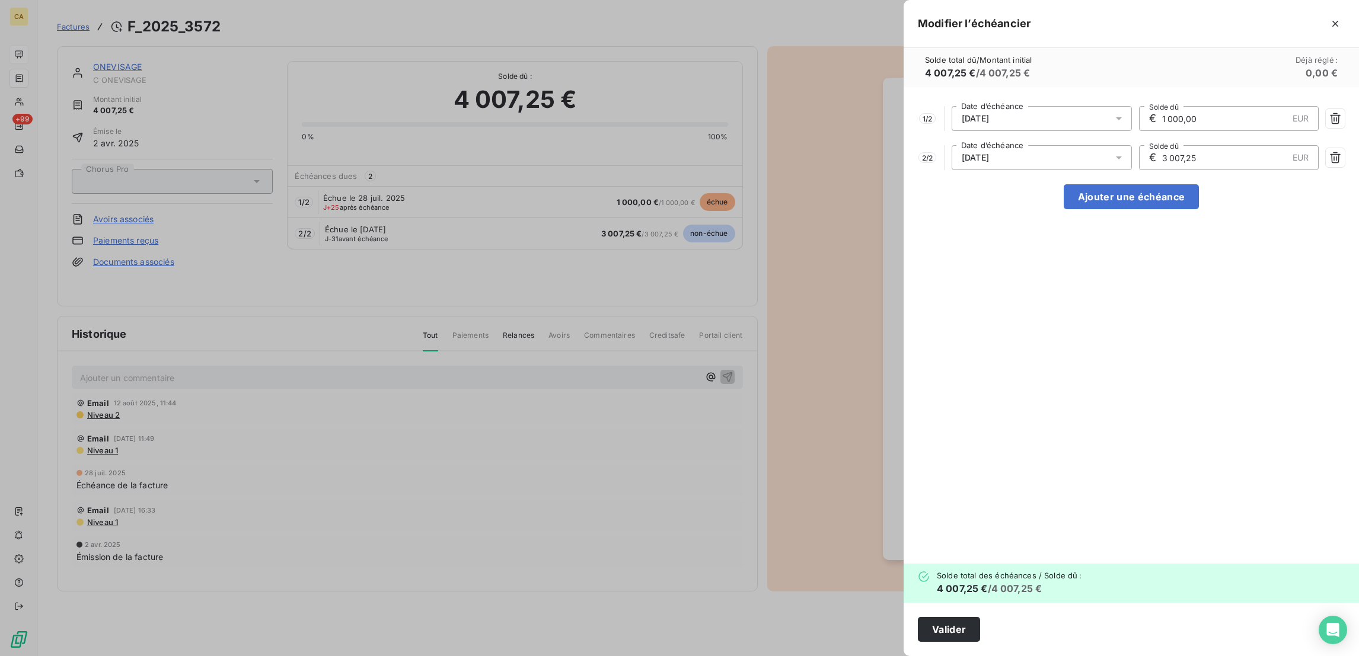
click at [1125, 107] on div "28/07/2025" at bounding box center [1042, 118] width 180 height 25
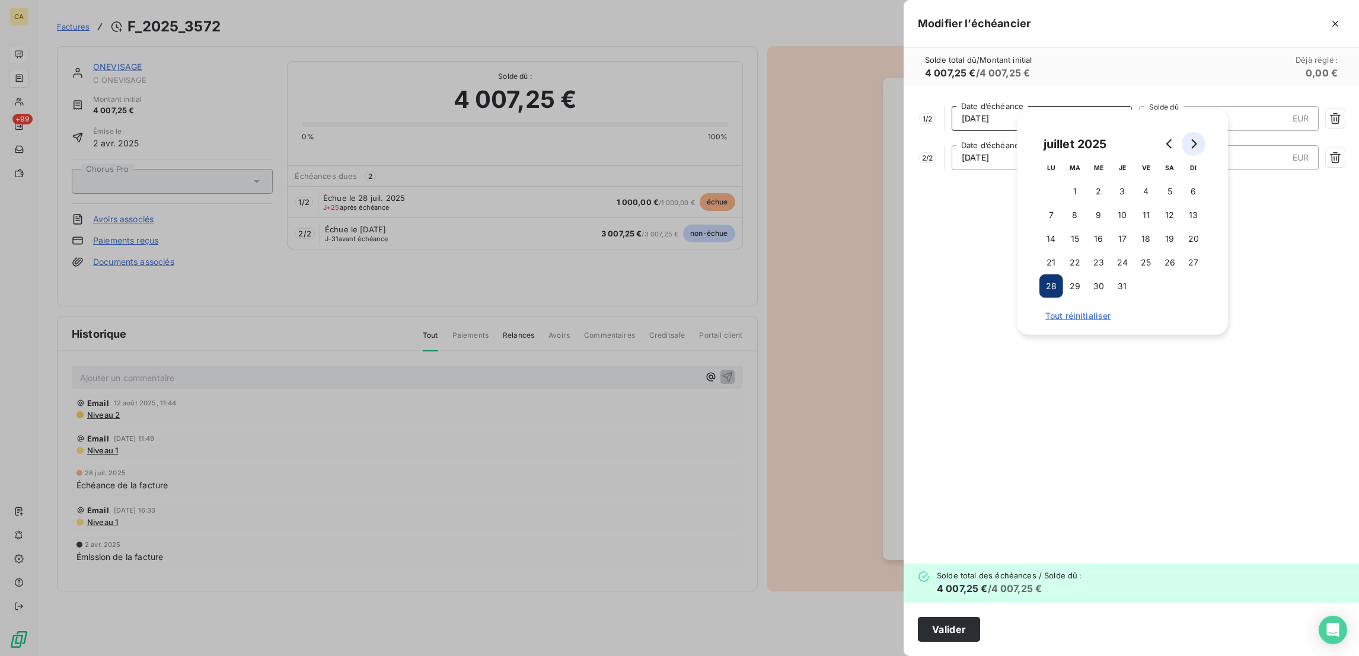
click at [1191, 142] on icon "Go to next month" at bounding box center [1193, 143] width 9 height 9
click at [1190, 142] on icon "Go to next month" at bounding box center [1193, 143] width 9 height 9
click at [1050, 281] on button "29" at bounding box center [1051, 287] width 24 height 24
type input "3 007,25"
type input "1 000,00"
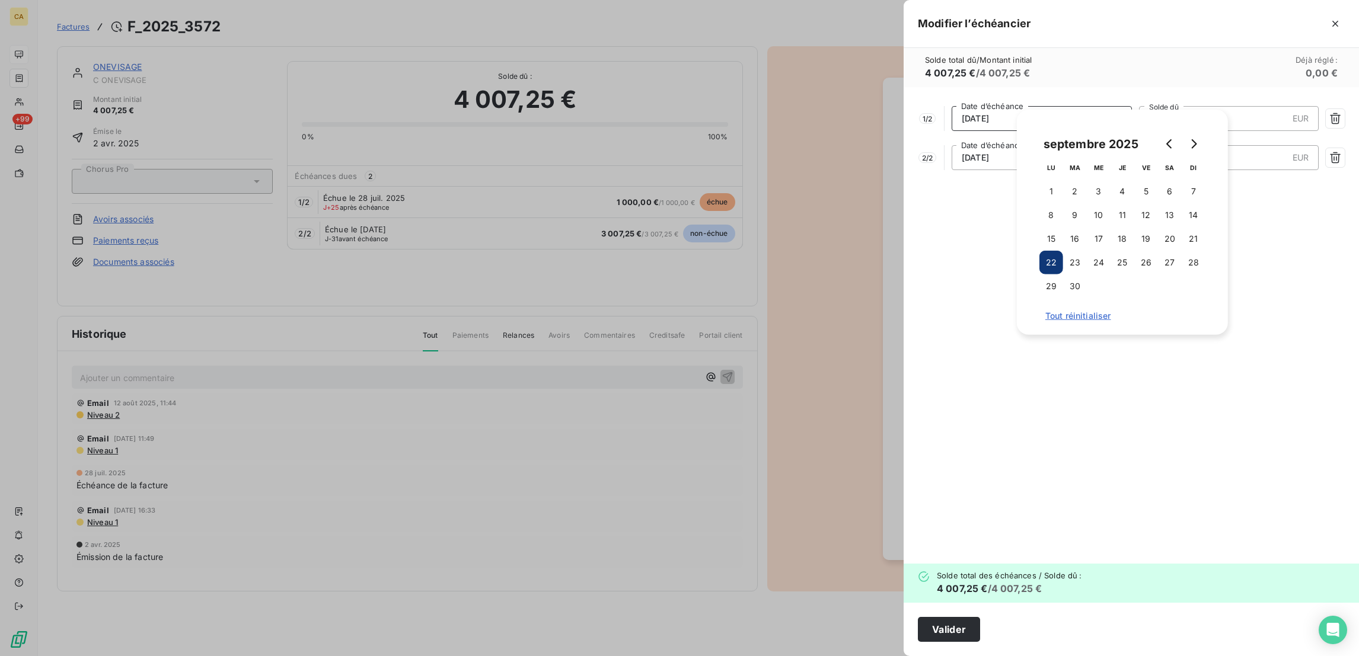
click at [1268, 227] on div "1 / 2 22/09/2025 Date d’échéance € 3 007,25 EUR Solde dû 2 / 2 29/09/2025 Date …" at bounding box center [1131, 325] width 455 height 477
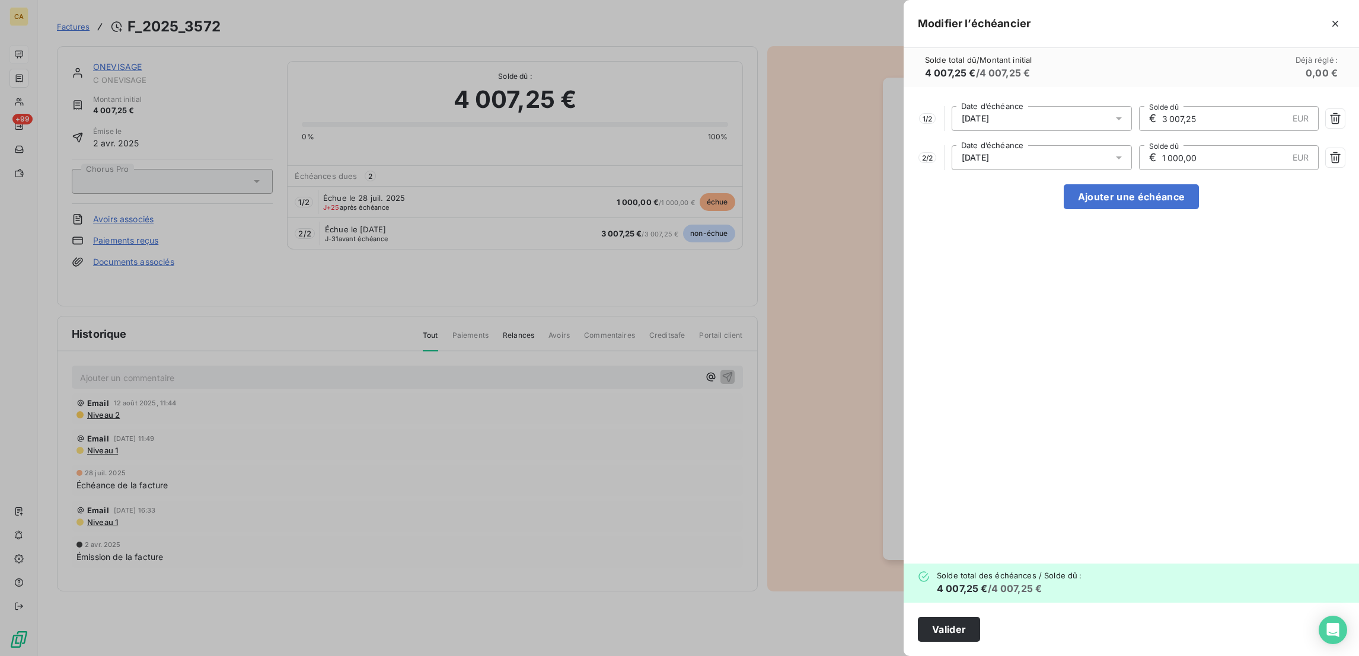
click at [1125, 152] on icon at bounding box center [1119, 158] width 12 height 12
click at [1197, 181] on button "Go to next month" at bounding box center [1194, 180] width 24 height 24
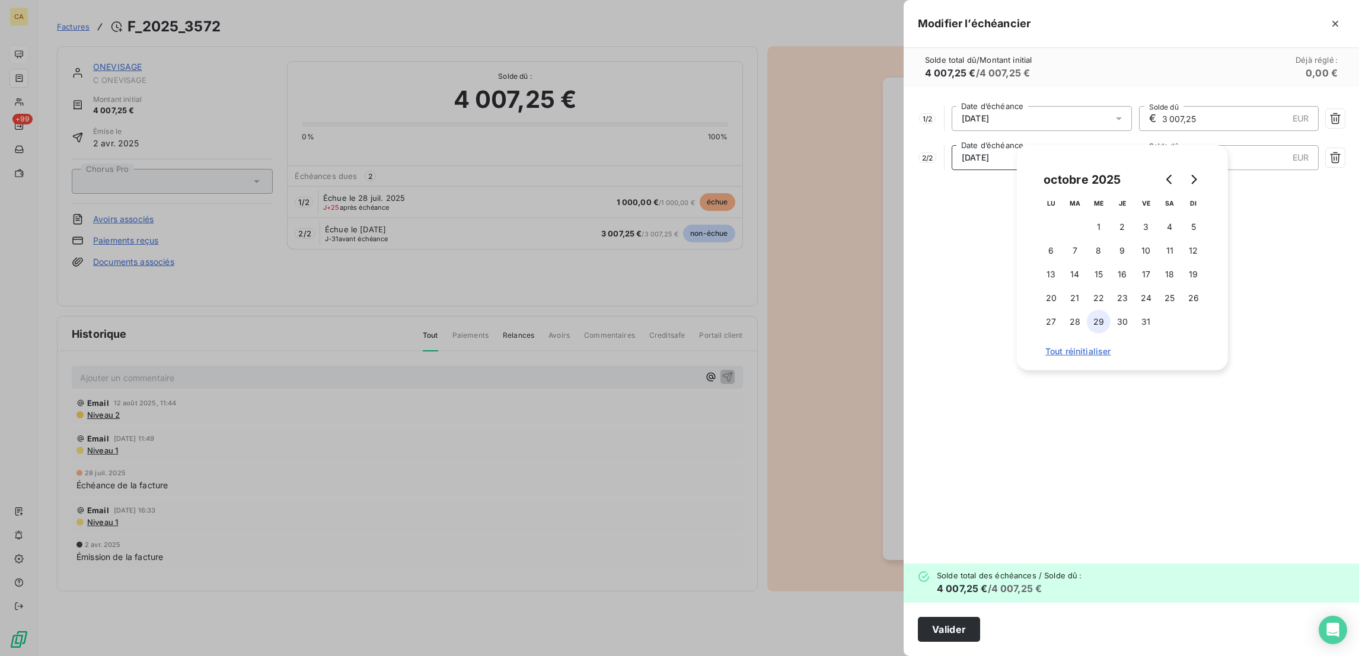
click at [1101, 312] on button "29" at bounding box center [1099, 322] width 24 height 24
click at [1298, 325] on div "1 / 2 22/09/2025 Date d’échéance € 3 007,25 EUR Solde dû 2 / 2 29/10/2025 Date …" at bounding box center [1131, 325] width 455 height 477
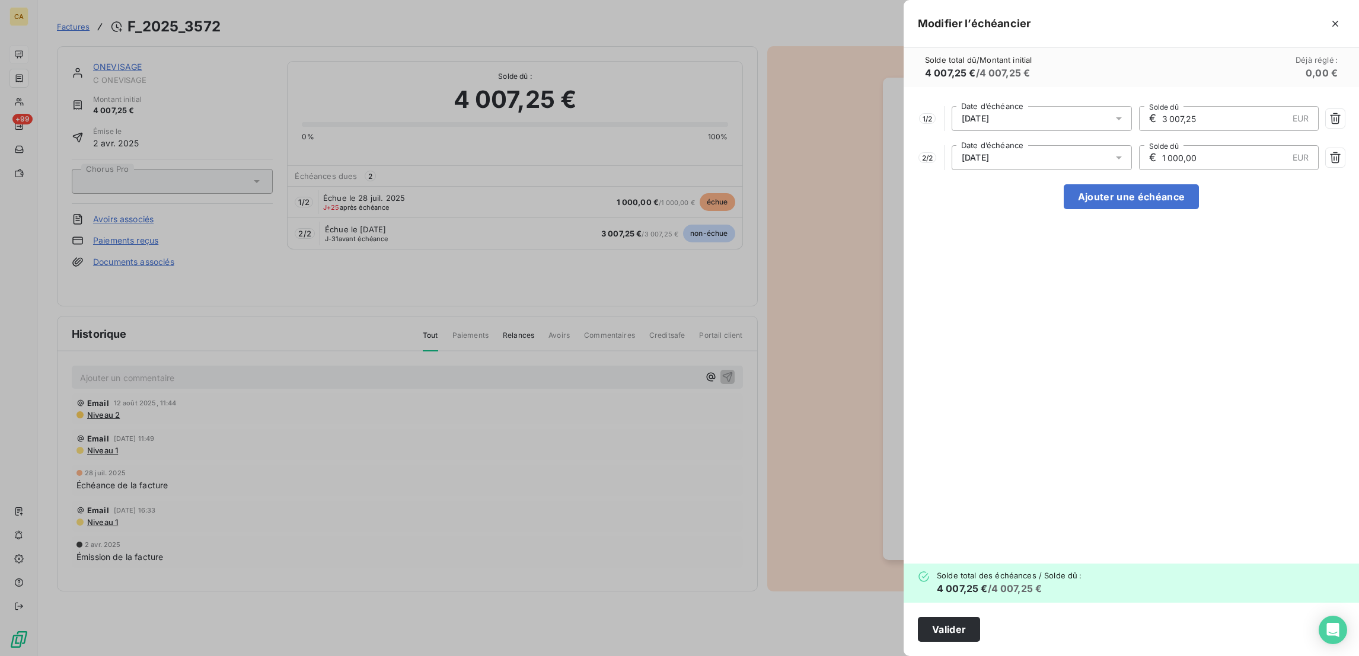
click at [989, 153] on span "29/10/2025" at bounding box center [975, 157] width 27 height 9
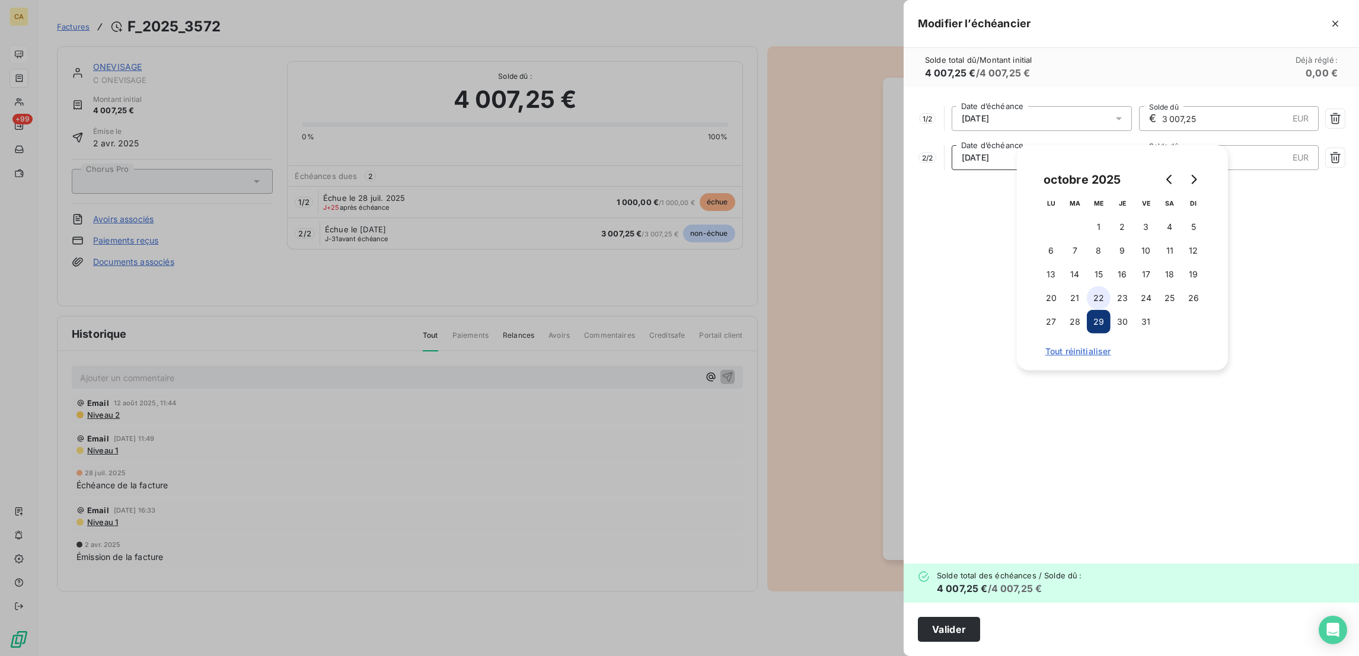
click at [1098, 298] on button "22" at bounding box center [1099, 298] width 24 height 24
click at [989, 114] on span "22/09/2025" at bounding box center [975, 118] width 27 height 9
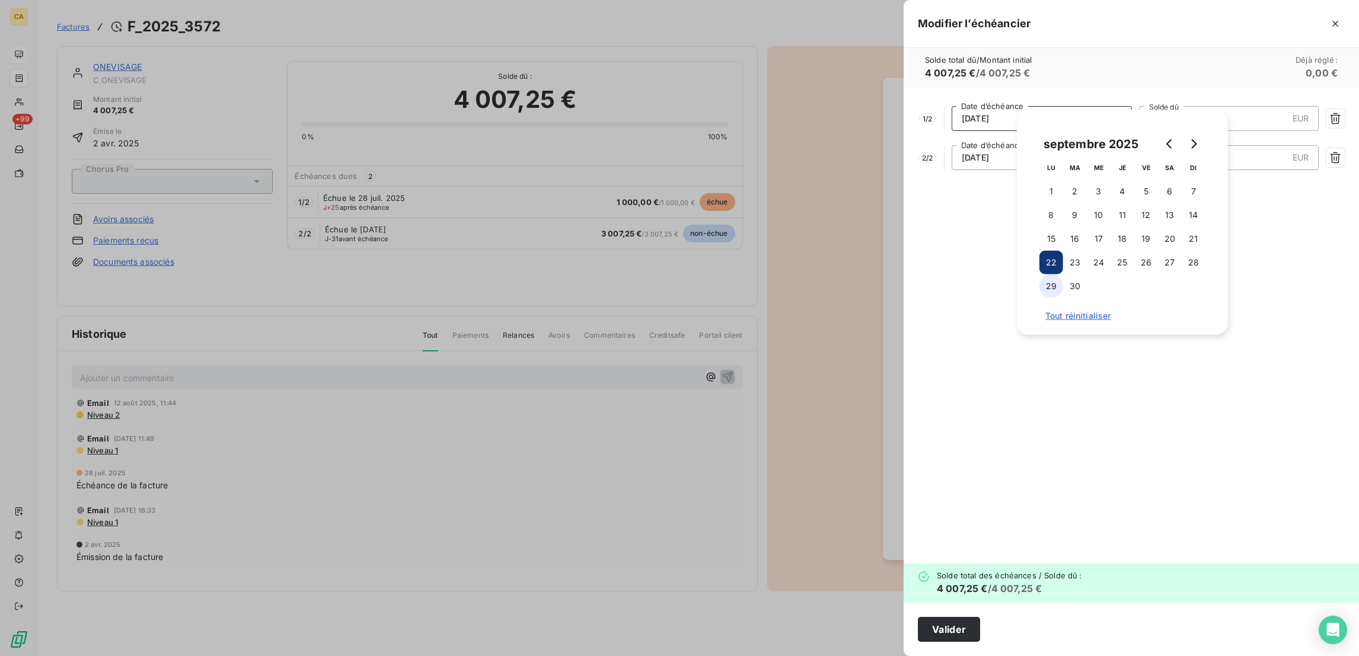
click at [1052, 278] on button "29" at bounding box center [1051, 287] width 24 height 24
click at [1135, 48] on div "Solde total dû / Montant initial 4 007,25 € / 4 007,25 € Déjà réglé : 0,00 €" at bounding box center [1131, 67] width 455 height 39
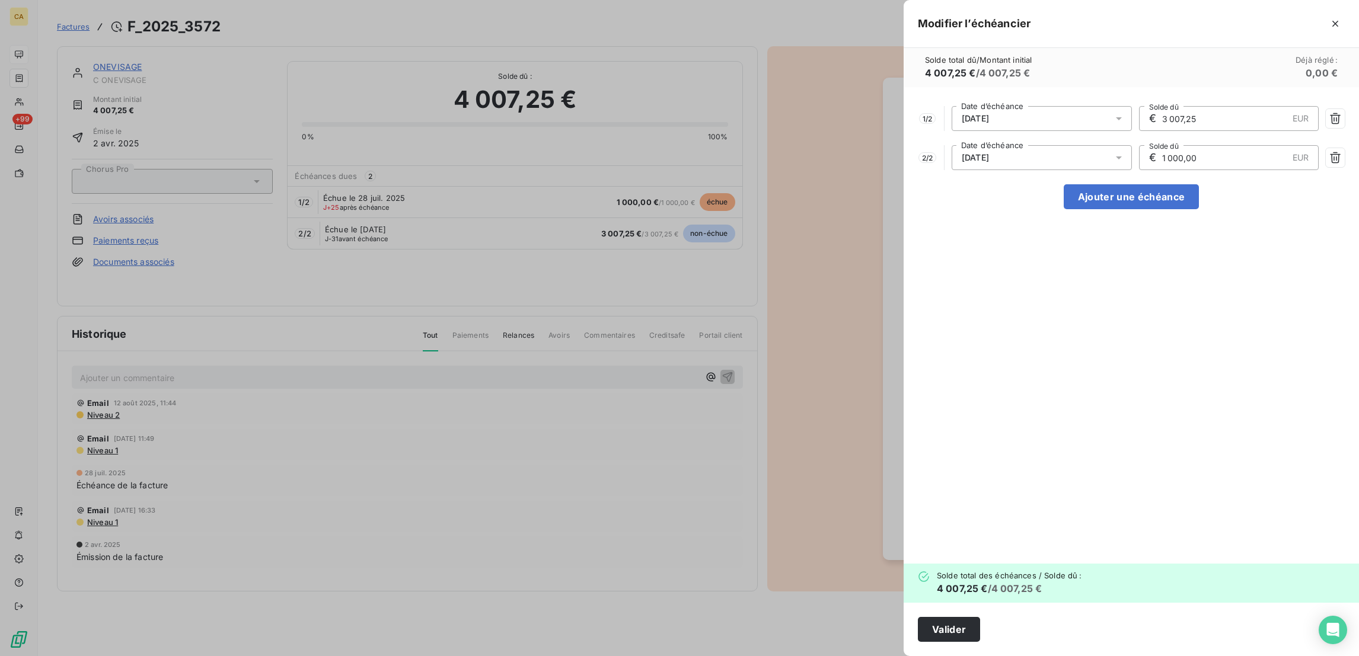
click at [989, 153] on span "22/10/2025" at bounding box center [975, 157] width 27 height 9
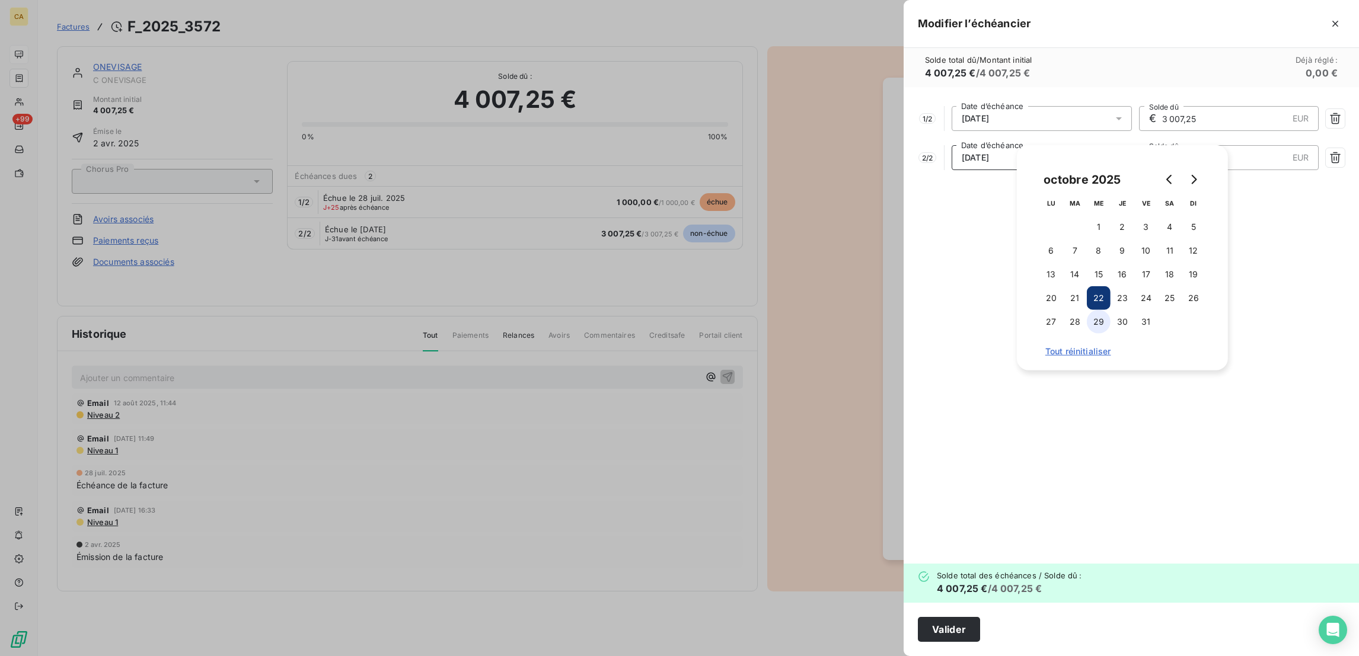
click at [1093, 312] on button "29" at bounding box center [1099, 322] width 24 height 24
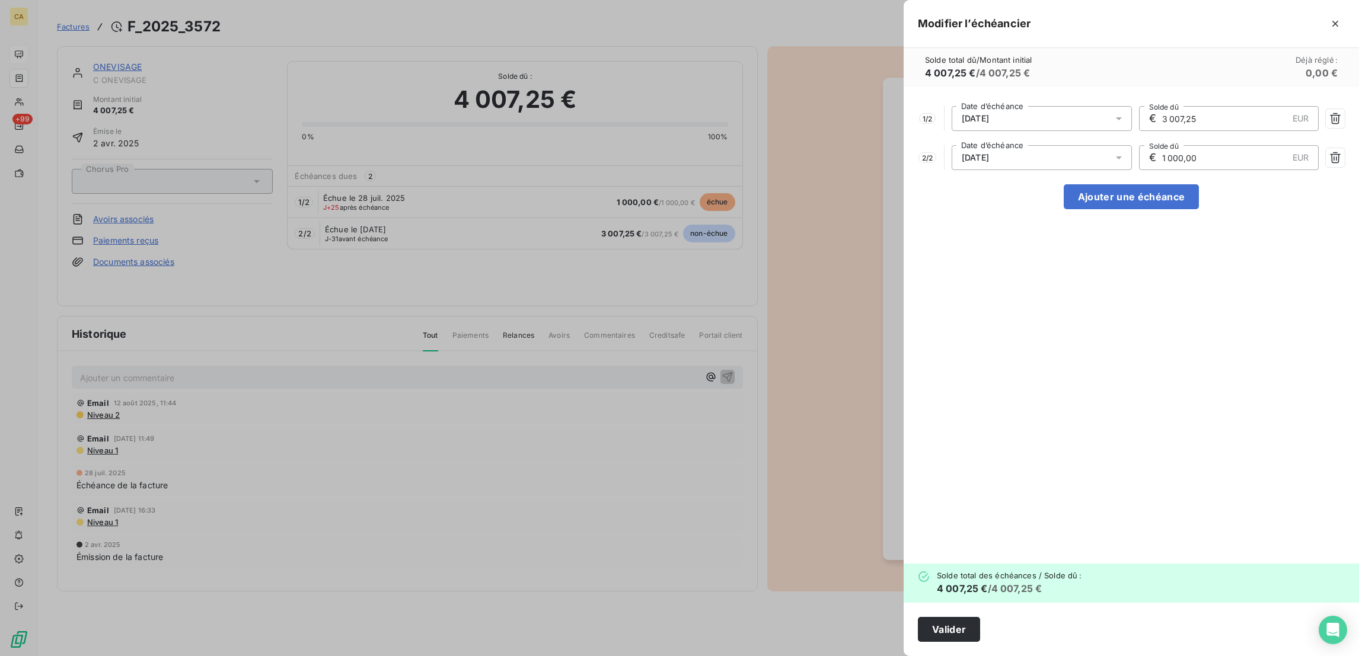
click at [1314, 419] on div "1 / 2 29/09/2025 Date d’échéance € 3 007,25 EUR Solde dû 2 / 2 29/10/2025 Date …" at bounding box center [1131, 325] width 455 height 477
click at [980, 637] on button "Valider" at bounding box center [949, 629] width 62 height 25
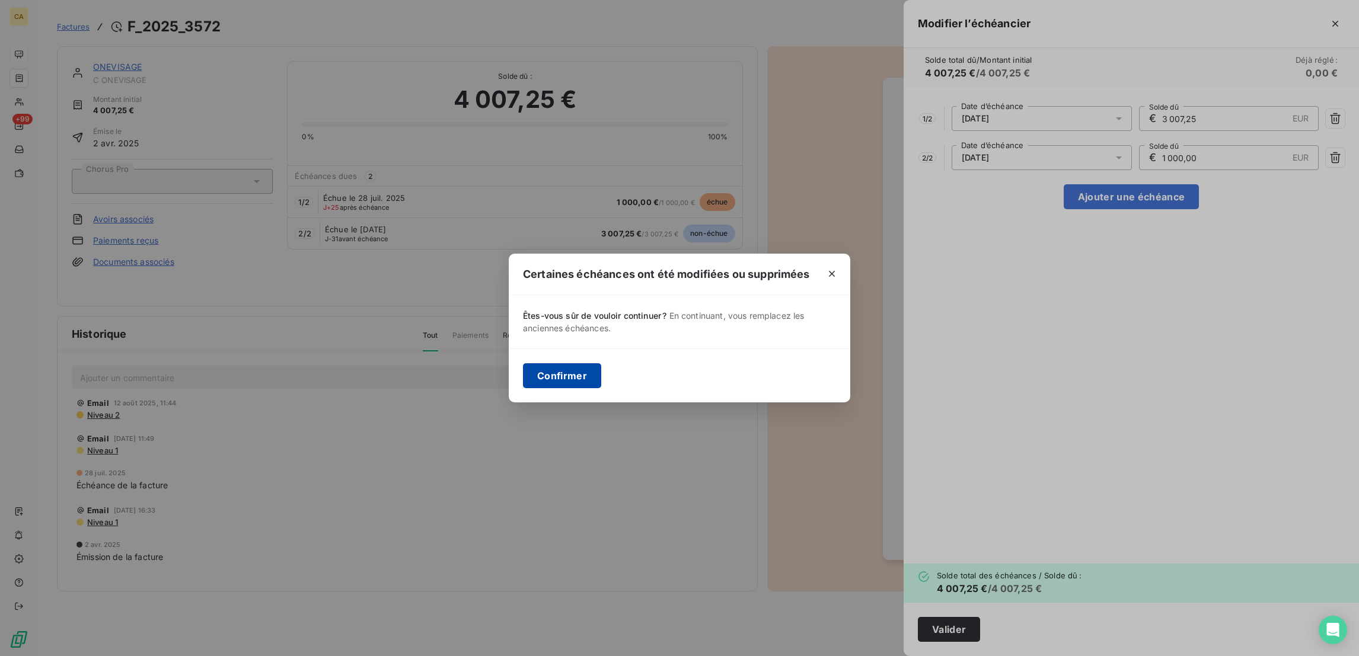
drag, startPoint x: 568, startPoint y: 384, endPoint x: 584, endPoint y: 380, distance: 16.4
click at [569, 383] on button "Confirmer" at bounding box center [562, 375] width 78 height 25
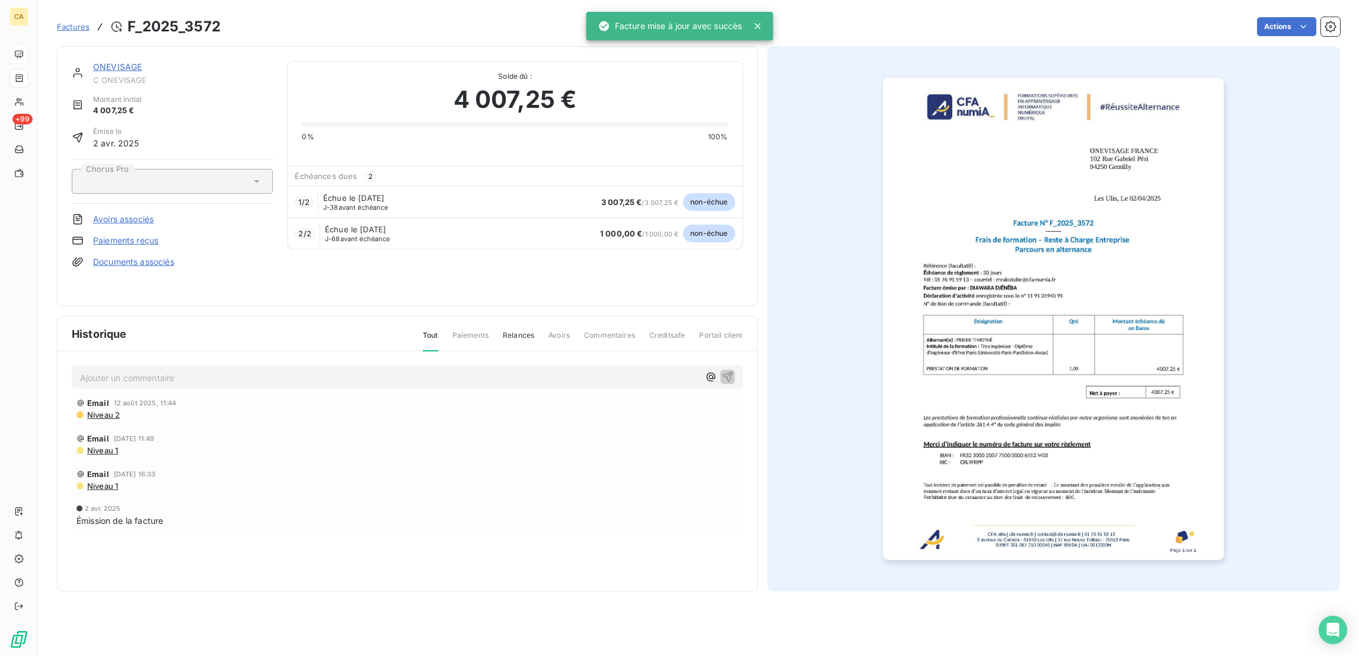
click at [94, 50] on div "ONEVISAGE C ONEVISAGE Montant initial 4 007,25 € Émise le 2 avr. 2025 Chorus Pr…" at bounding box center [407, 176] width 701 height 260
click at [93, 62] on link "ONEVISAGE" at bounding box center [117, 67] width 49 height 10
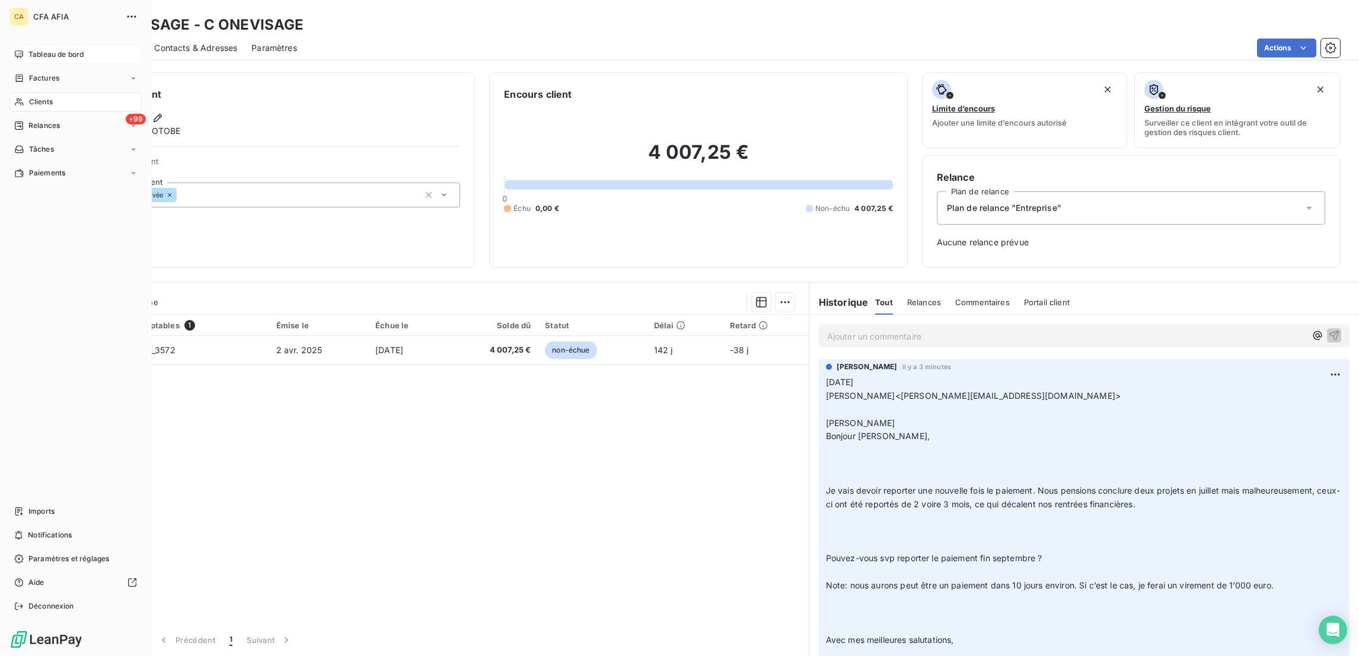
click at [52, 36] on div "CA CFA AFIA Tableau de bord Factures Clients +99 Relances Tâches Paiements Impo…" at bounding box center [76, 328] width 152 height 656
click at [48, 49] on span "Tableau de bord" at bounding box center [55, 54] width 55 height 11
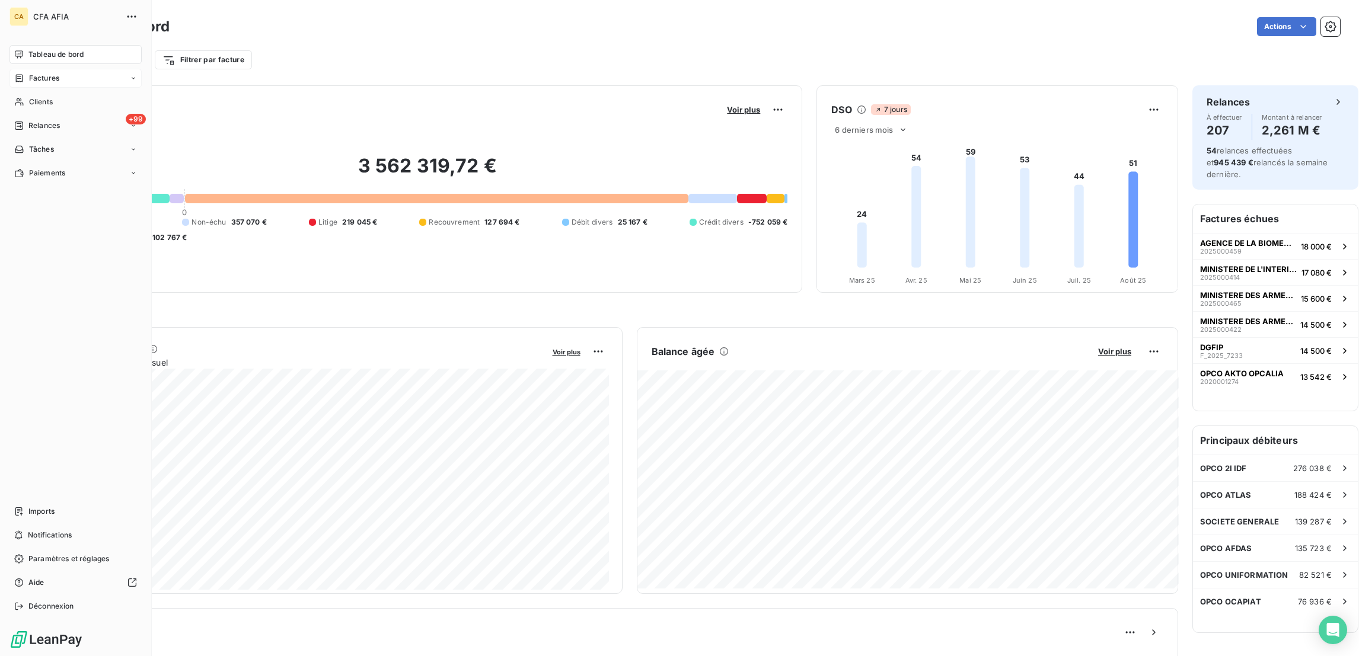
click at [29, 73] on span "Factures" at bounding box center [44, 78] width 30 height 11
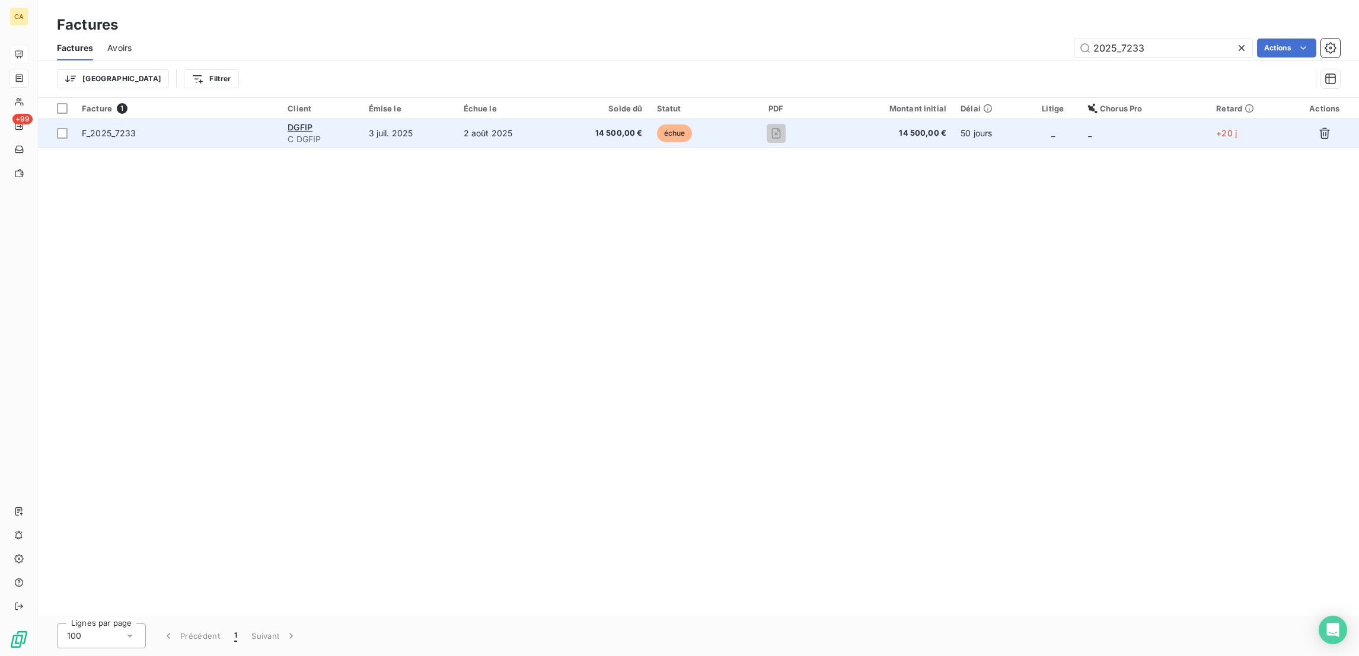
type input "2025_7233"
click at [376, 119] on td "3 juil. 2025" at bounding box center [409, 133] width 95 height 28
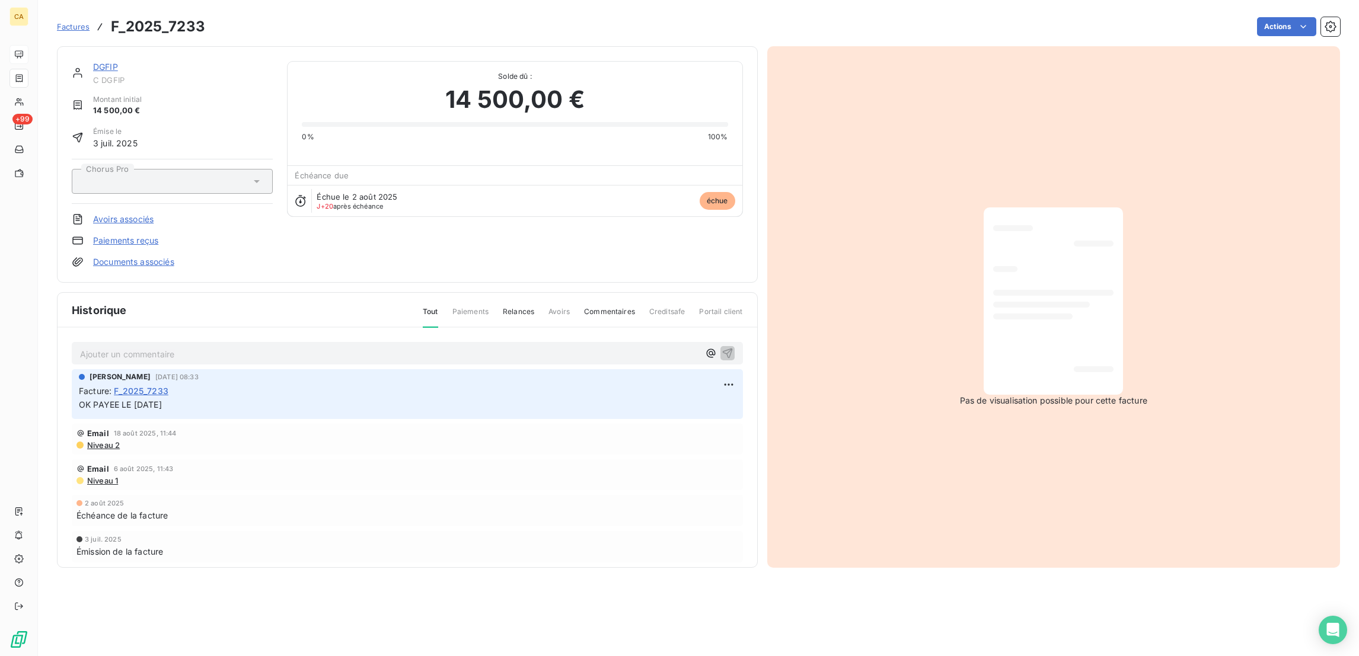
click at [93, 75] on span "C DGFIP" at bounding box center [183, 79] width 180 height 9
click at [81, 49] on div "DGFIP C DGFIP Montant initial 14 500,00 € Émise le 3 juil. 2025 Chorus Pro Avoi…" at bounding box center [407, 164] width 701 height 237
click at [93, 62] on link "DGFIP" at bounding box center [105, 67] width 25 height 10
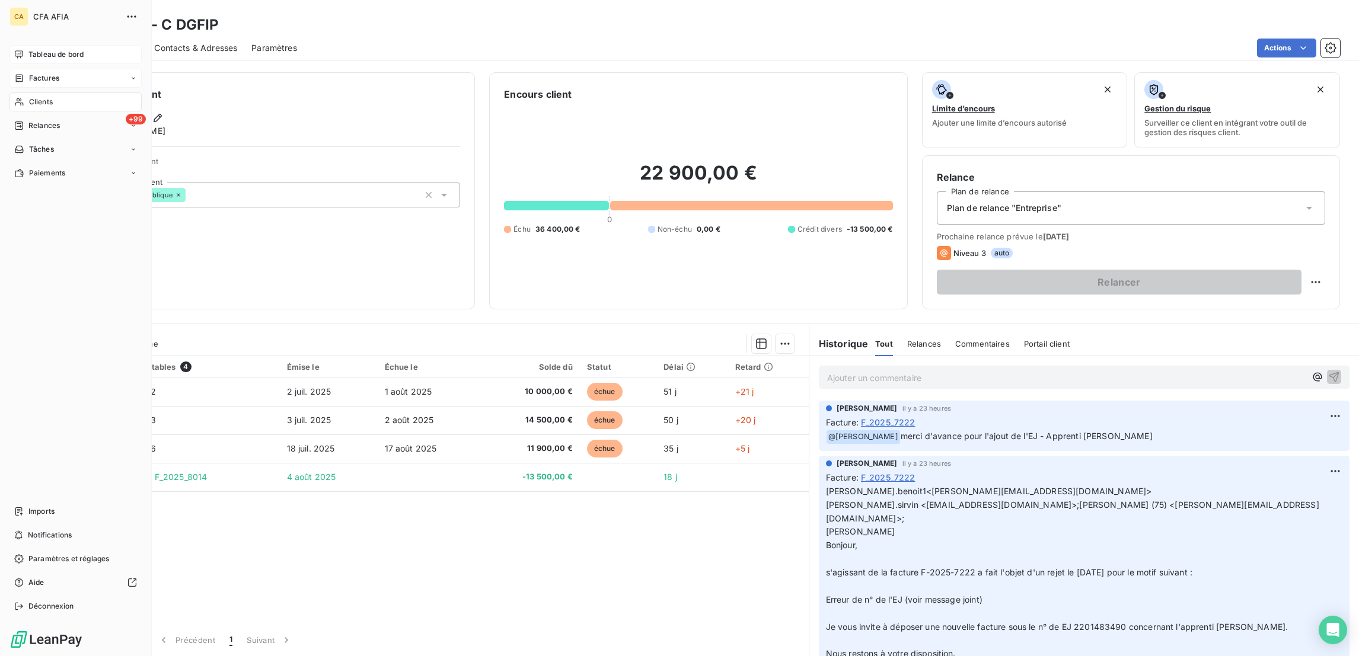
click at [29, 73] on span "Factures" at bounding box center [44, 78] width 30 height 11
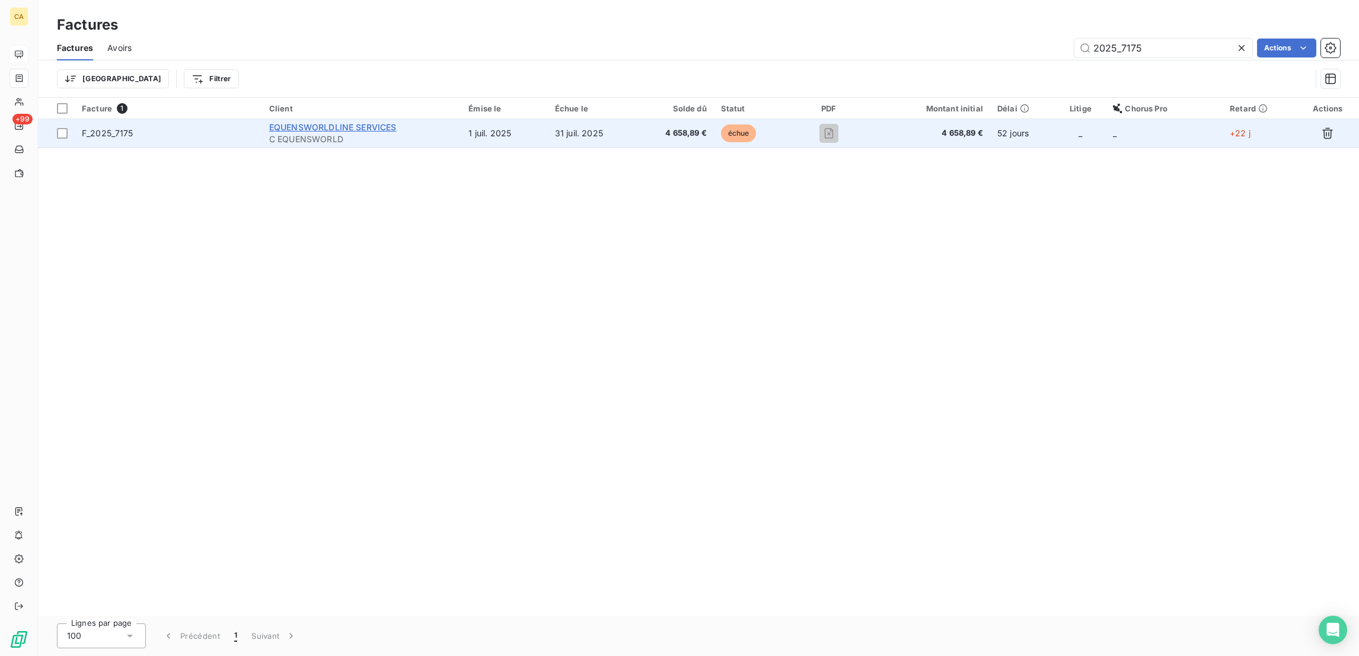
type input "2025_7175"
click at [397, 122] on span "EQUENSWORLDLINE SERVICES" at bounding box center [332, 127] width 127 height 10
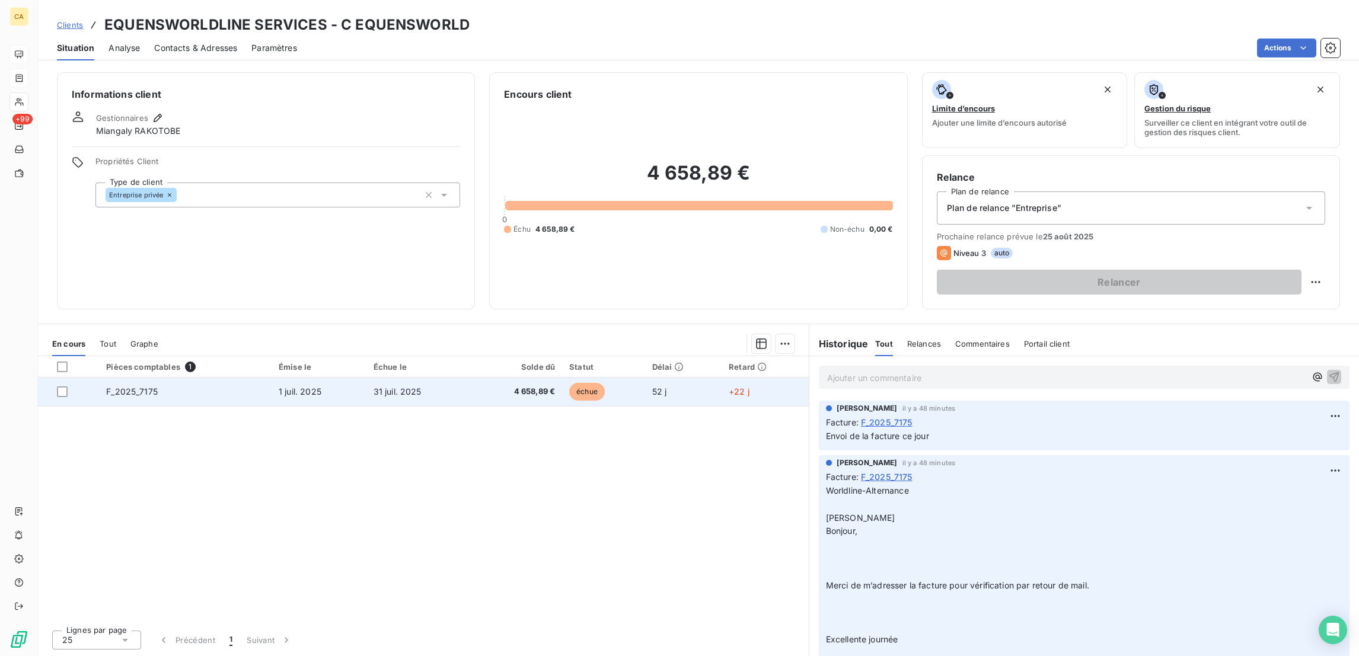
click at [476, 356] on div "Pièces comptables 1 Émise le Échue le Solde dû Statut Délai Retard F_2025_7175 …" at bounding box center [423, 488] width 771 height 264
click at [470, 378] on td "4 658,89 €" at bounding box center [516, 392] width 92 height 28
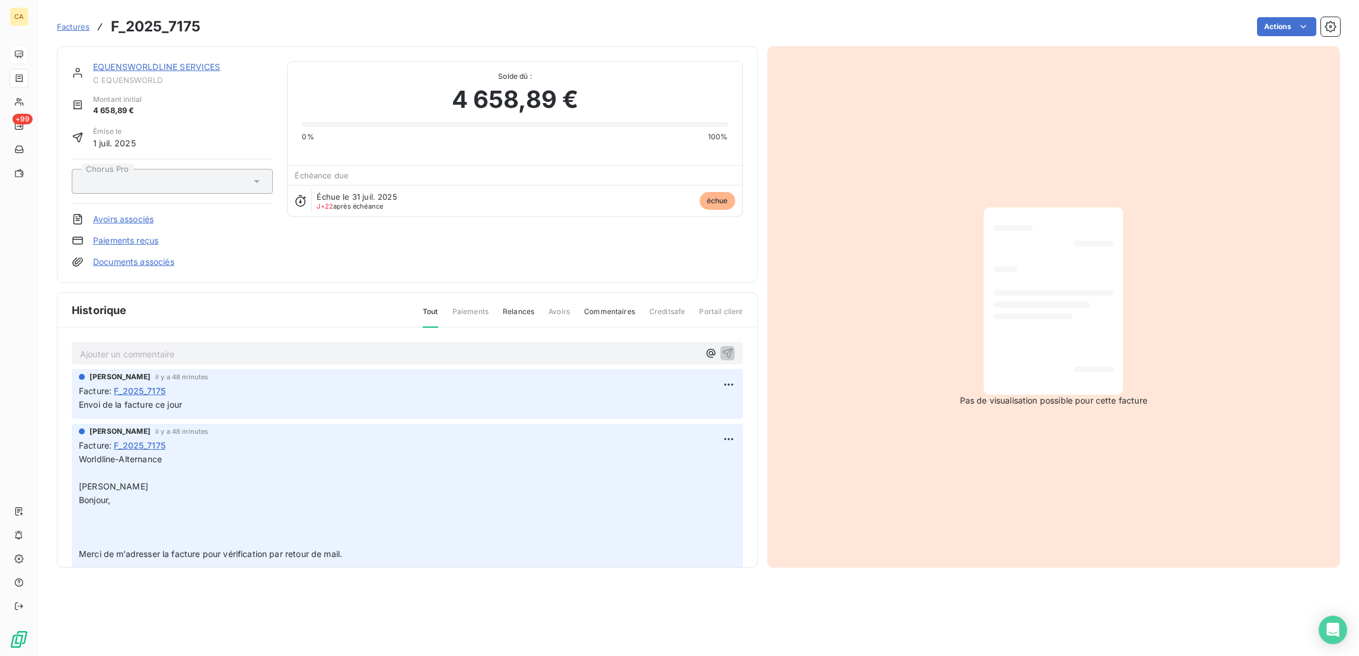
click at [188, 347] on p "Ajouter un commentaire ﻿" at bounding box center [389, 354] width 619 height 15
click at [171, 347] on p "Ajouter un commentaire ﻿" at bounding box center [389, 354] width 619 height 15
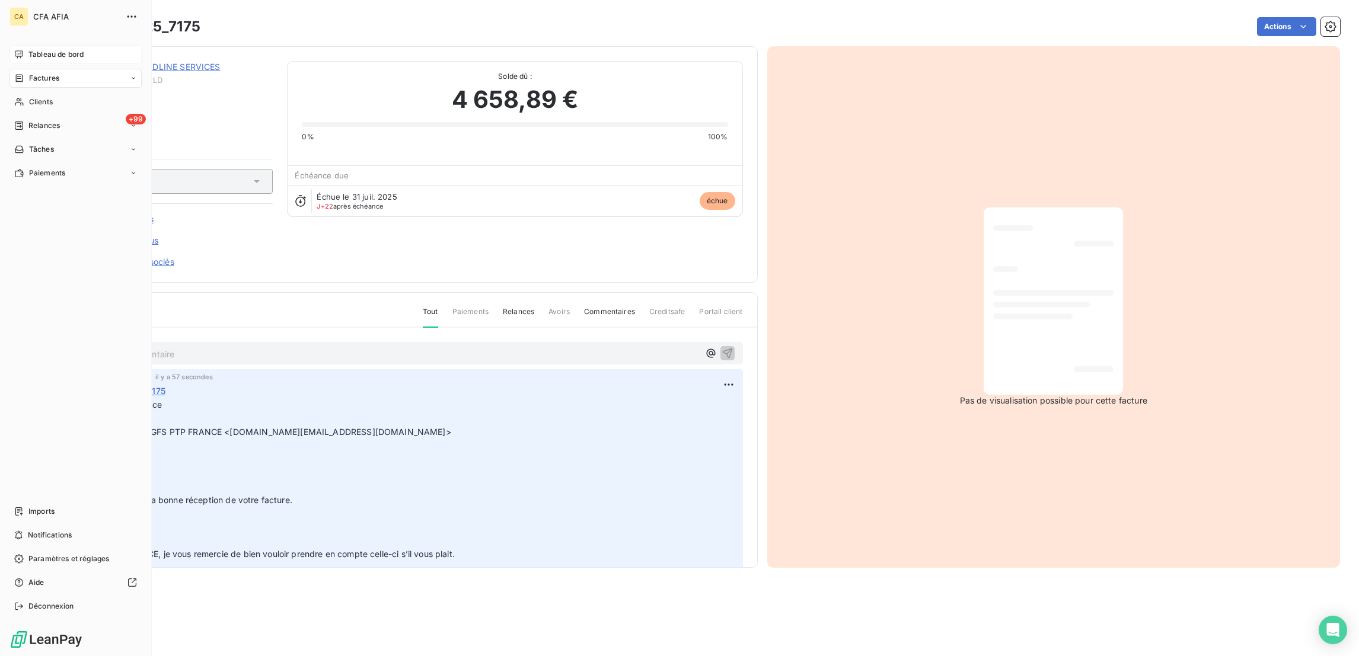
click at [18, 74] on icon at bounding box center [19, 78] width 10 height 9
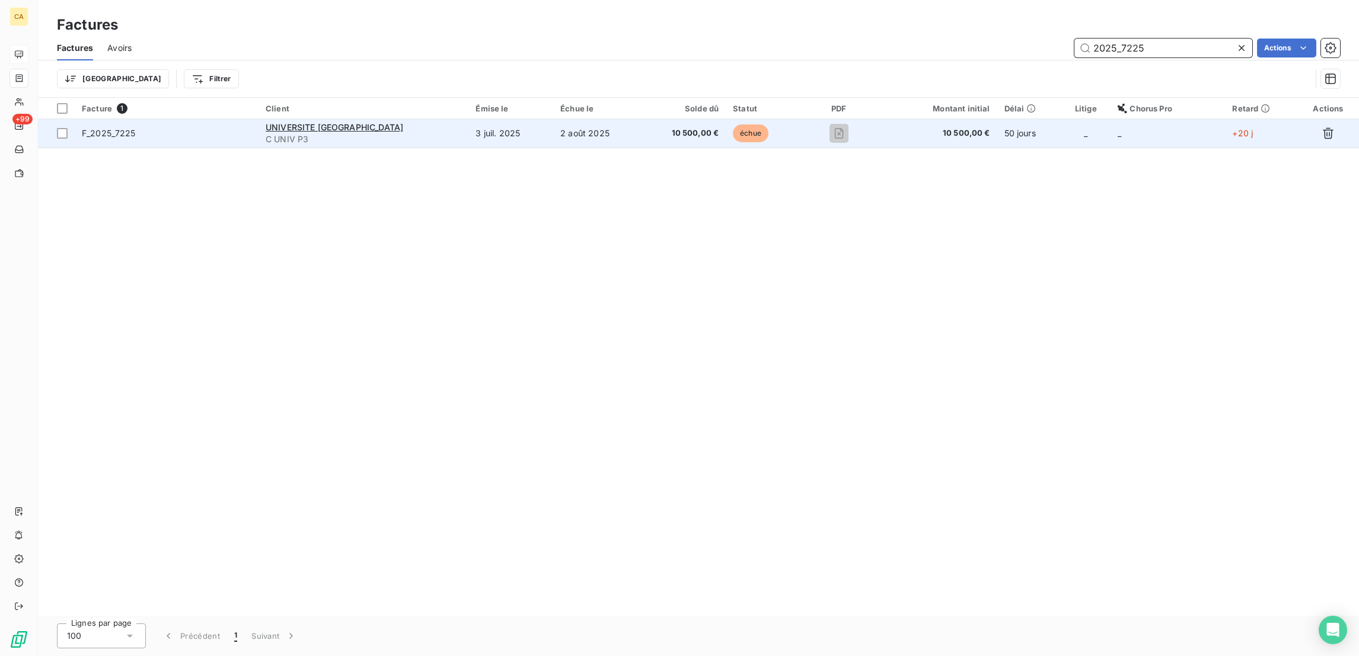
type input "2025_7225"
click at [632, 119] on td "2 août 2025" at bounding box center [597, 133] width 88 height 28
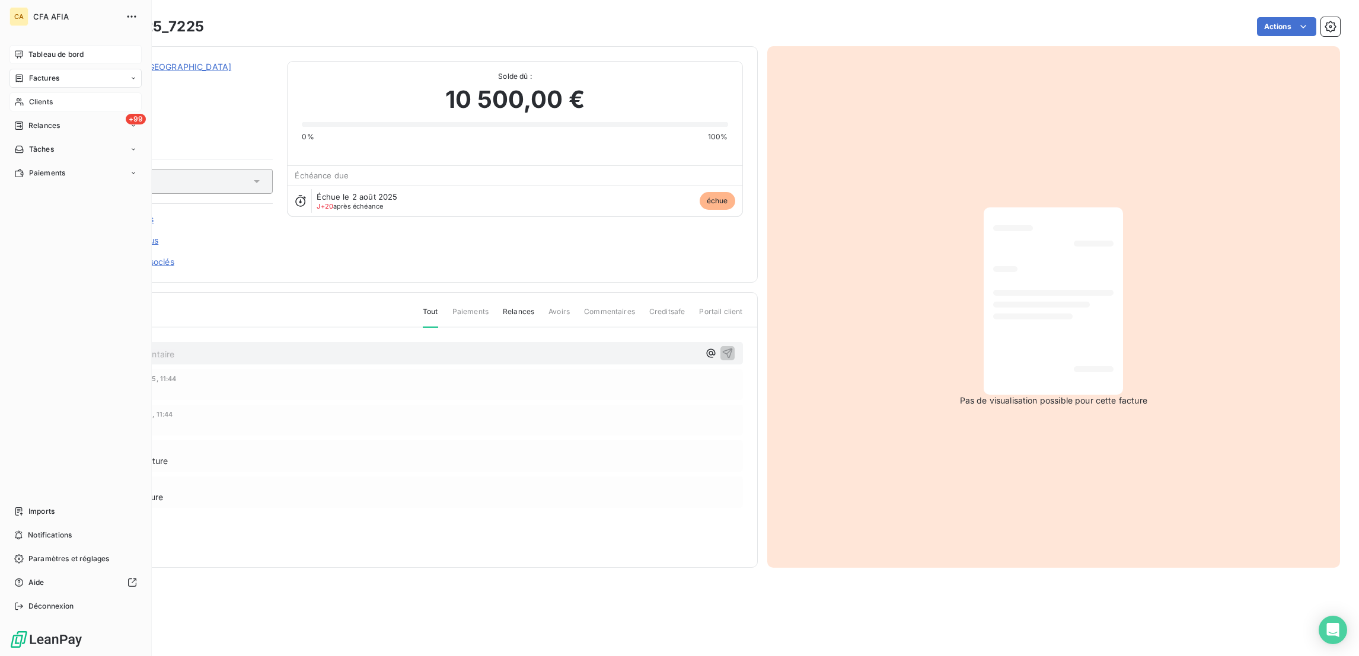
click at [20, 92] on div "Clients" at bounding box center [75, 101] width 132 height 19
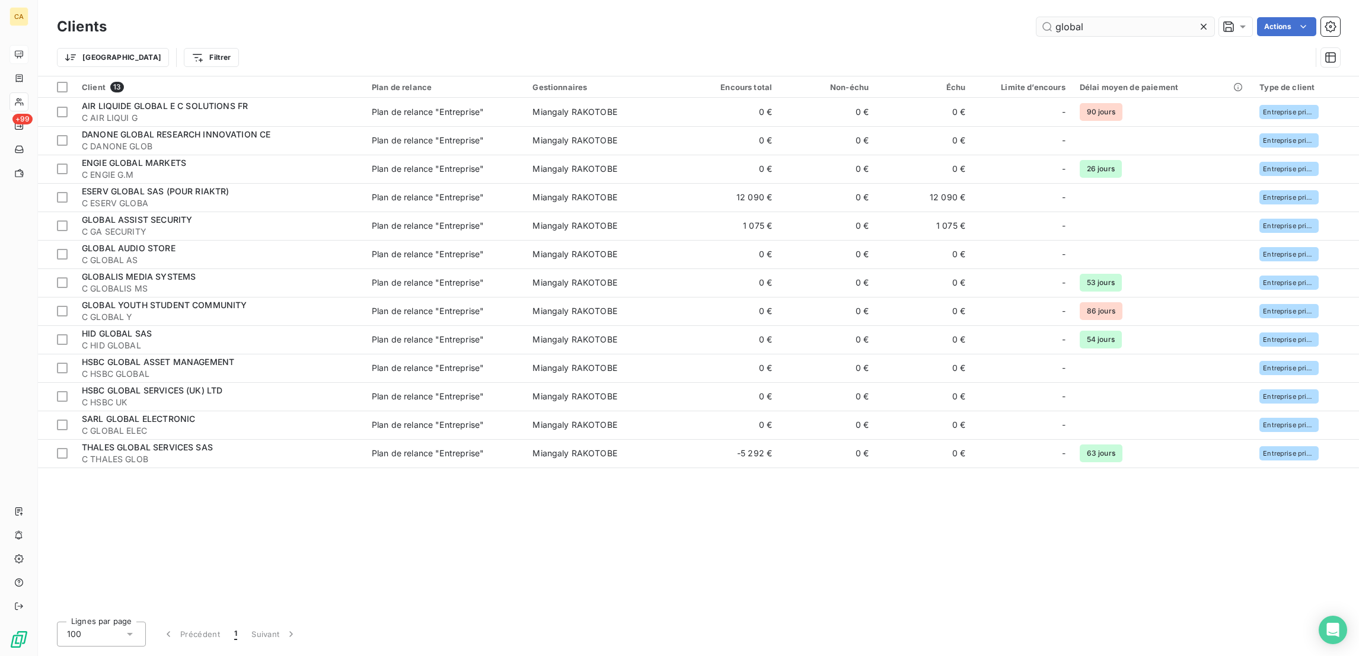
click at [1132, 26] on input "global" at bounding box center [1125, 26] width 178 height 19
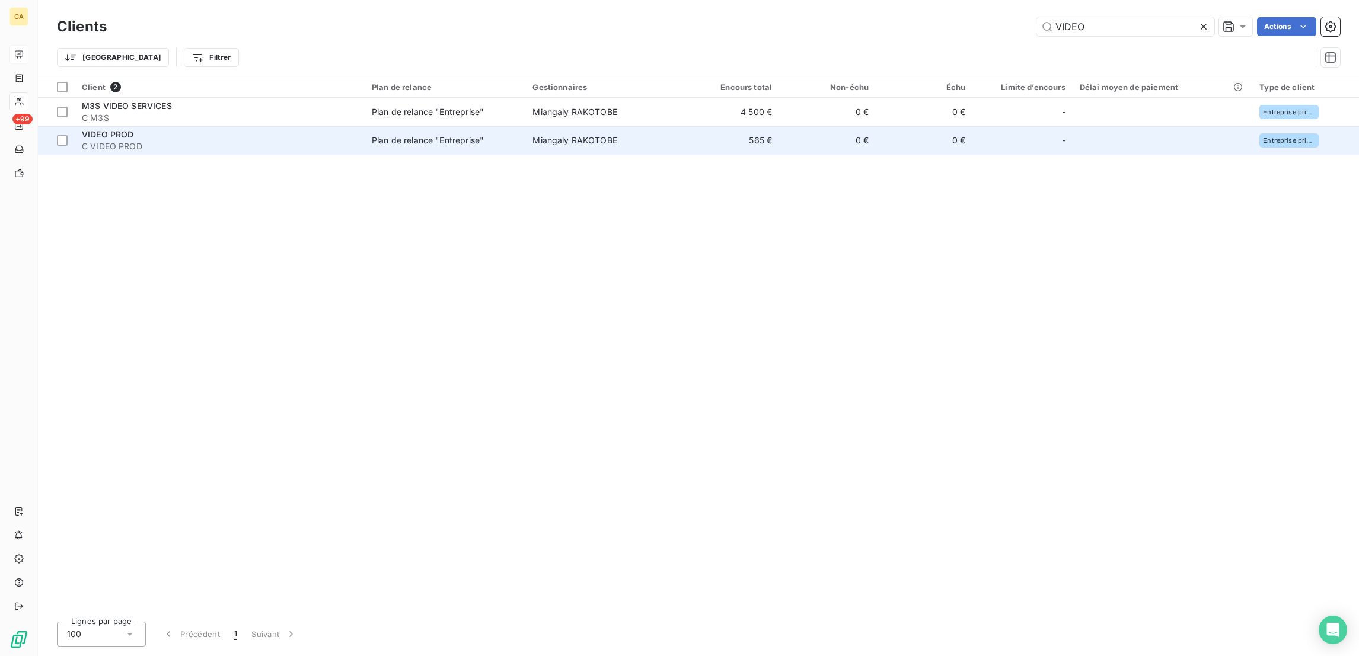
type input "VIDEO"
click at [532, 135] on span "Miangaly RAKOTOBE" at bounding box center [574, 140] width 85 height 10
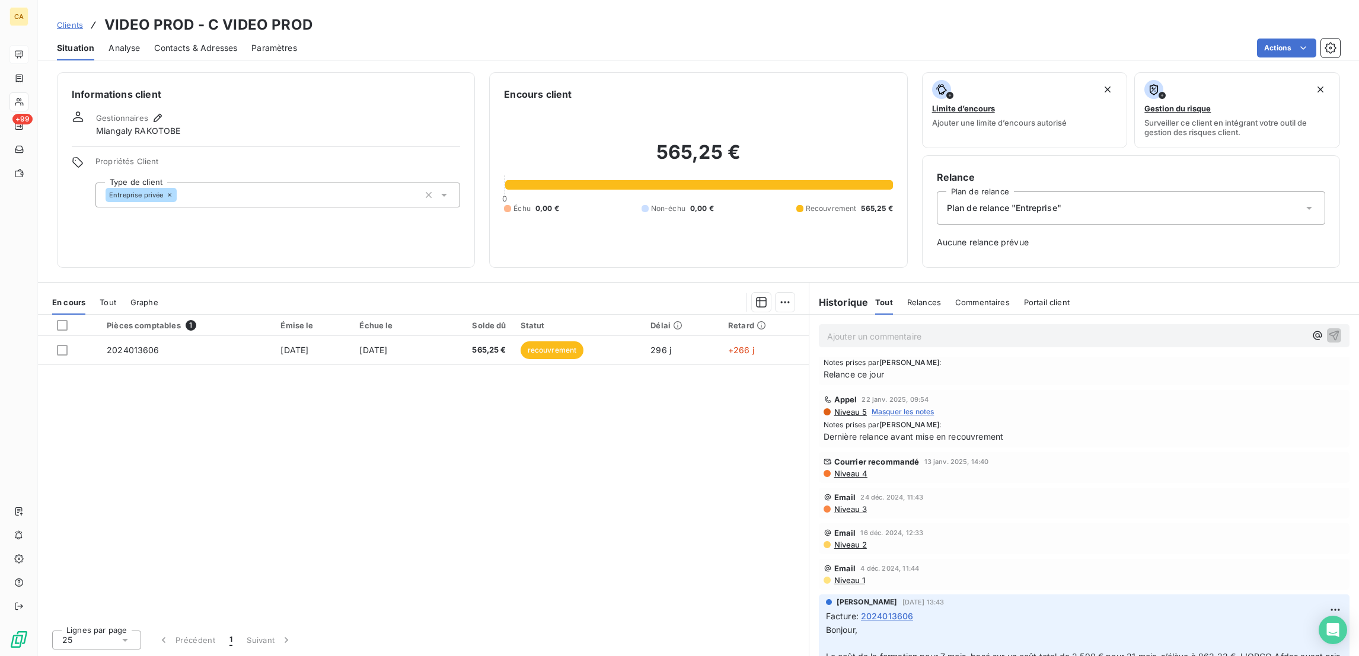
scroll to position [533, 0]
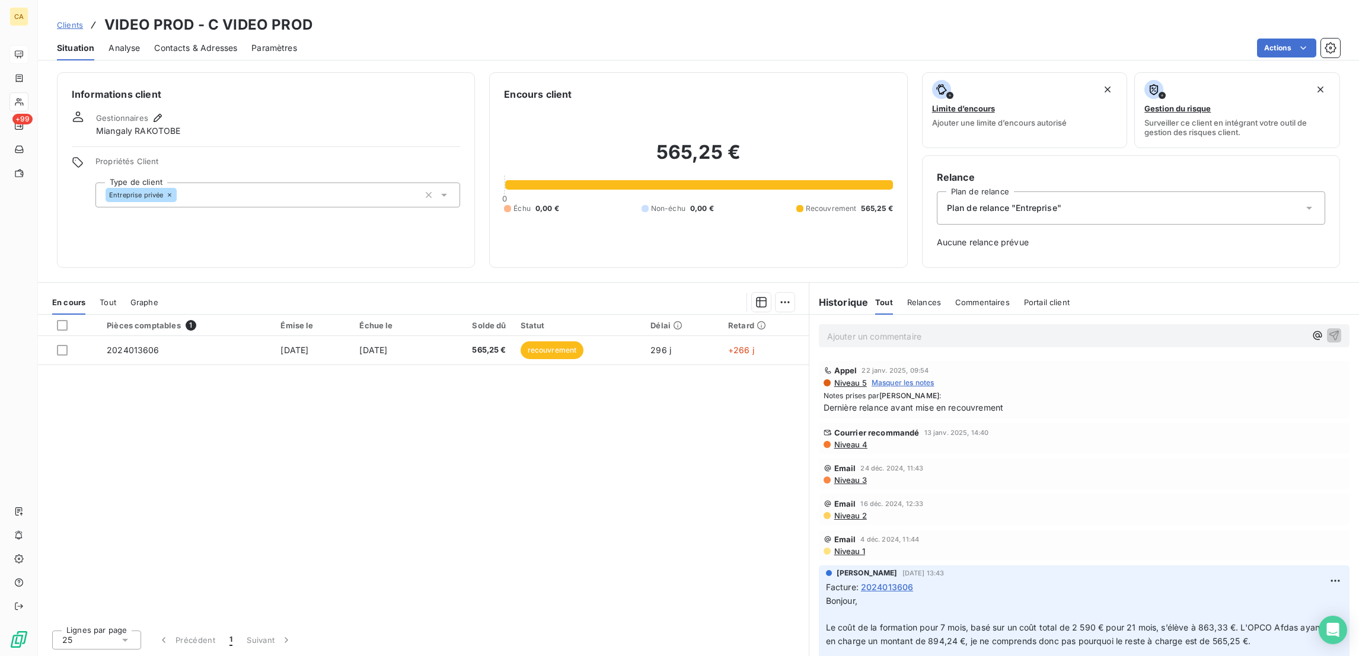
click at [208, 36] on div "Contacts & Adresses" at bounding box center [195, 48] width 83 height 25
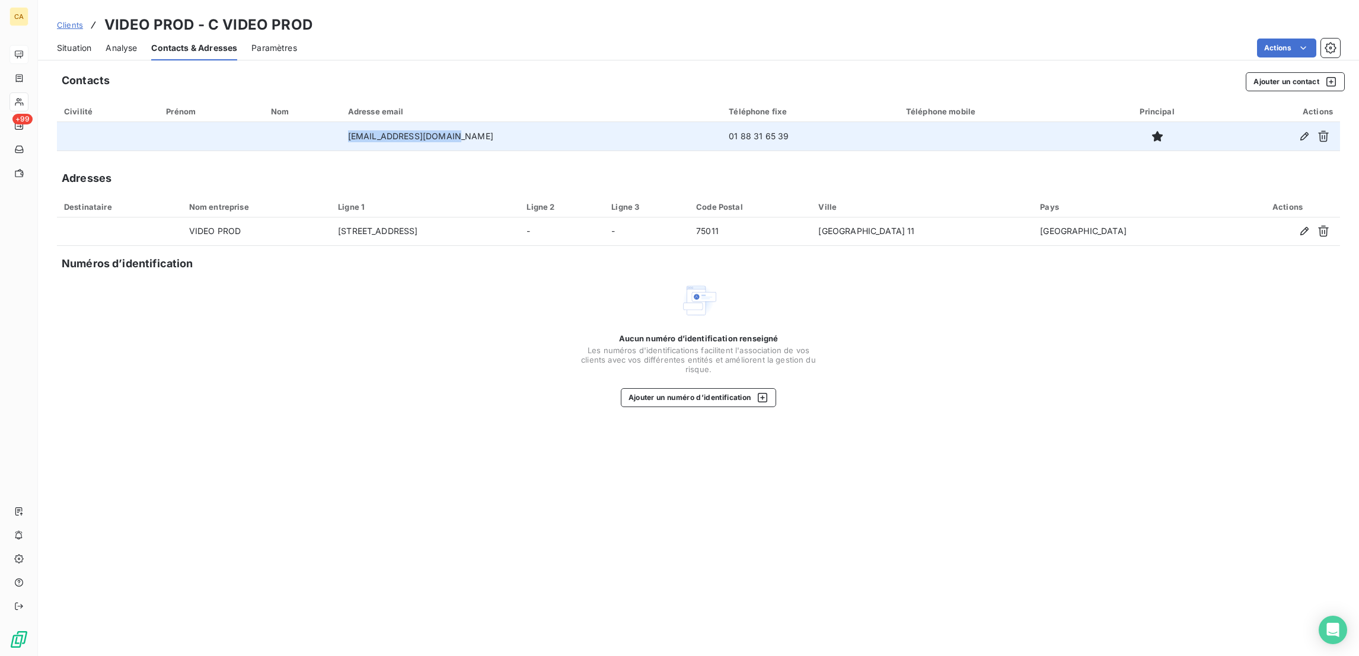
drag, startPoint x: 416, startPoint y: 120, endPoint x: 326, endPoint y: 117, distance: 90.2
click at [326, 122] on tr "admvideoprod@gmail.com 01 88 31 65 39" at bounding box center [698, 136] width 1283 height 28
copy tr "admvideoprod@gmail.com"
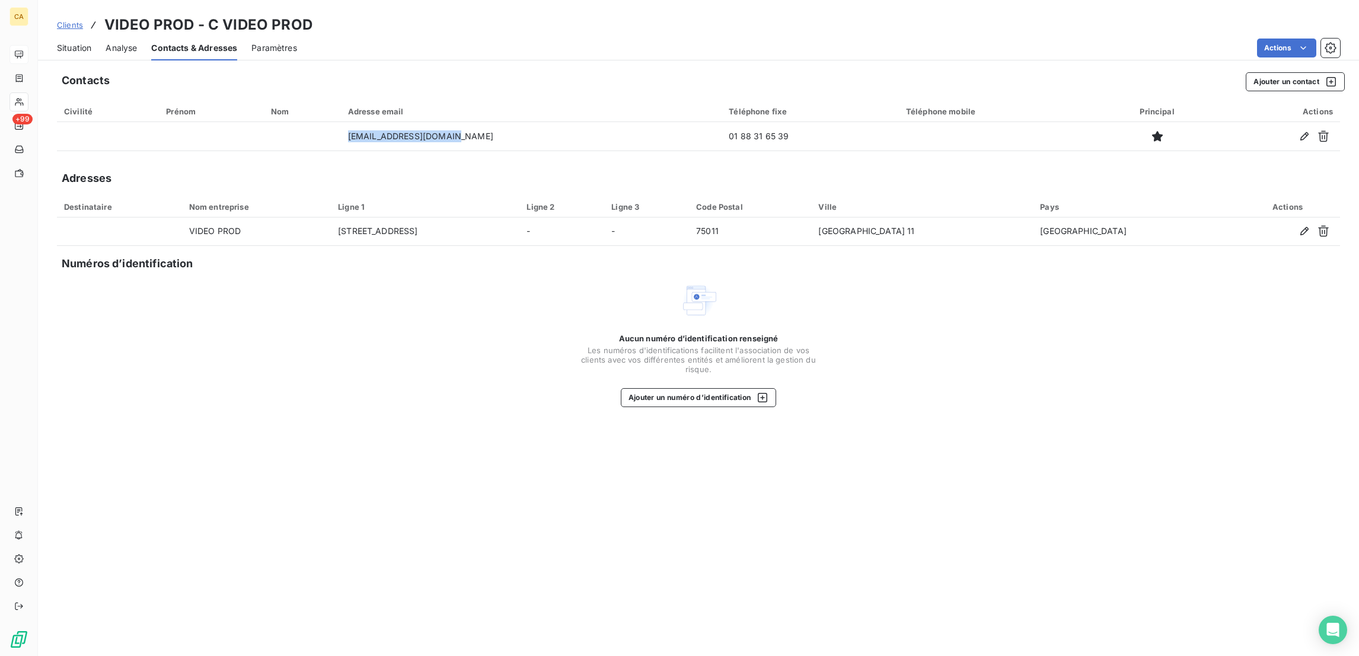
click at [75, 43] on span "Situation" at bounding box center [74, 48] width 34 height 12
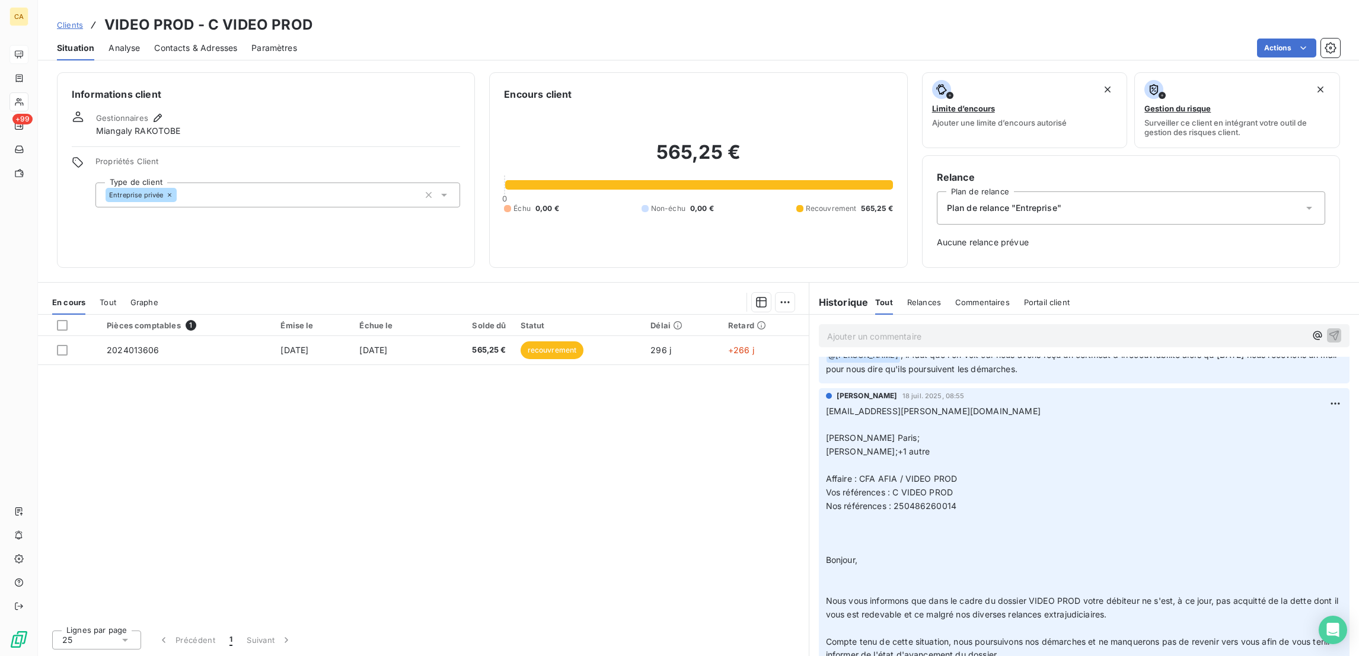
scroll to position [0, 0]
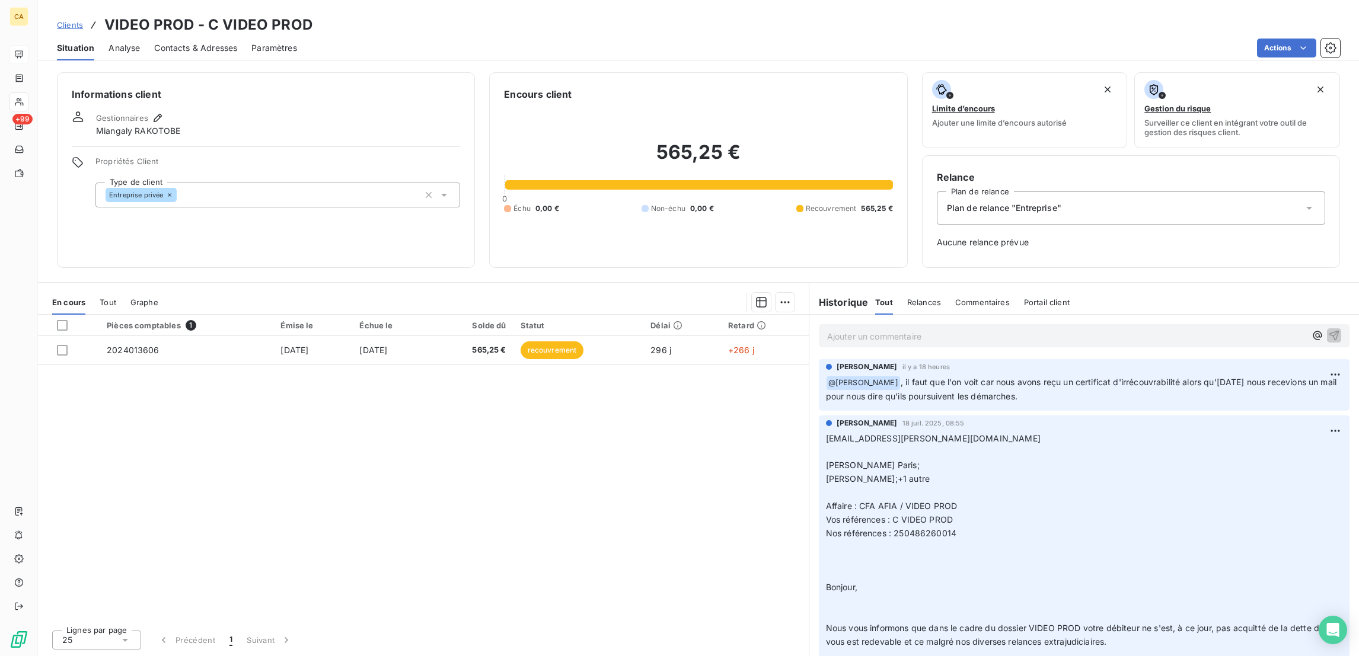
click at [155, 42] on span "Contacts & Adresses" at bounding box center [195, 48] width 83 height 12
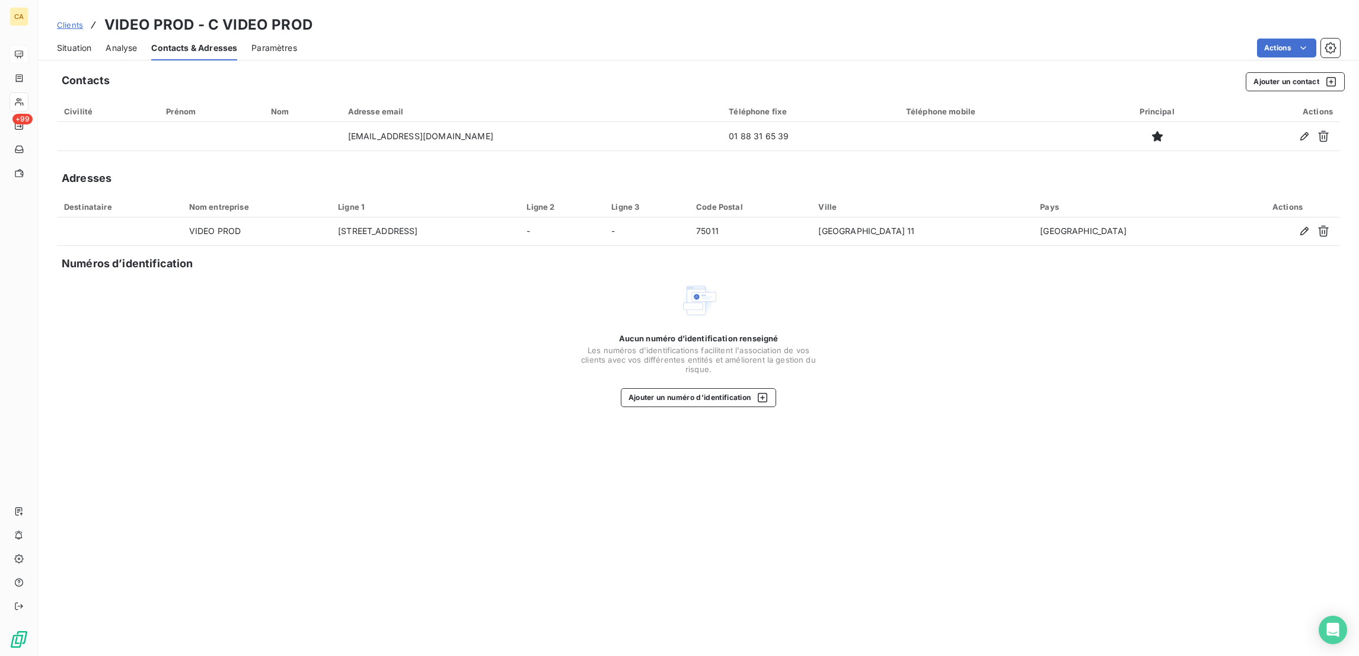
click at [69, 42] on span "Situation" at bounding box center [74, 48] width 34 height 12
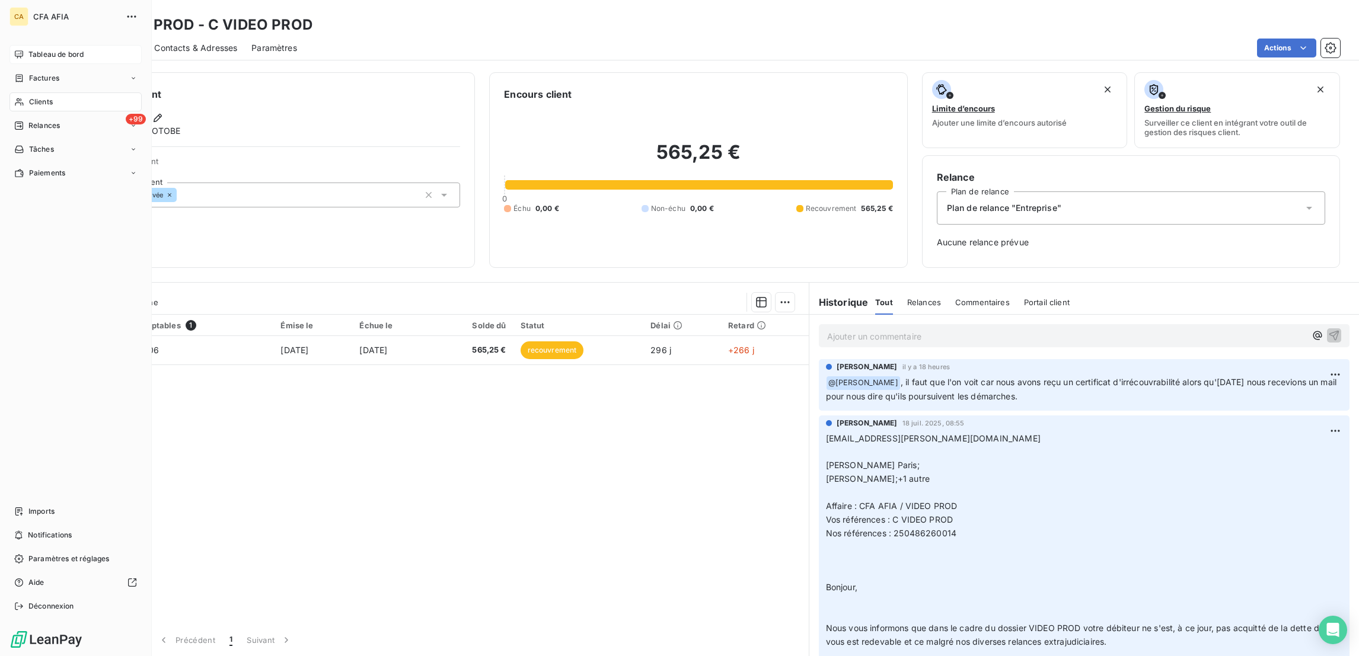
click at [49, 92] on div "Clients" at bounding box center [75, 101] width 132 height 19
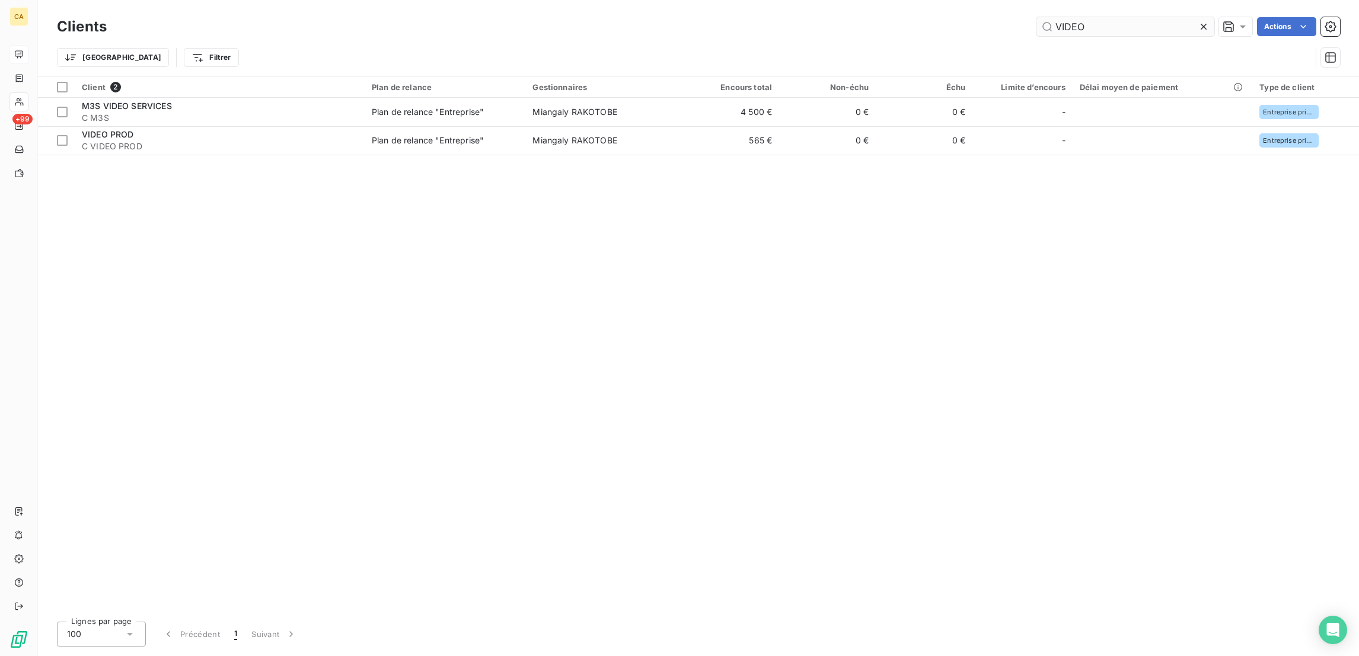
click at [1099, 27] on input "VIDEO" at bounding box center [1125, 26] width 178 height 19
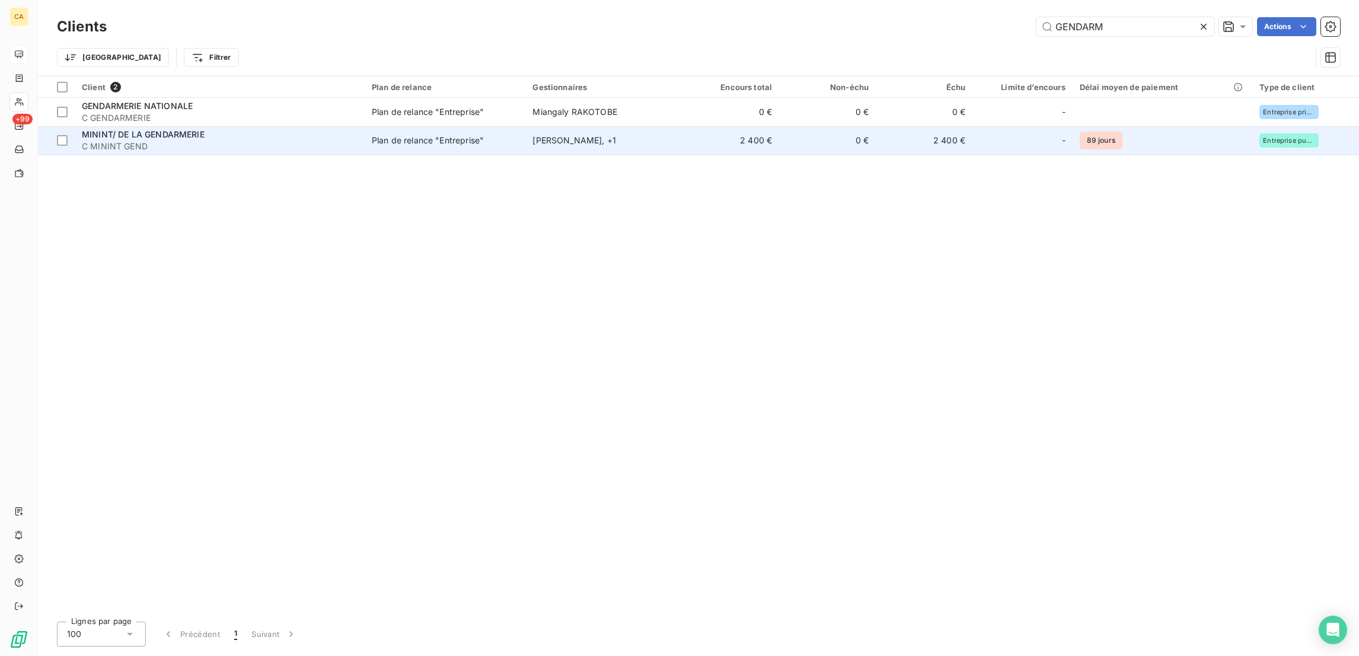
type input "GENDARM"
click at [275, 129] on div "MININT/ DE LA GENDARMERIE" at bounding box center [220, 135] width 276 height 12
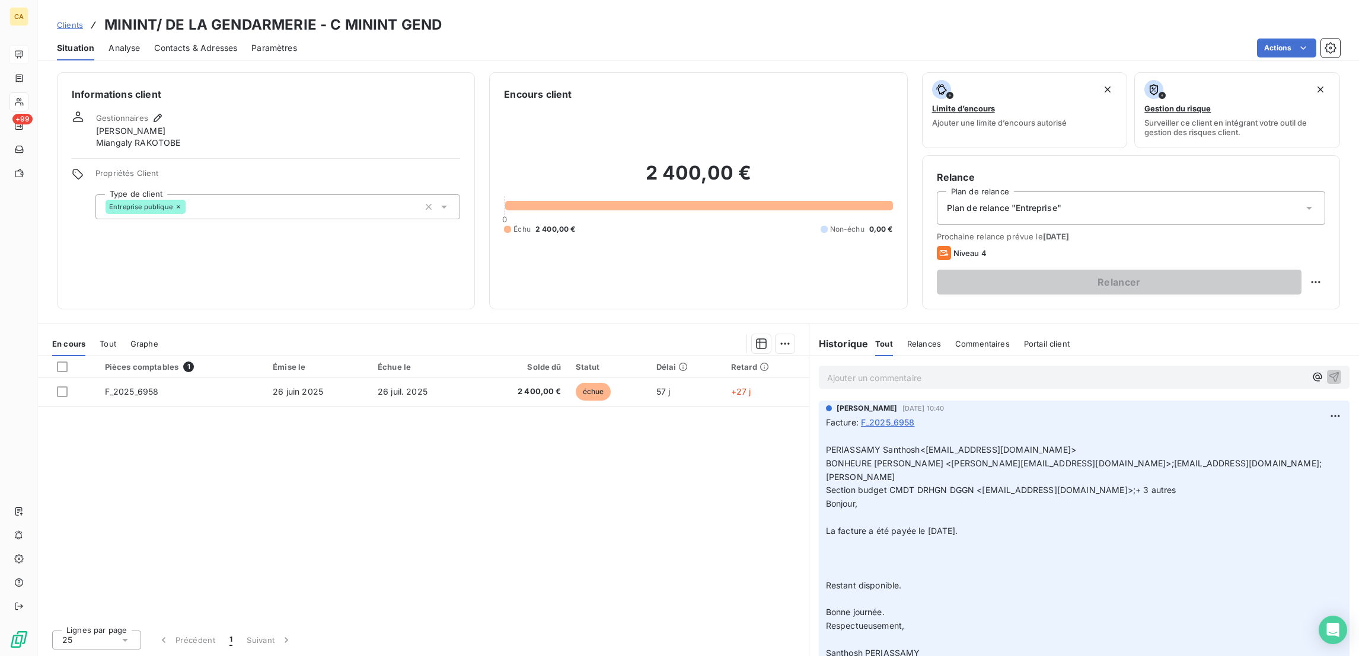
drag, startPoint x: 304, startPoint y: 477, endPoint x: 321, endPoint y: 465, distance: 21.4
drag, startPoint x: 321, startPoint y: 465, endPoint x: 435, endPoint y: 556, distance: 145.9
click at [426, 556] on div "Pièces comptables 1 Émise le Échue le Solde dû Statut Délai Retard F_2025_6958 …" at bounding box center [423, 488] width 771 height 264
click at [100, 339] on span "Tout" at bounding box center [108, 343] width 17 height 9
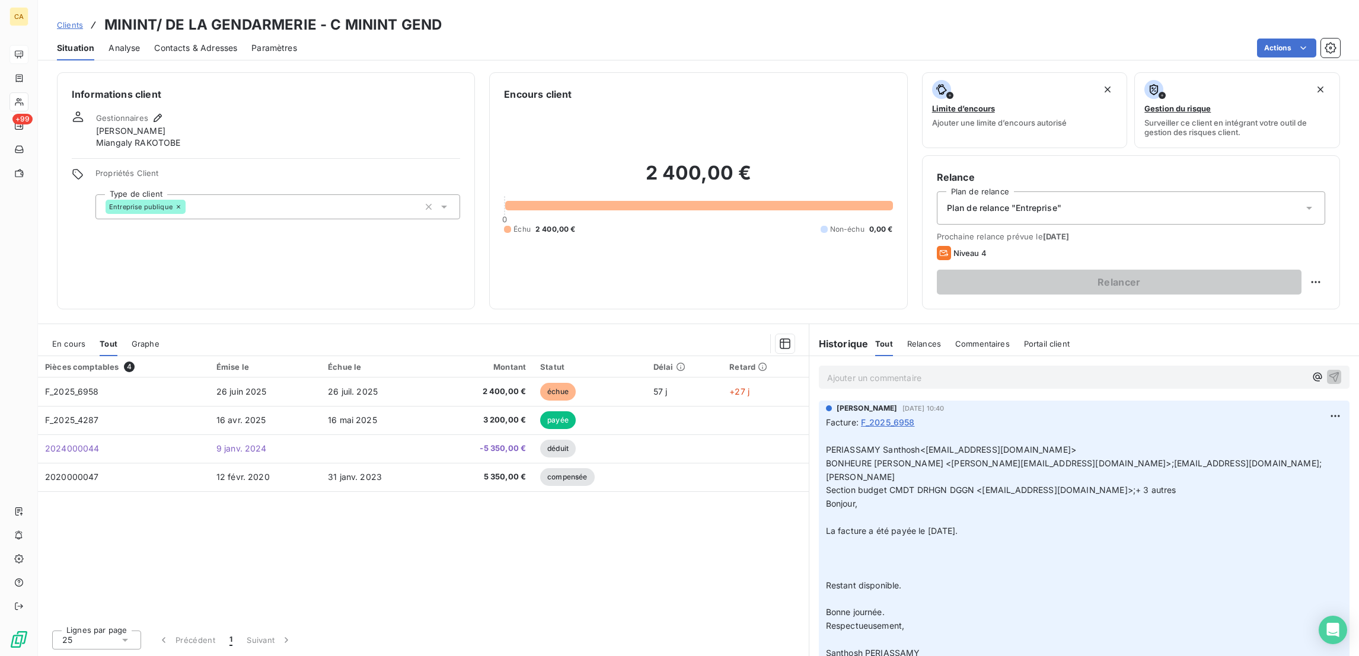
click at [52, 339] on span "En cours" at bounding box center [68, 343] width 33 height 9
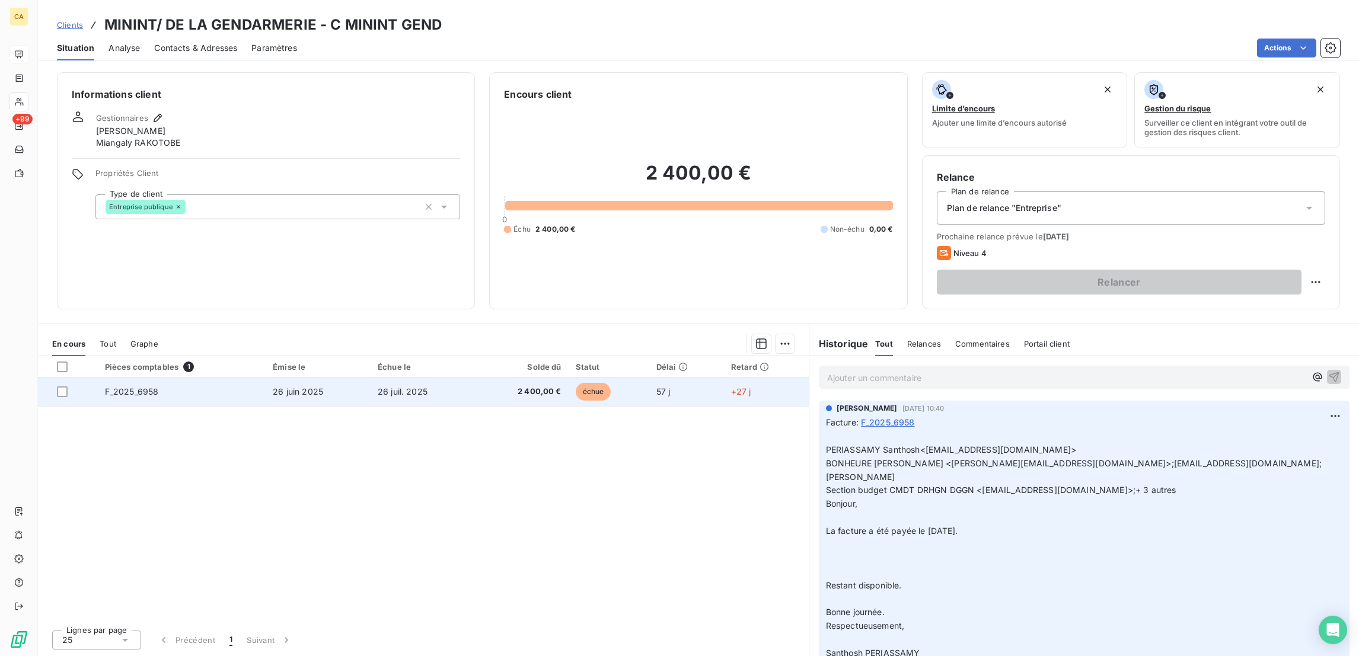
click at [266, 378] on td "26 juin 2025" at bounding box center [318, 392] width 105 height 28
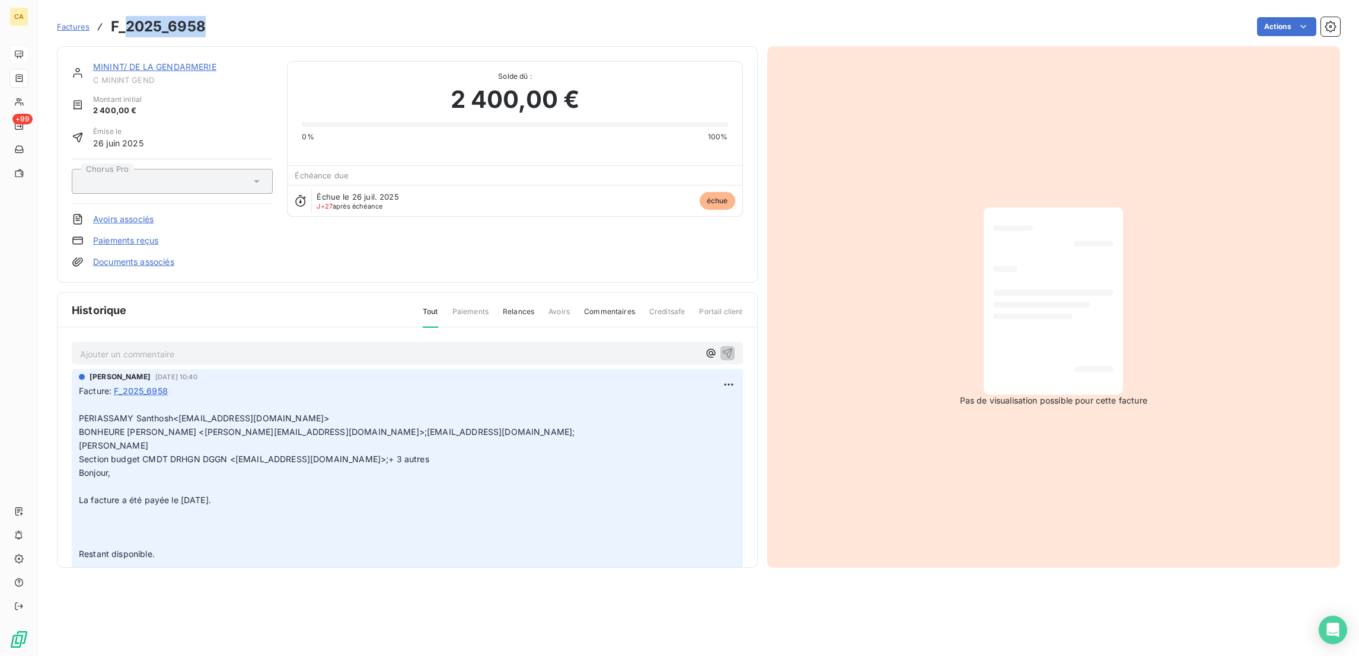
drag, startPoint x: 180, startPoint y: 27, endPoint x: 106, endPoint y: 28, distance: 74.7
click at [111, 28] on h3 "F_2025_6958" at bounding box center [158, 26] width 95 height 21
copy h3 "2025_6958"
click at [136, 62] on link "MININT/ DE LA GENDARMERIE" at bounding box center [154, 67] width 123 height 10
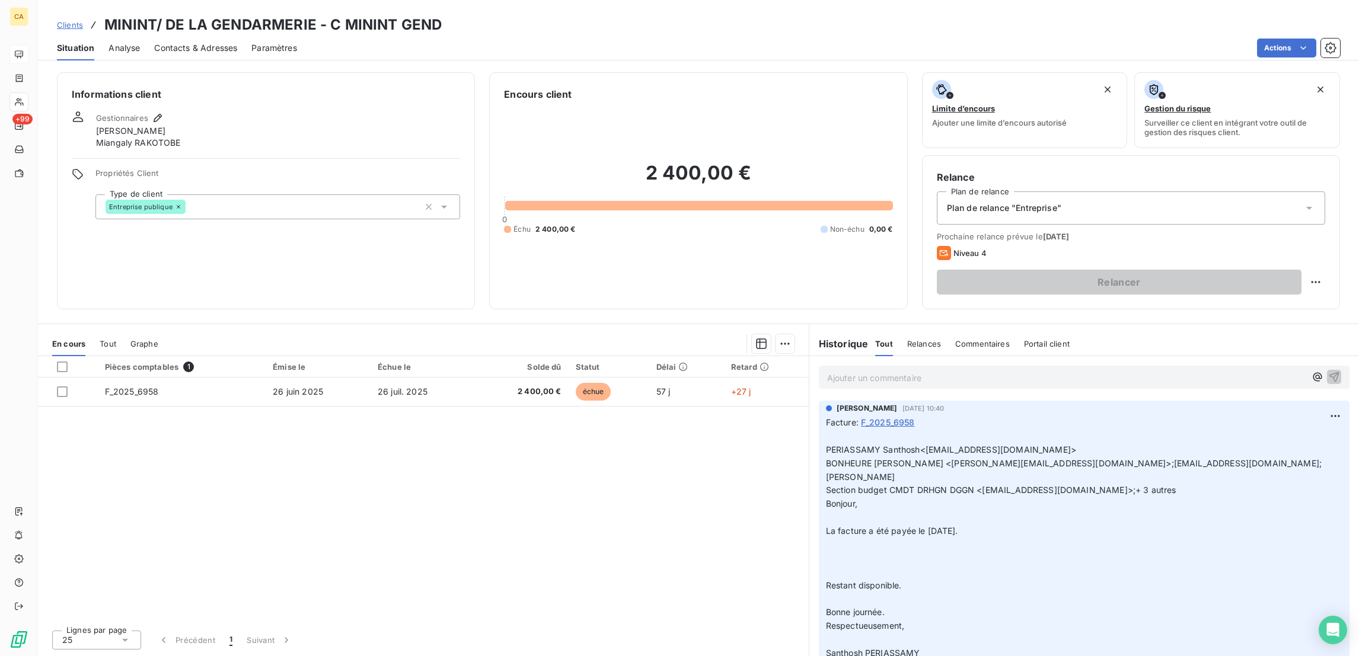
click at [88, 324] on section "En cours Tout Graphe Pièces comptables 1 Émise le Échue le Solde dû Statut Déla…" at bounding box center [423, 490] width 771 height 332
click at [100, 339] on span "Tout" at bounding box center [108, 343] width 17 height 9
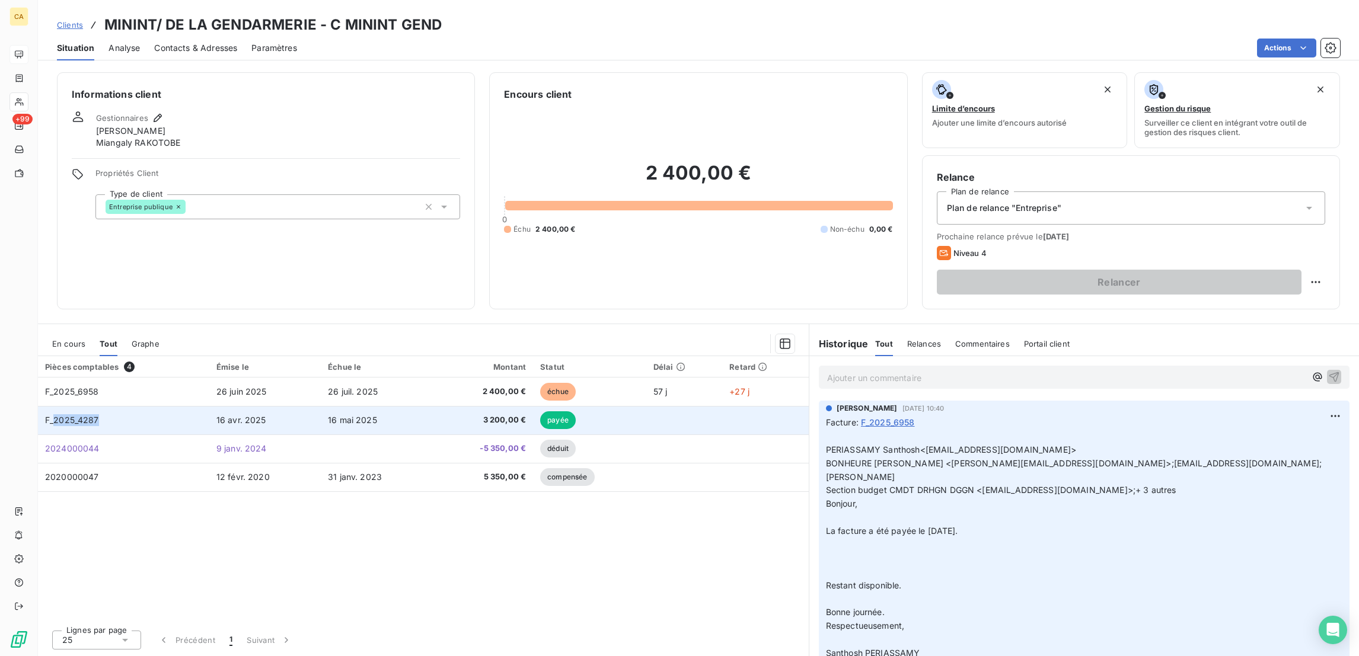
drag, startPoint x: 91, startPoint y: 345, endPoint x: 40, endPoint y: 350, distance: 50.7
click at [40, 406] on td "F_2025_4287" at bounding box center [123, 420] width 171 height 28
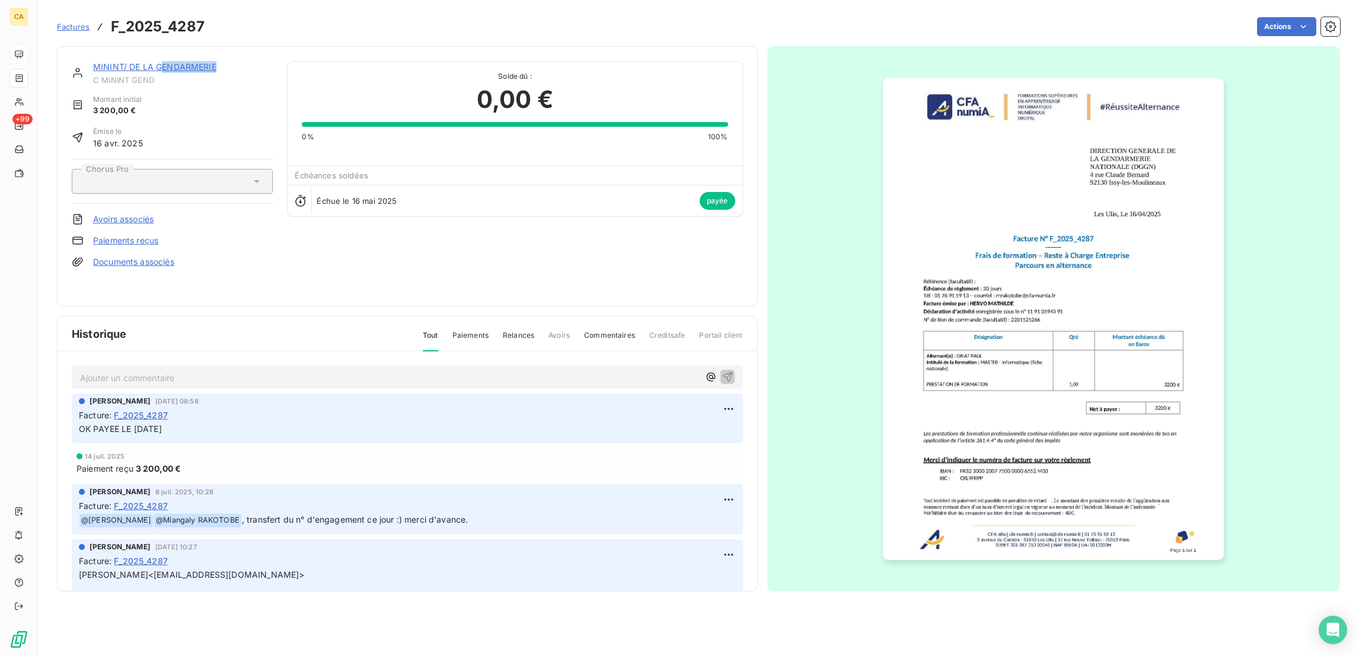
drag, startPoint x: 202, startPoint y: 36, endPoint x: 170, endPoint y: 26, distance: 32.8
click at [141, 33] on section "Factures F_2025_4287 Actions MININT/ DE LA GENDARMERIE C MININT GEND Montant in…" at bounding box center [698, 328] width 1321 height 656
click at [186, 27] on div "Factures F_2025_4287 Actions" at bounding box center [698, 26] width 1283 height 25
click at [188, 18] on div "Factures F_2025_4287 Actions" at bounding box center [698, 26] width 1283 height 25
click at [157, 18] on h3 "F_2025_4287" at bounding box center [158, 26] width 94 height 21
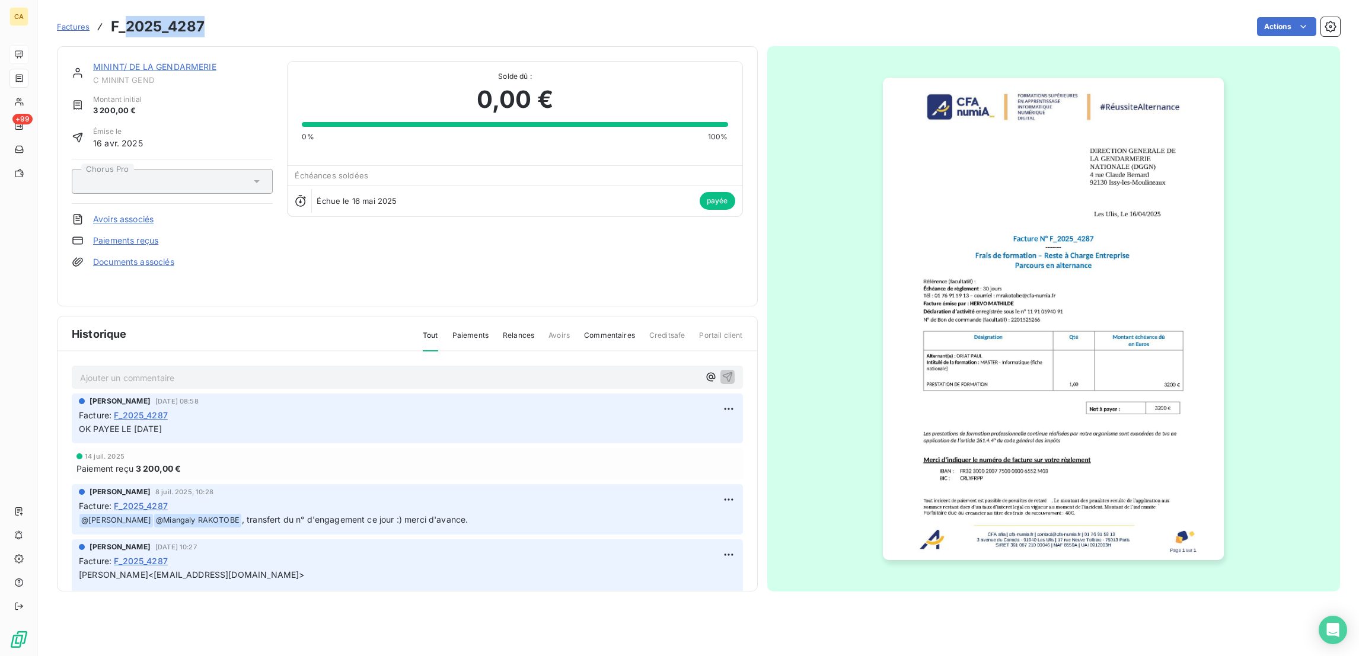
drag, startPoint x: 106, startPoint y: 18, endPoint x: 183, endPoint y: 28, distance: 77.1
click at [183, 28] on h3 "F_2025_4287" at bounding box center [158, 26] width 94 height 21
copy h3 "2025_4287"
click at [125, 75] on span "C MININT GEND" at bounding box center [183, 79] width 180 height 9
click at [142, 62] on link "MININT/ DE LA GENDARMERIE" at bounding box center [154, 67] width 123 height 10
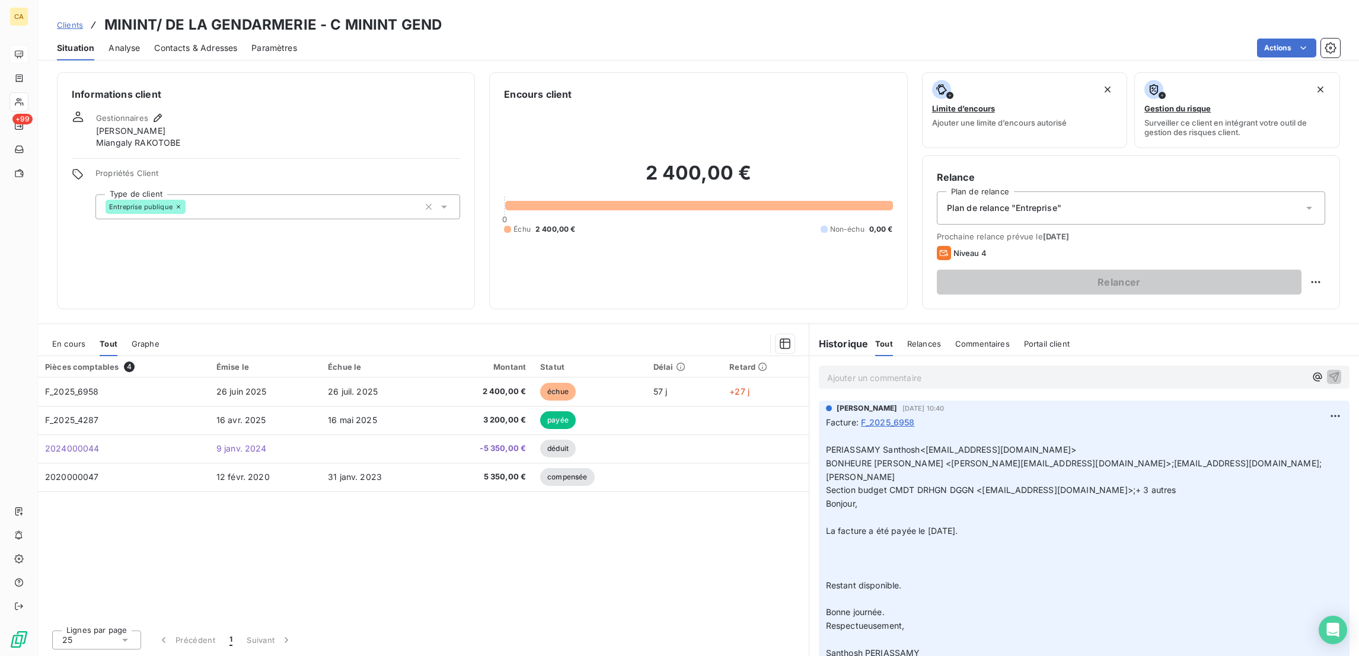
click at [63, 339] on span "En cours" at bounding box center [68, 343] width 33 height 9
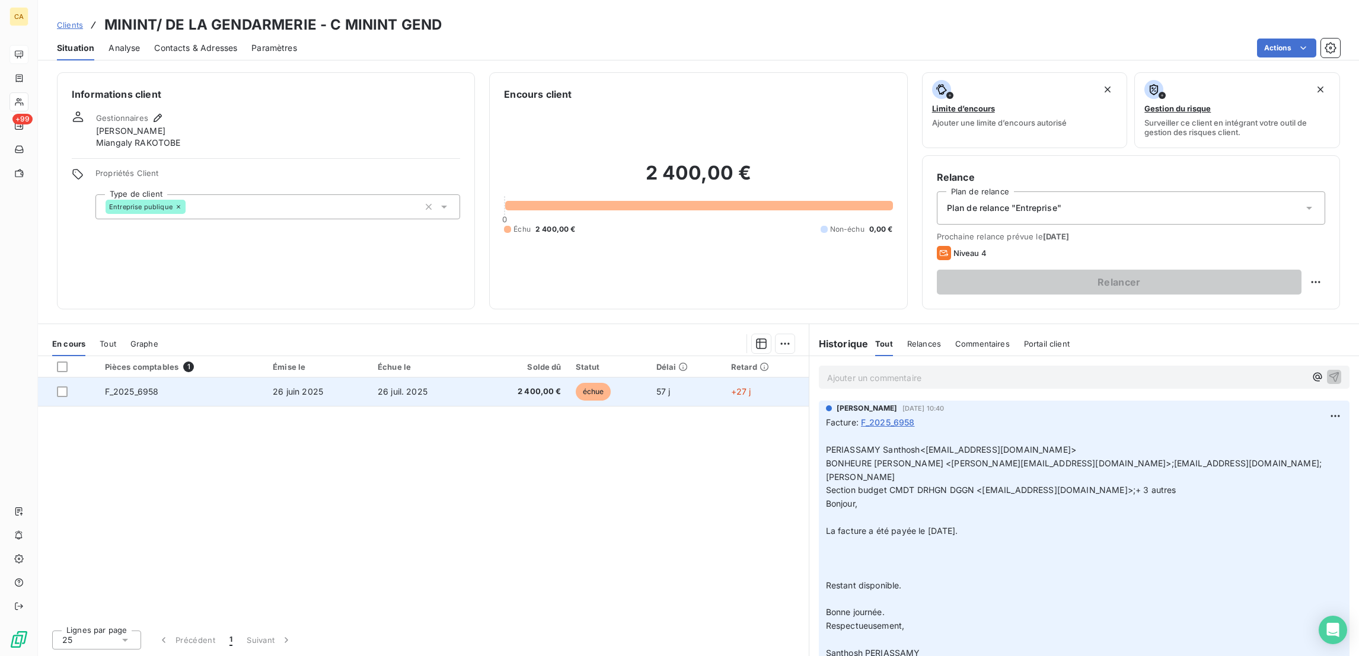
click at [237, 378] on td "F_2025_6958" at bounding box center [182, 392] width 168 height 28
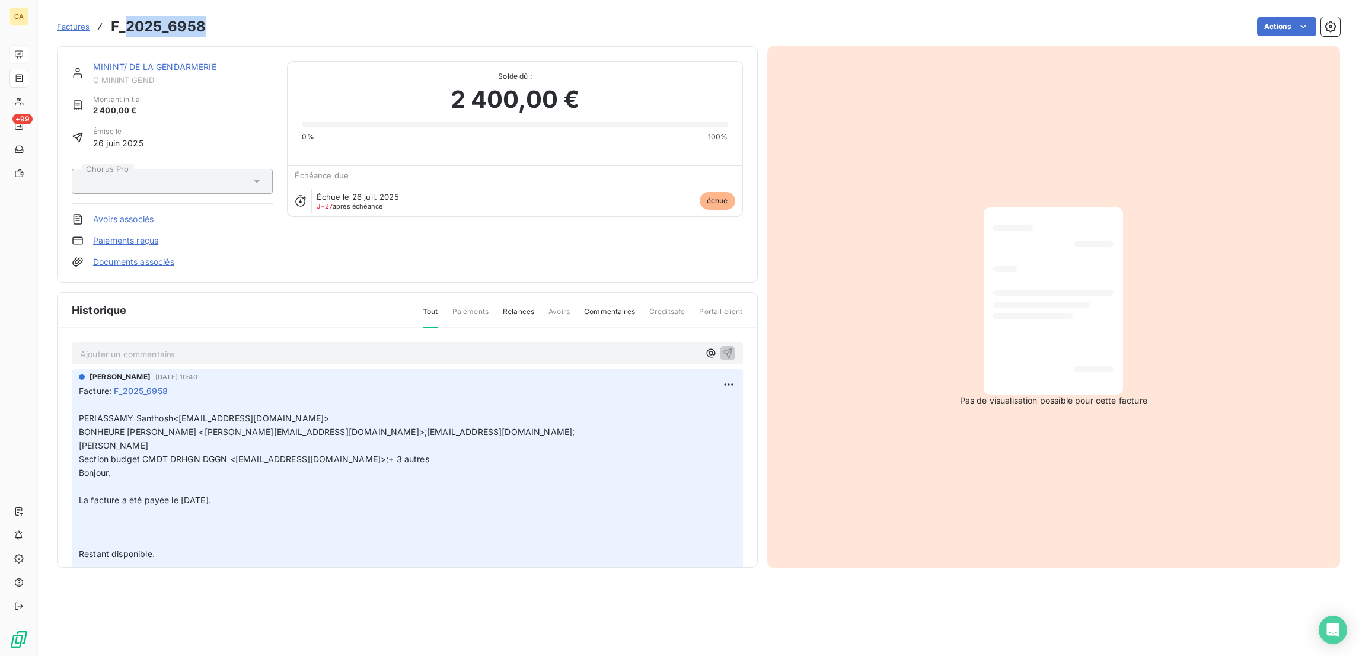
drag, startPoint x: 189, startPoint y: 27, endPoint x: 107, endPoint y: 27, distance: 81.8
click at [107, 27] on div "Factures F_2025_6958 Actions" at bounding box center [698, 26] width 1283 height 25
copy h3 "2025_6958"
click at [151, 342] on div "Ajouter un commentaire ﻿" at bounding box center [407, 353] width 671 height 23
click at [129, 328] on div "Ajouter un commentaire ﻿ Aurélie CATTAN 21 août 2025, 10:40 Facture : F_2025_69…" at bounding box center [408, 465] width 700 height 275
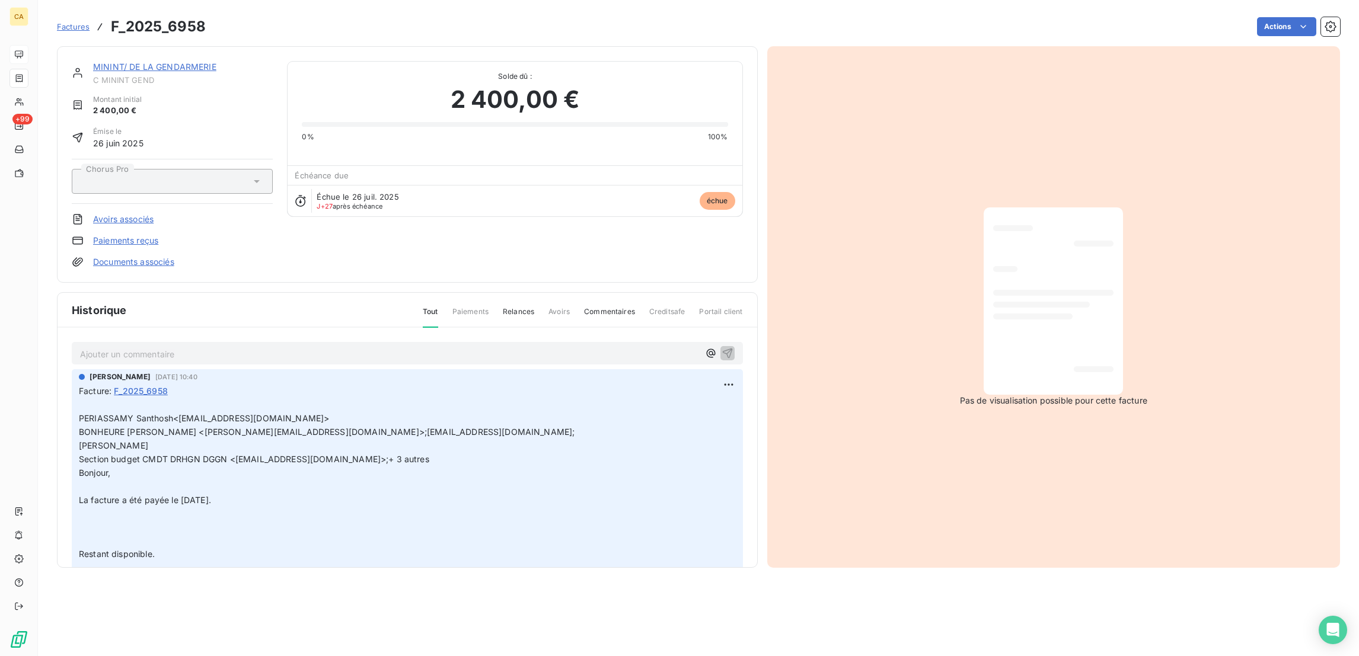
click at [130, 347] on p "Ajouter un commentaire ﻿" at bounding box center [389, 354] width 619 height 15
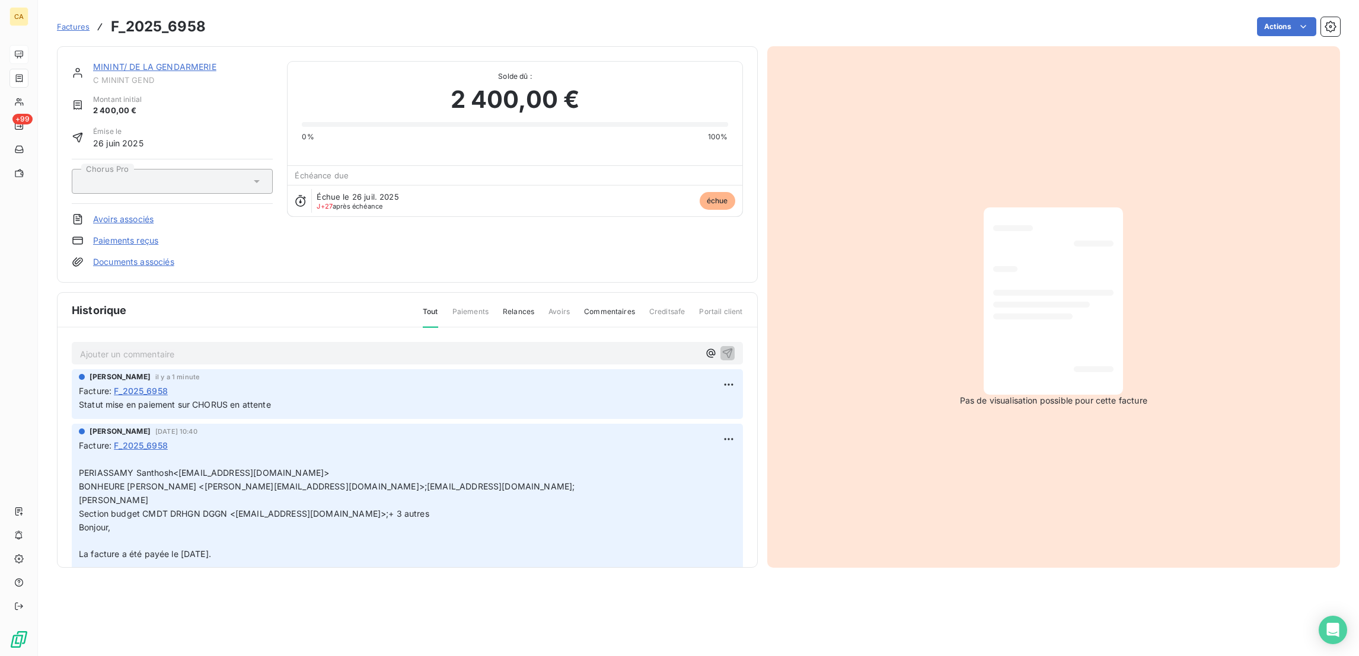
click at [101, 62] on link "MININT/ DE LA GENDARMERIE" at bounding box center [154, 67] width 123 height 10
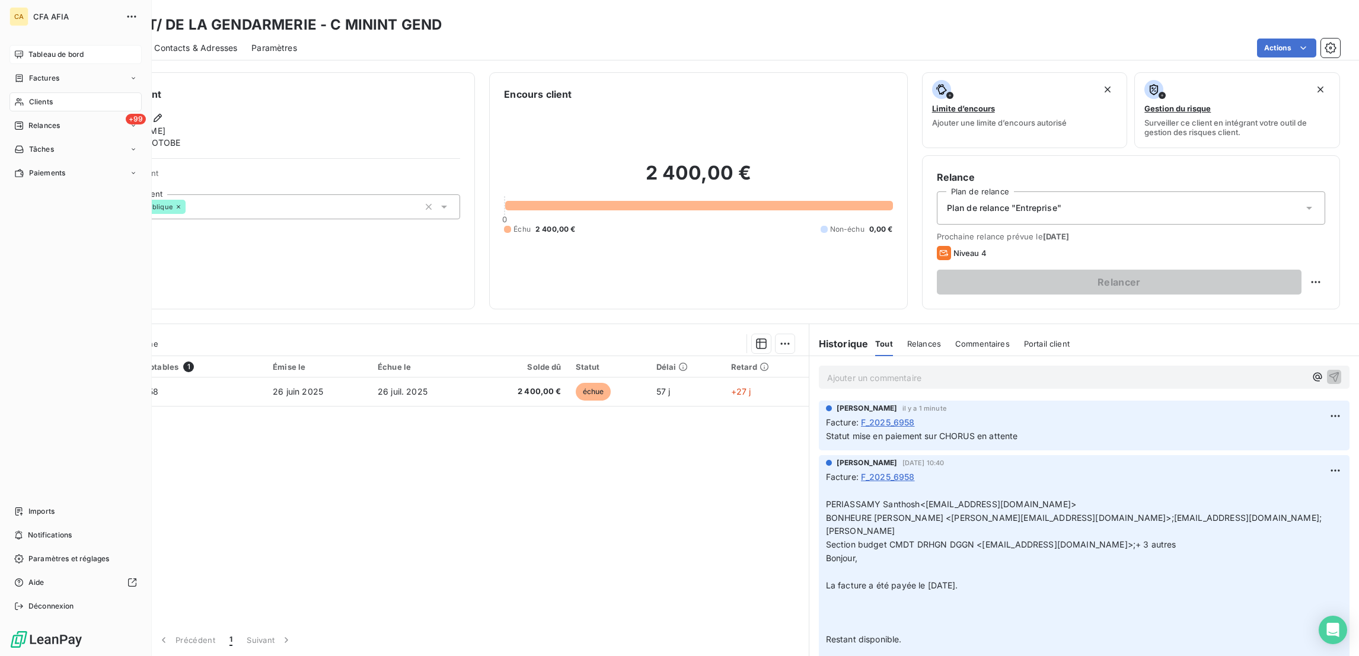
click at [47, 92] on div "Clients" at bounding box center [75, 101] width 132 height 19
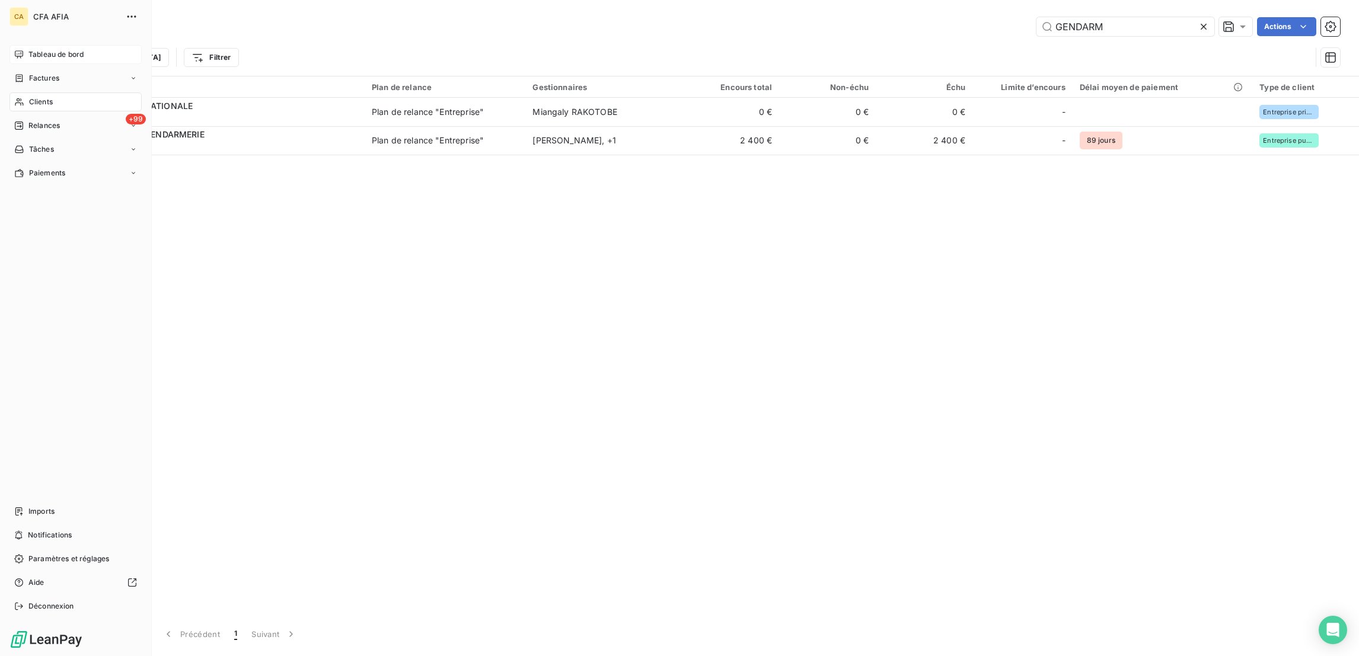
click at [24, 34] on div "CA CFA AFIA Tableau de bord Factures Clients +99 Relances Tâches Paiements Impo…" at bounding box center [76, 328] width 152 height 656
click at [25, 45] on div "Tableau de bord" at bounding box center [75, 54] width 132 height 19
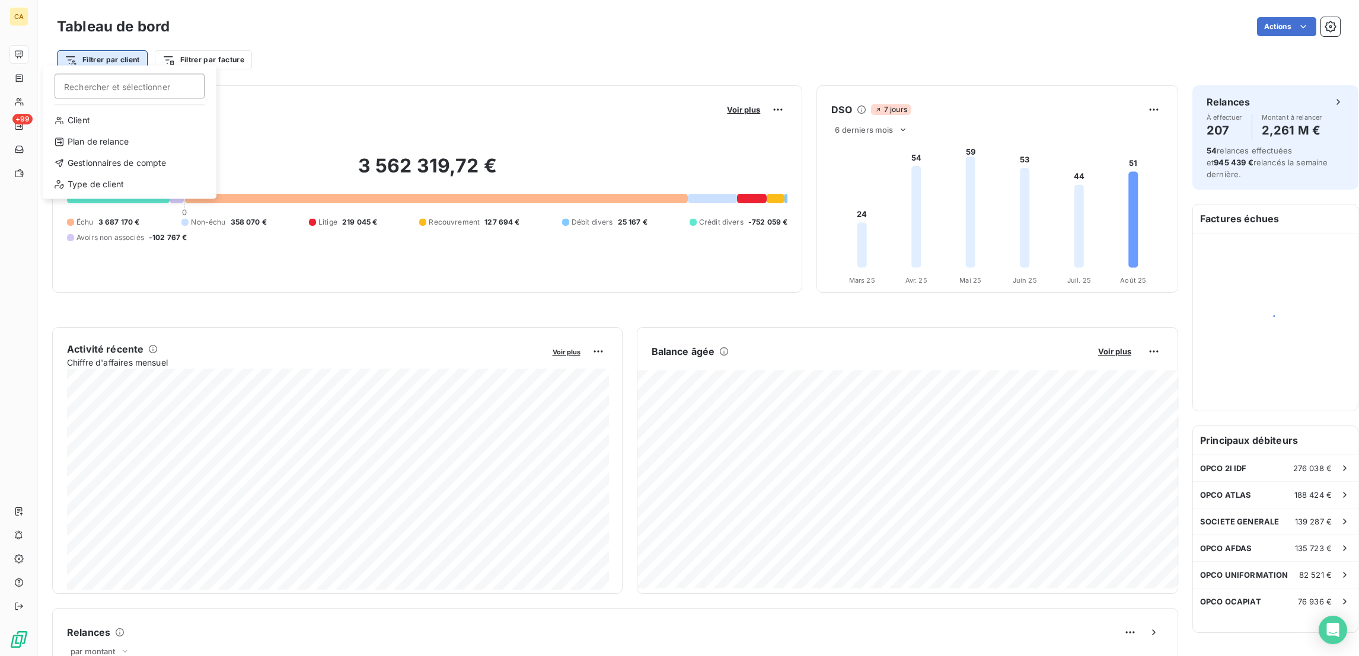
click at [109, 47] on html "CA +99 Tableau de bord Actions Filtrer par client Rechercher et sélectionner Cl…" at bounding box center [679, 328] width 1359 height 656
click at [110, 154] on div "Gestionnaires de compte" at bounding box center [129, 163] width 164 height 19
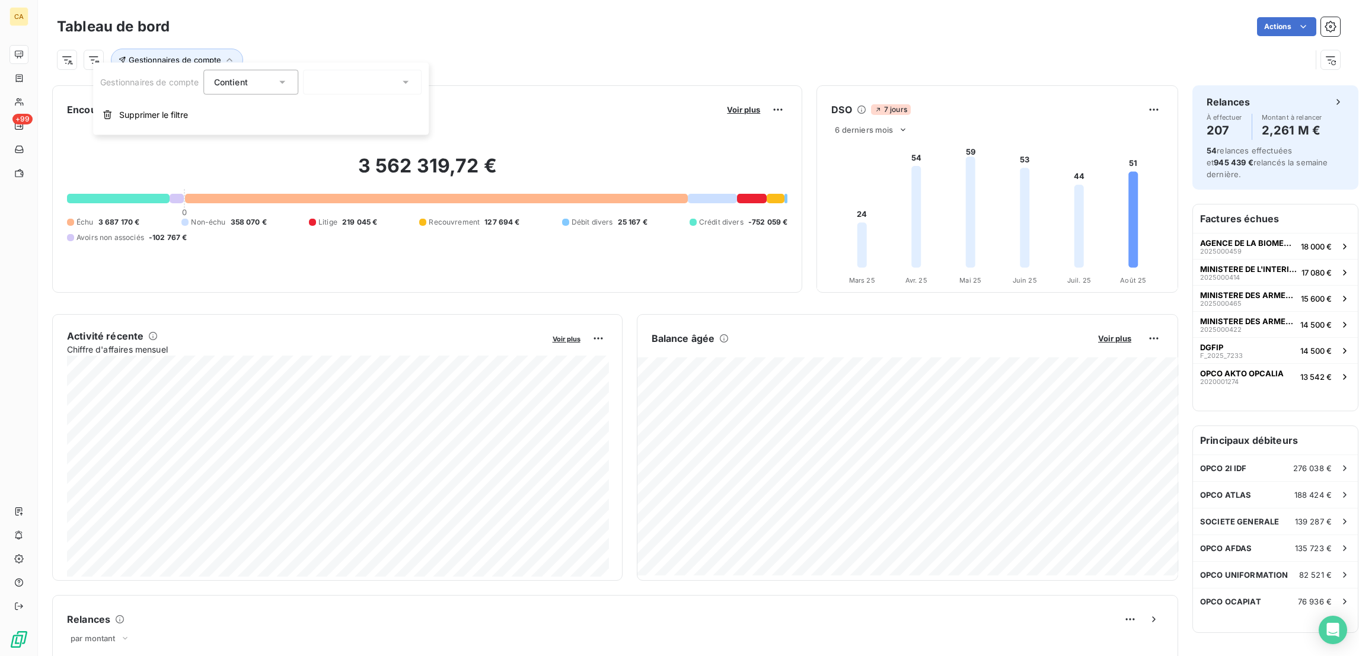
click at [389, 78] on div at bounding box center [363, 82] width 119 height 25
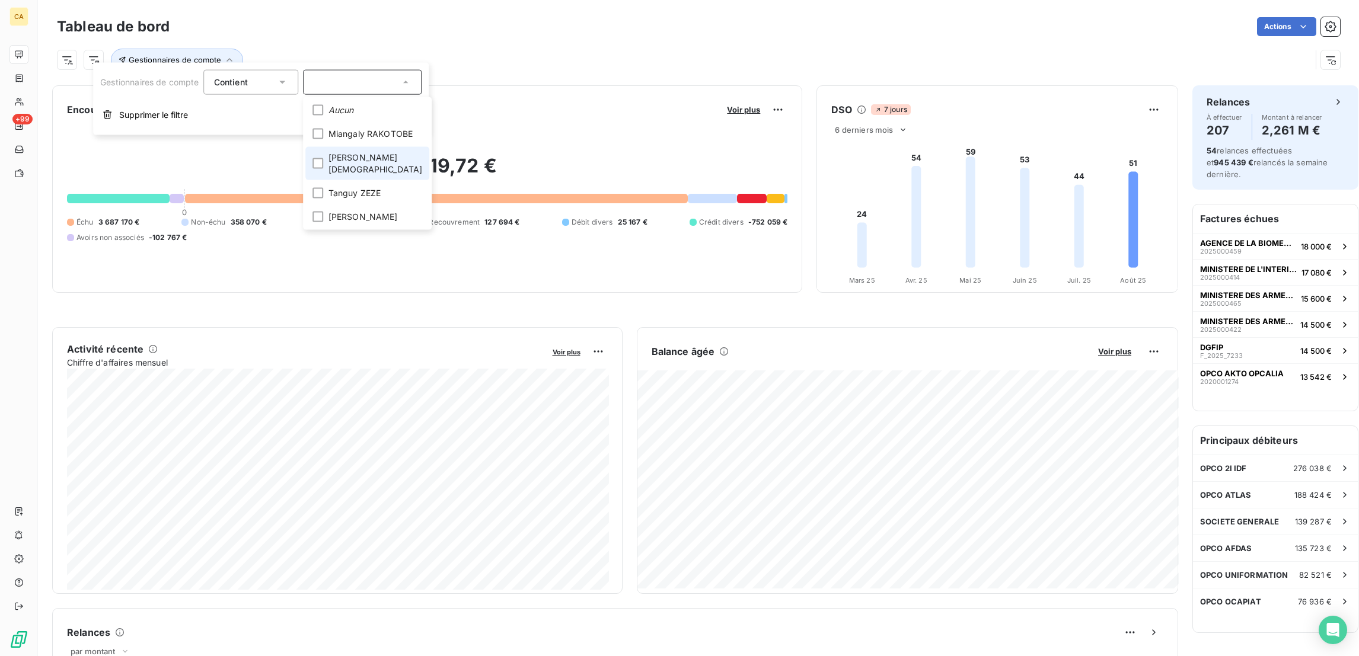
scroll to position [14, 0]
click at [328, 211] on span "Glwadys DEDE SOMBO" at bounding box center [362, 217] width 69 height 12
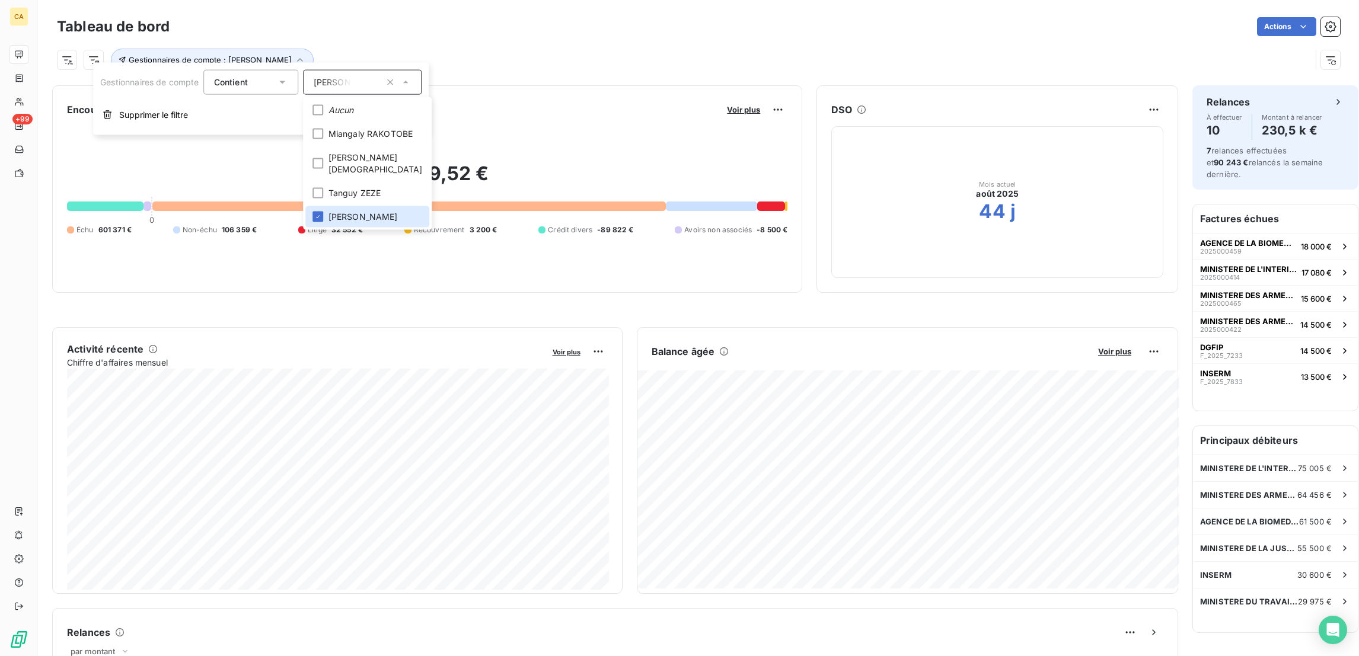
click at [521, 152] on div "645 159,52 € 0 Échu 601 371 € Non-échu 106 359 € Litige 32 552 € Recouvrement 3…" at bounding box center [427, 198] width 720 height 159
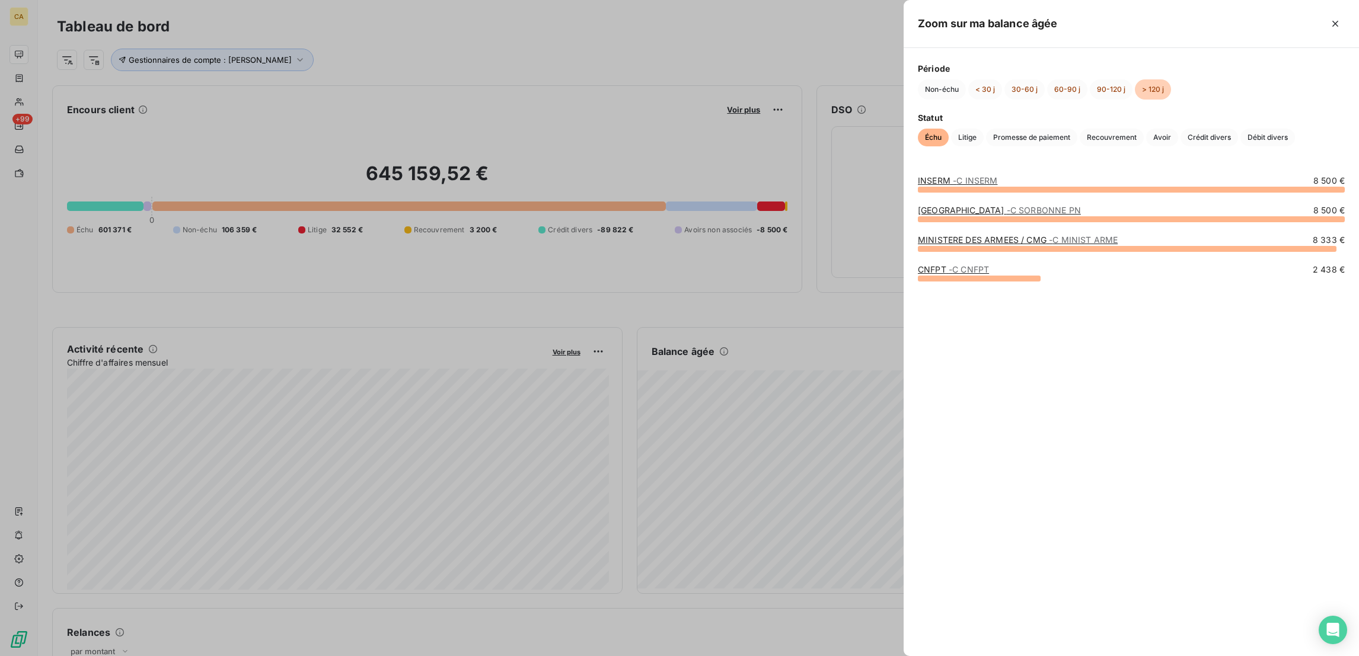
click at [1056, 209] on link "UNIVERSITE SORBONNE PARIS-NORD - C SORBONNE PN" at bounding box center [999, 210] width 163 height 10
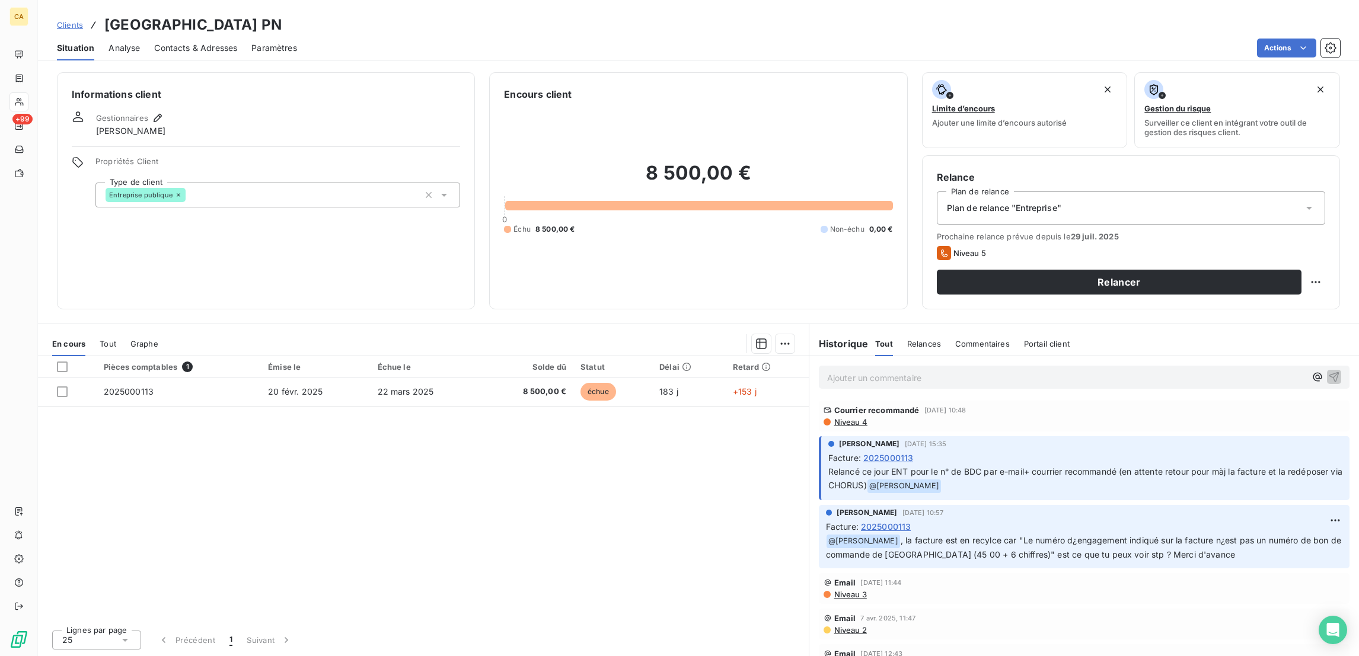
click at [100, 339] on span "Tout" at bounding box center [108, 343] width 17 height 9
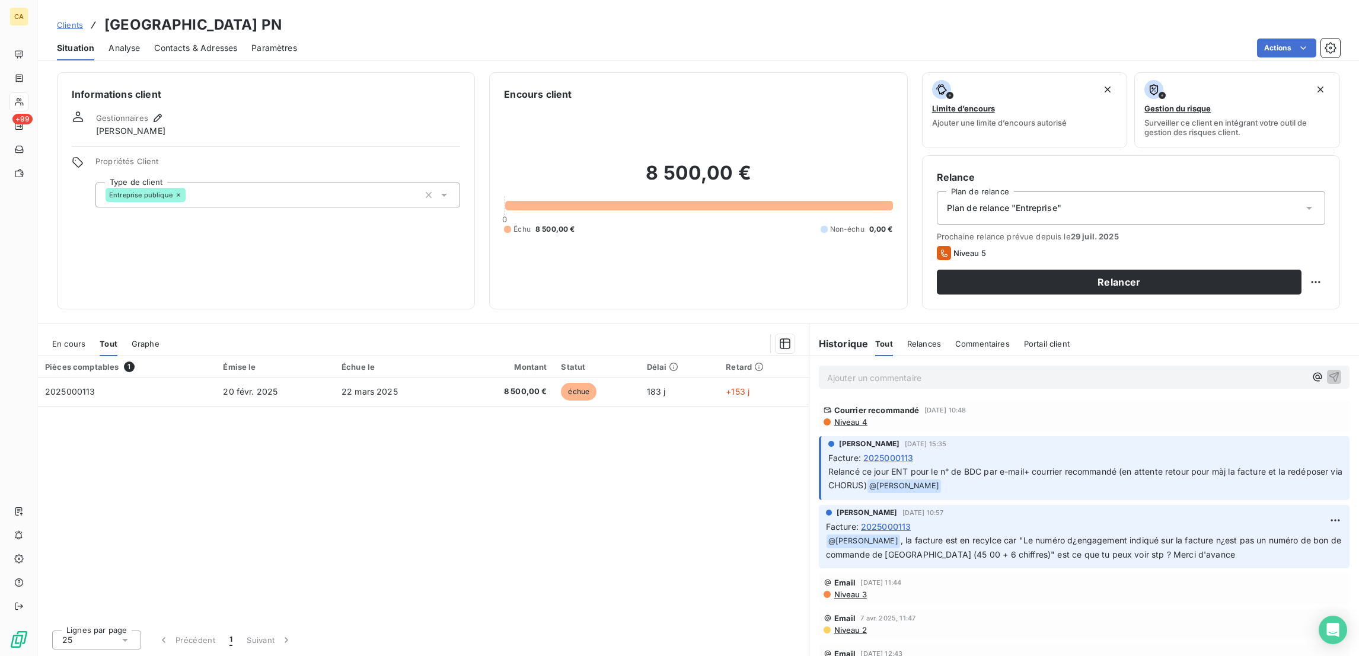
click at [67, 339] on span "En cours" at bounding box center [68, 343] width 33 height 9
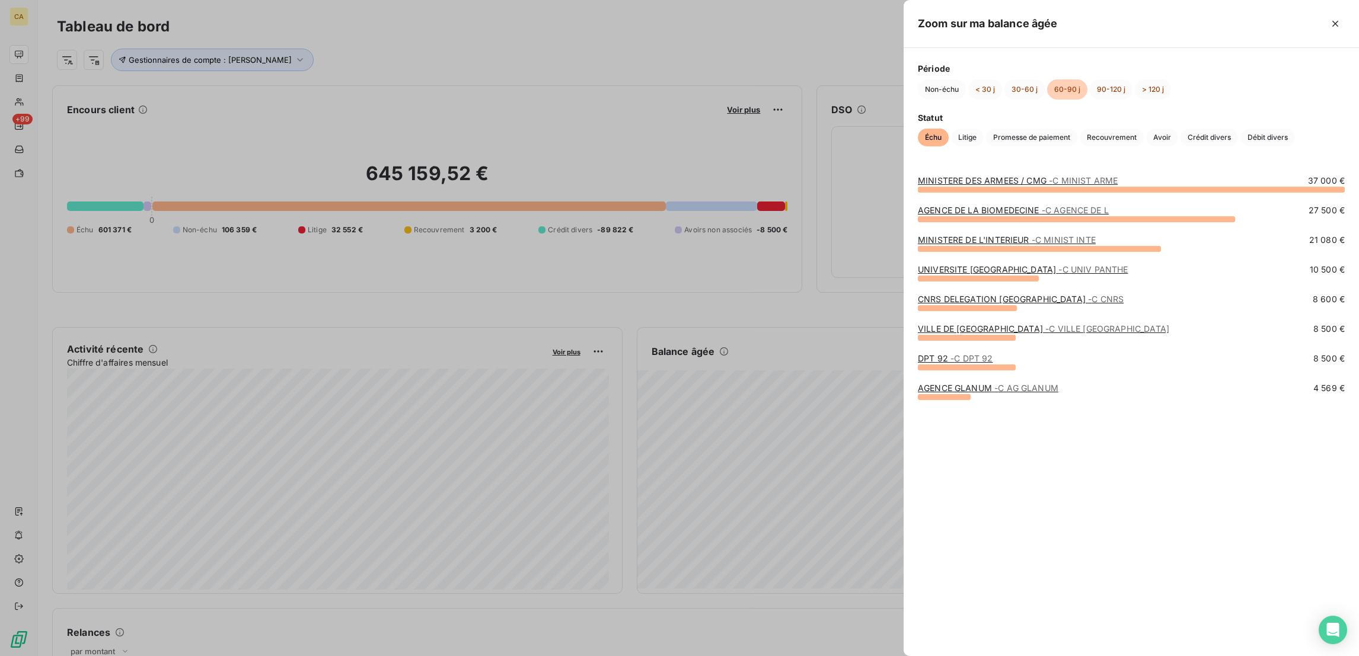
click at [1096, 243] on link "MINISTERE DE L'INTERIEUR - C MINIST INTE" at bounding box center [1007, 240] width 178 height 10
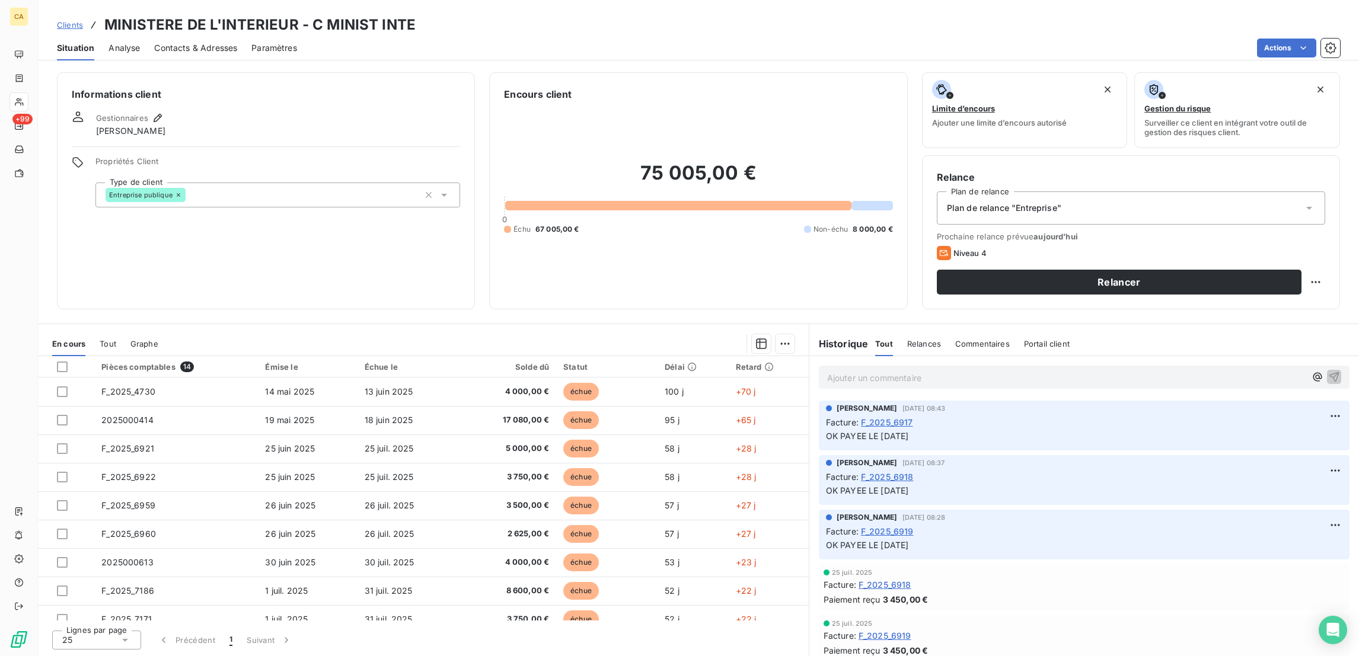
drag, startPoint x: 107, startPoint y: 282, endPoint x: 98, endPoint y: 289, distance: 11.8
click at [106, 331] on div "En cours Tout Graphe" at bounding box center [423, 343] width 771 height 25
click at [98, 331] on div "En cours Tout Graphe" at bounding box center [423, 343] width 771 height 25
click at [100, 331] on div "Tout" at bounding box center [108, 343] width 17 height 25
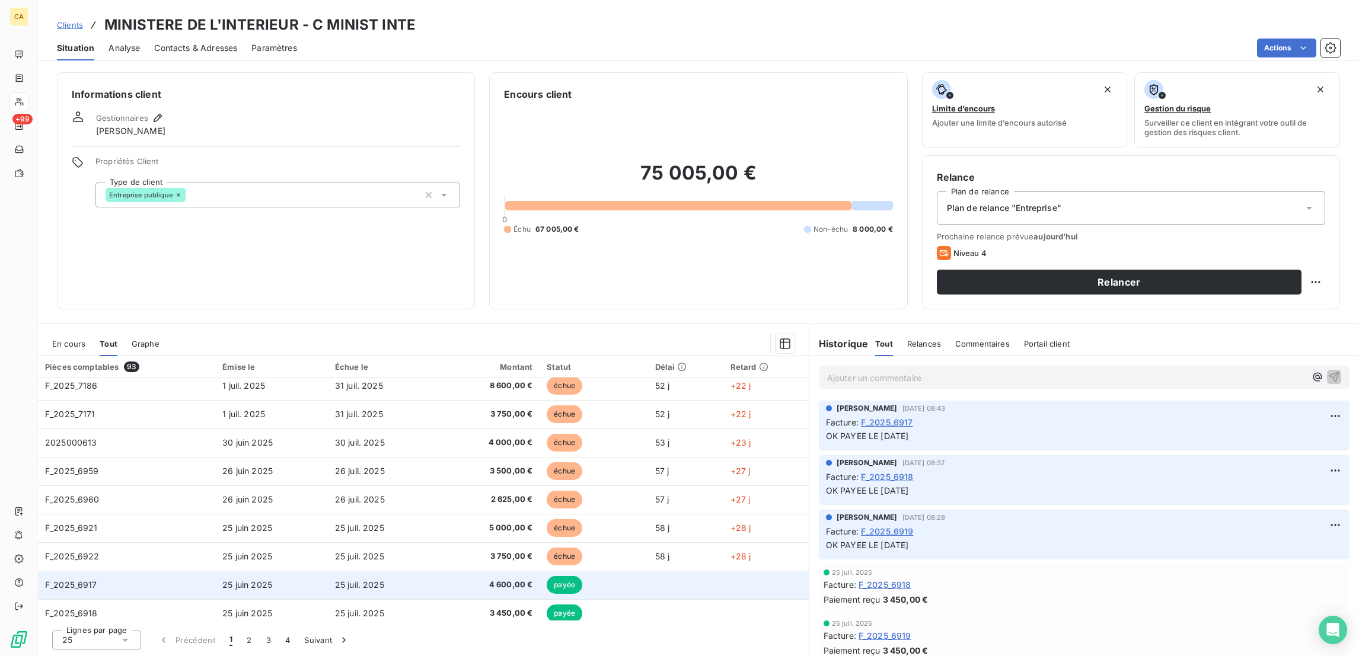
scroll to position [178, 0]
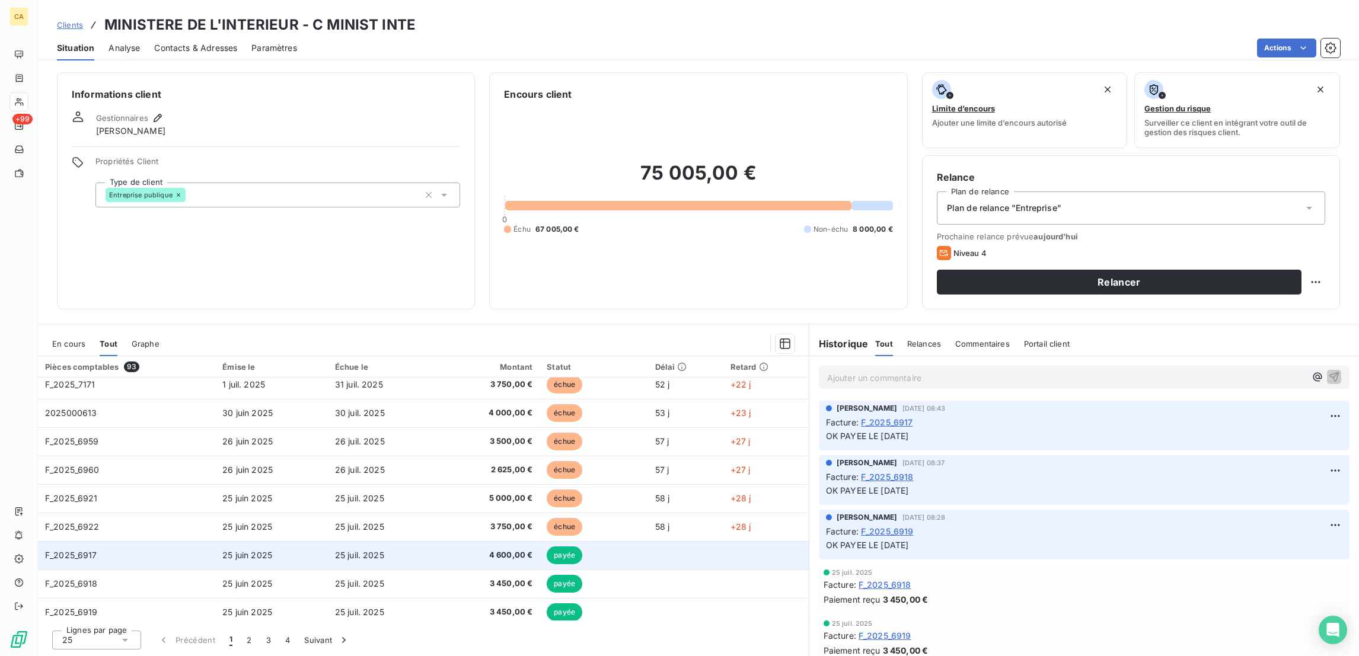
click at [141, 541] on td "F_2025_6917" at bounding box center [126, 555] width 177 height 28
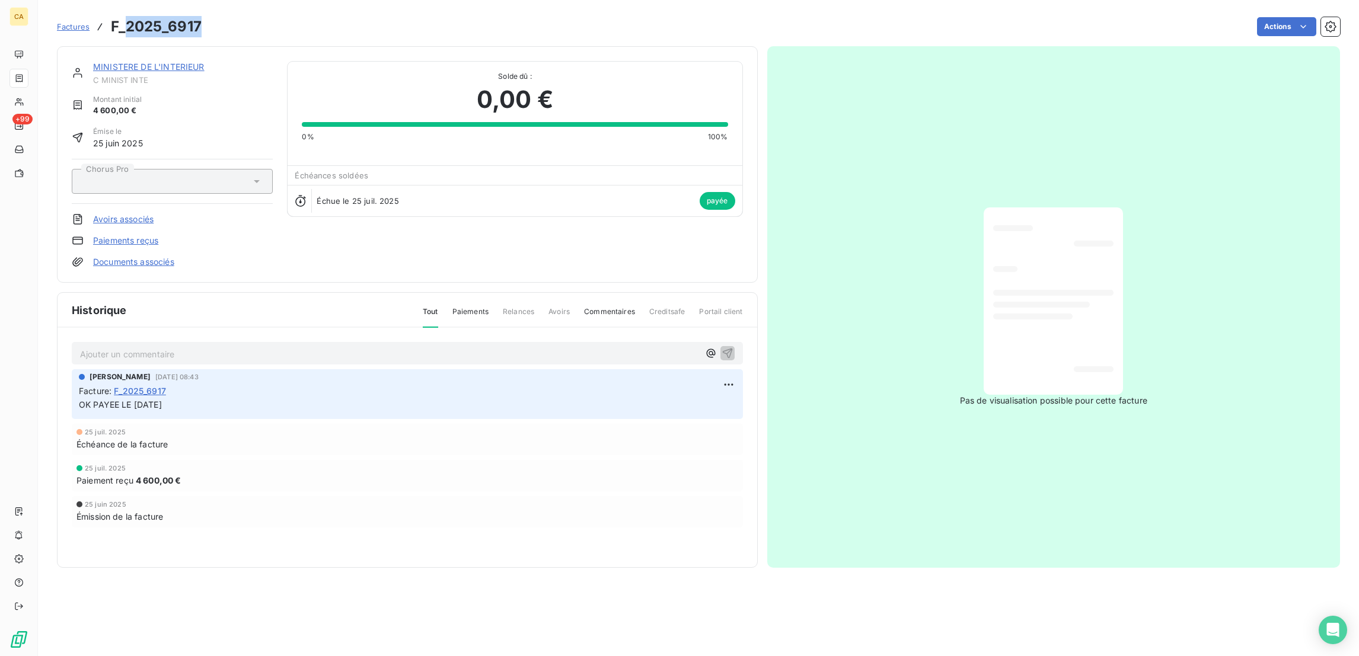
drag, startPoint x: 180, startPoint y: 31, endPoint x: 102, endPoint y: 28, distance: 77.7
click at [111, 28] on h3 "F_2025_6917" at bounding box center [156, 26] width 91 height 21
copy h3 "2025_6917"
